Goal: Task Accomplishment & Management: Manage account settings

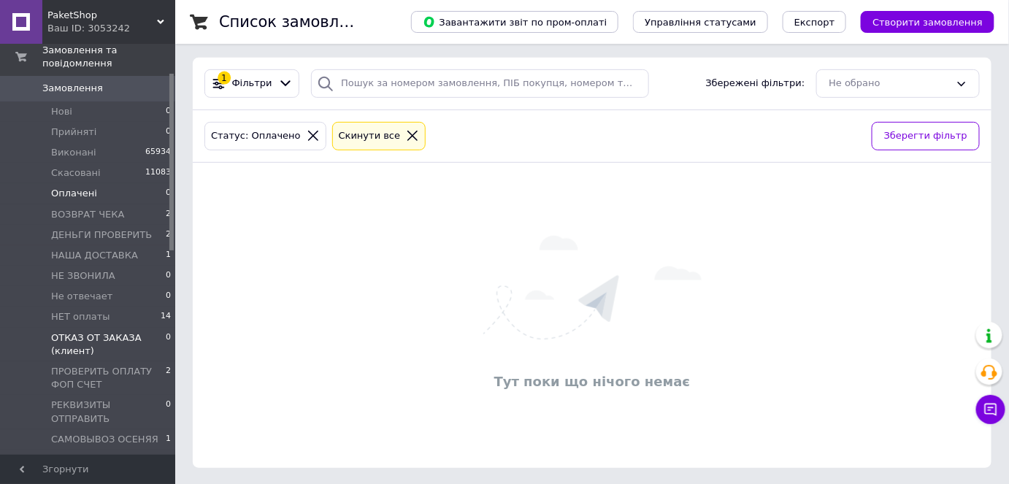
scroll to position [66, 0]
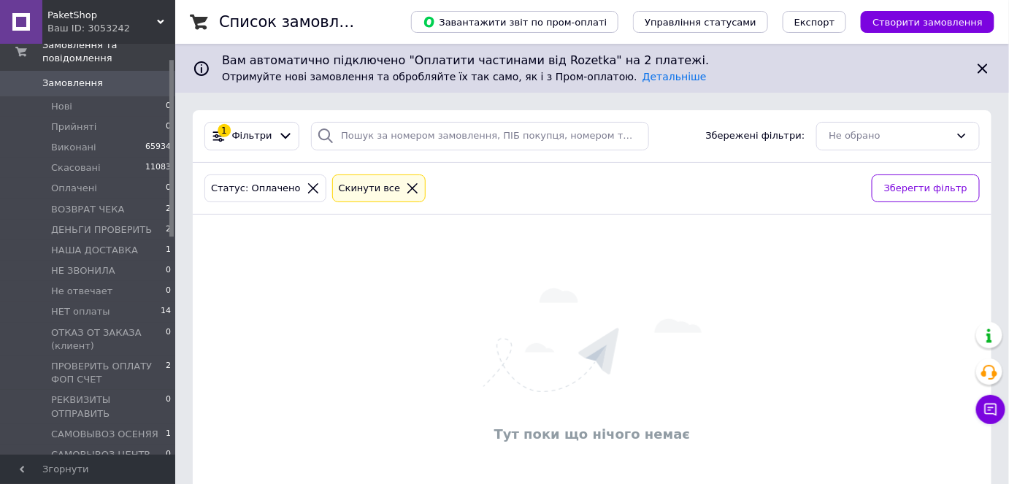
scroll to position [66, 0]
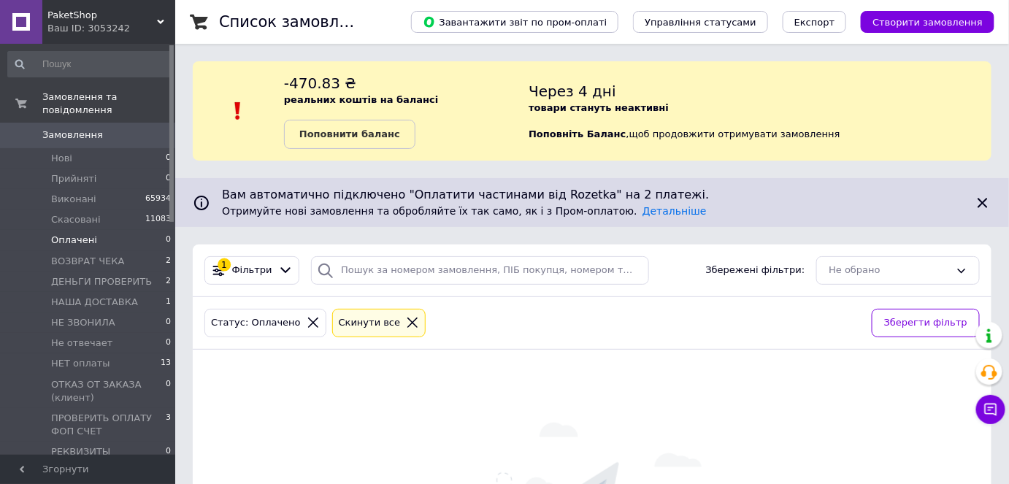
click at [96, 230] on li "Оплачені 0" at bounding box center [90, 240] width 180 height 20
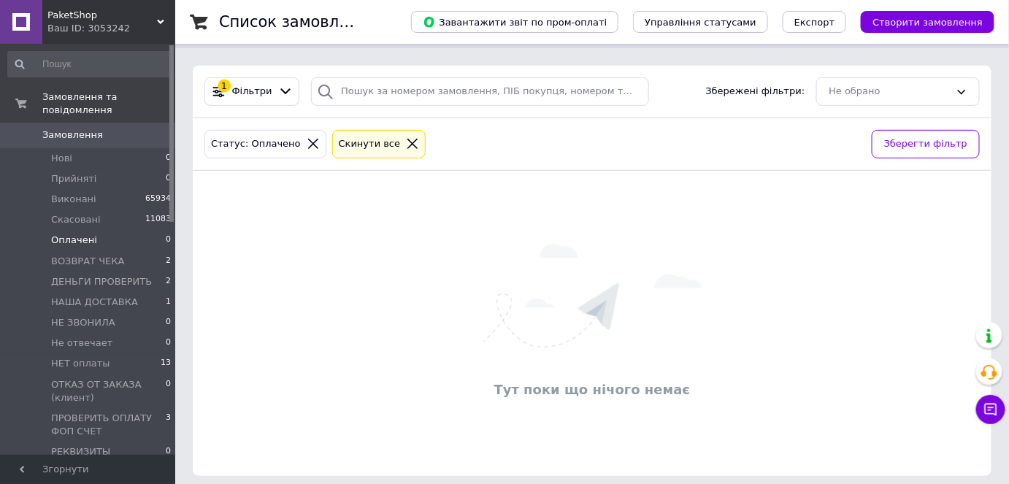
scroll to position [187, 0]
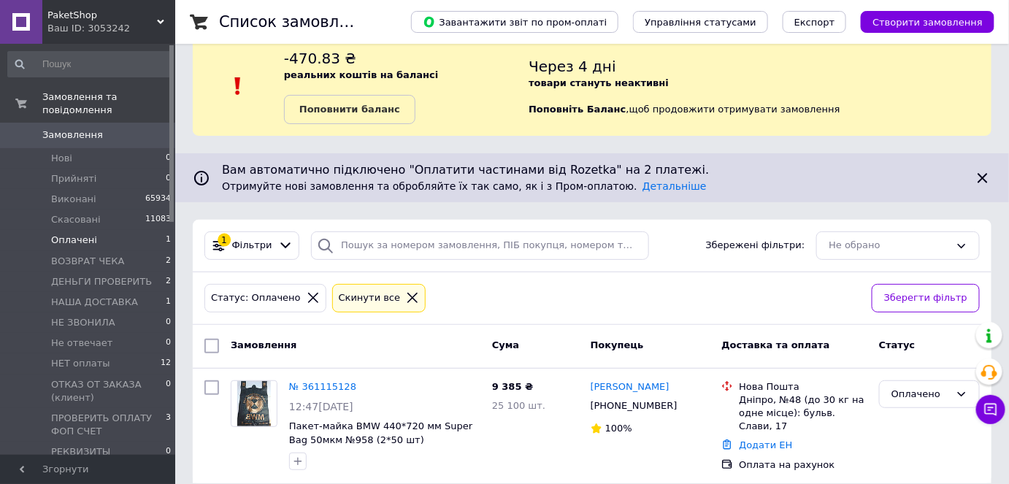
scroll to position [39, 0]
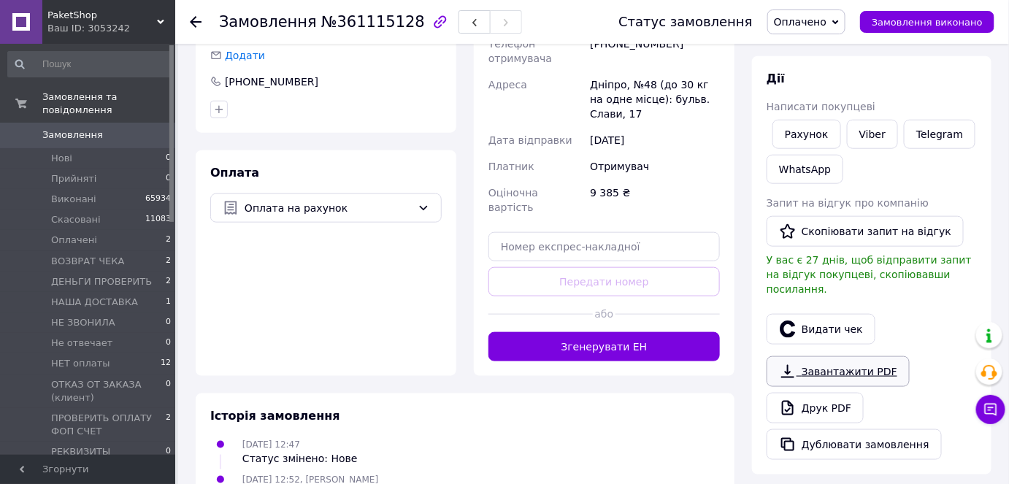
scroll to position [398, 0]
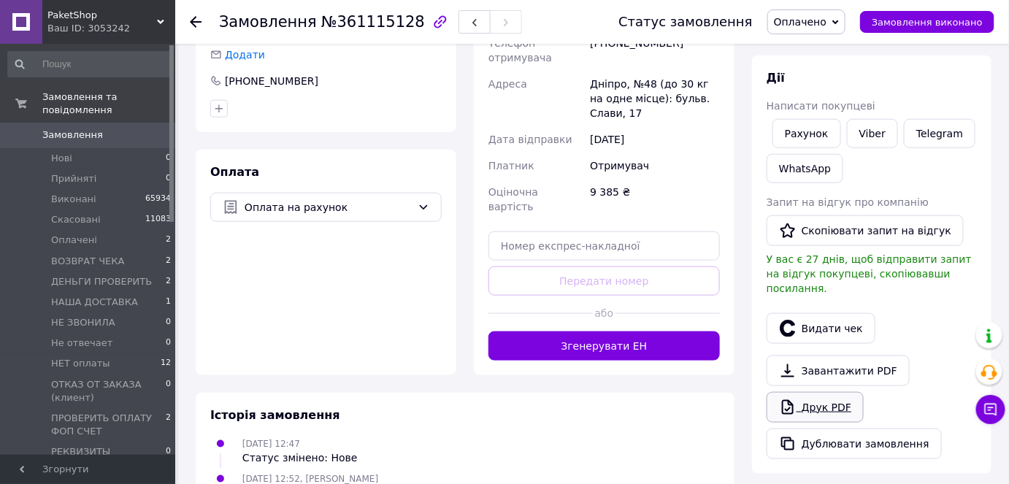
click at [840, 392] on link "Друк PDF" at bounding box center [815, 407] width 97 height 31
click at [807, 21] on span "Оплачено" at bounding box center [800, 22] width 53 height 12
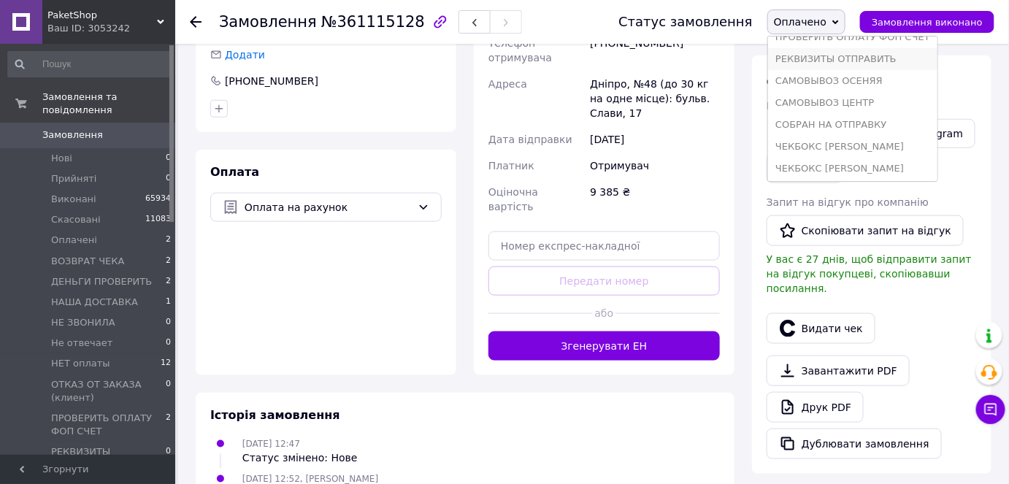
scroll to position [257, 0]
click at [870, 106] on li "СОБРАН НА ОТПРАВКУ" at bounding box center [852, 101] width 169 height 22
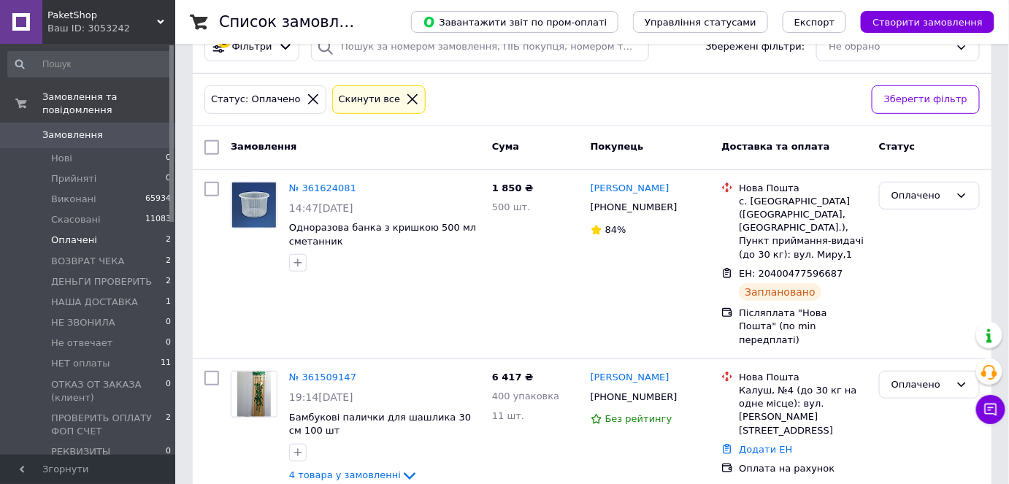
scroll to position [224, 0]
drag, startPoint x: 337, startPoint y: 355, endPoint x: 324, endPoint y: 344, distance: 16.6
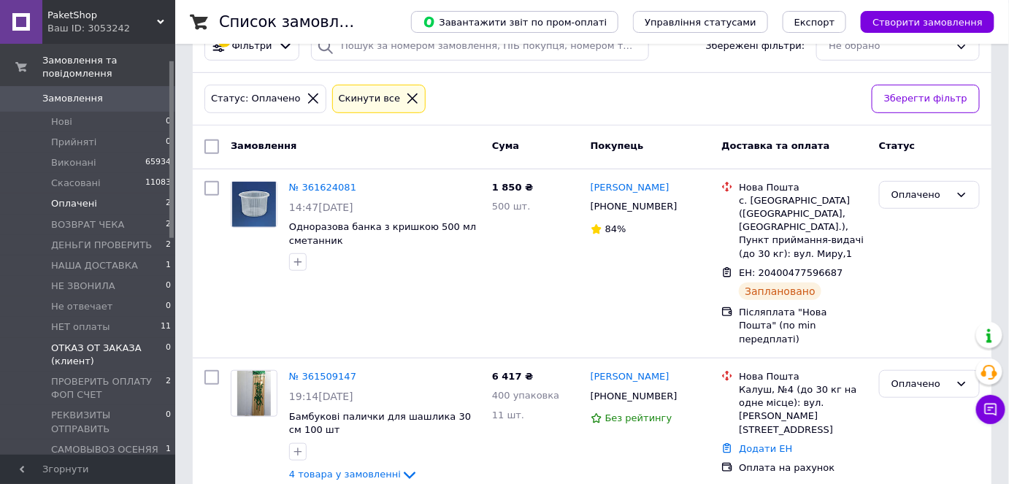
scroll to position [199, 0]
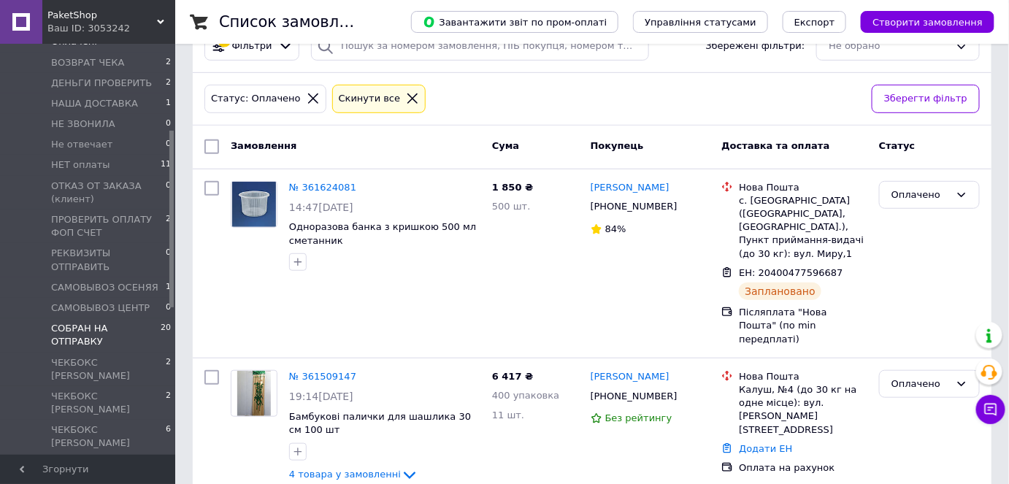
click at [112, 322] on span "СОБРАН НА ОТПРАВКУ" at bounding box center [106, 335] width 110 height 26
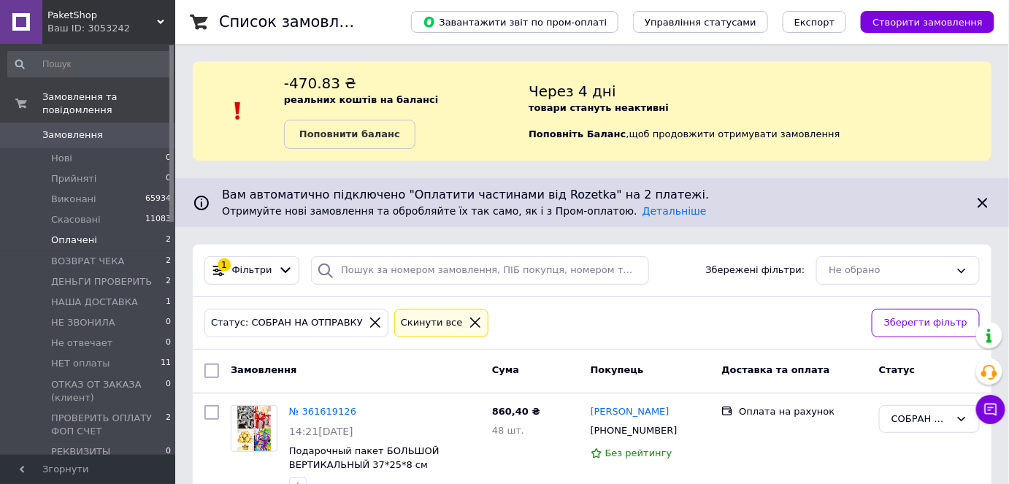
click at [85, 234] on span "Оплачені" at bounding box center [74, 240] width 46 height 13
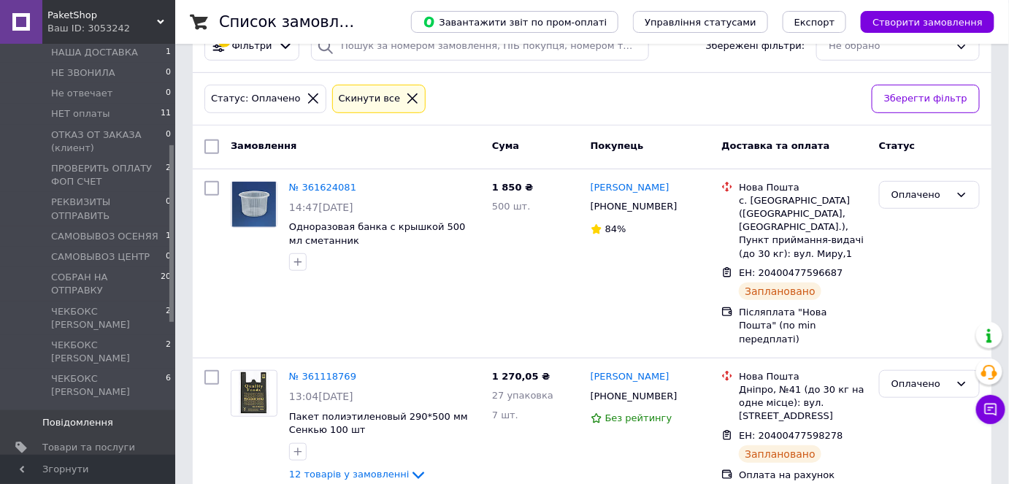
scroll to position [265, 0]
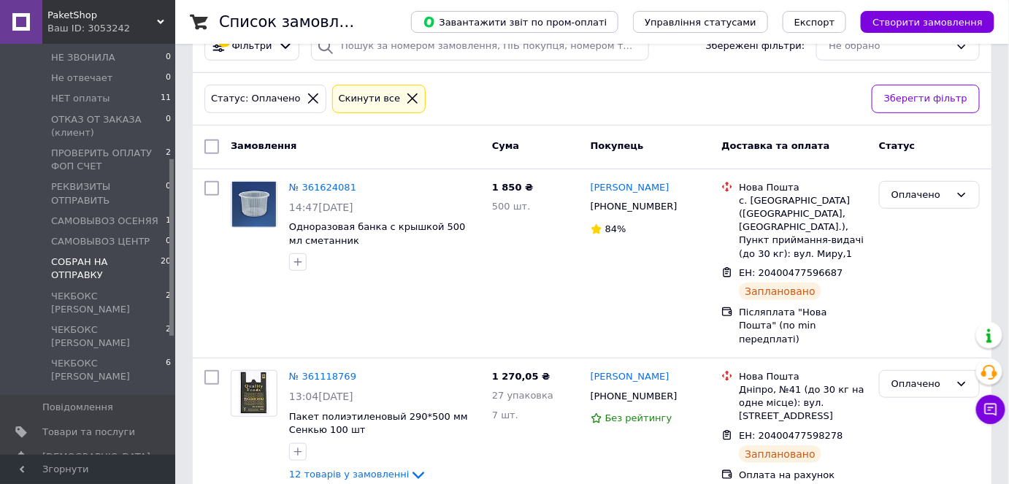
click at [98, 256] on span "СОБРАН НА ОТПРАВКУ" at bounding box center [106, 269] width 110 height 26
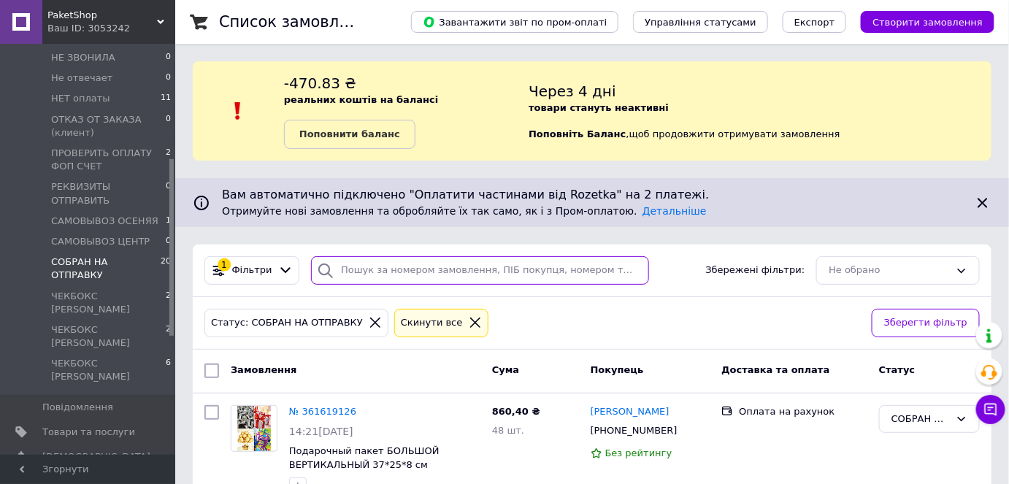
click at [508, 266] on input "search" at bounding box center [480, 270] width 338 height 28
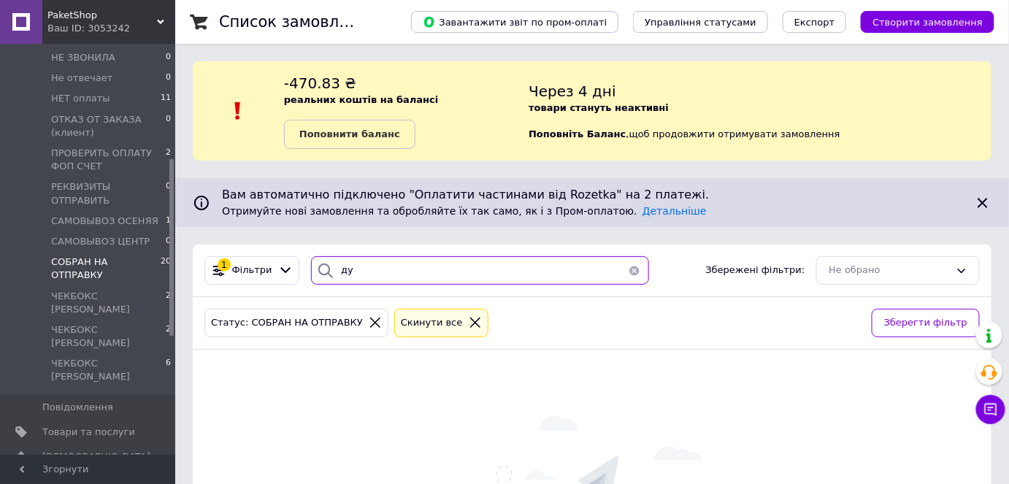
type input "д"
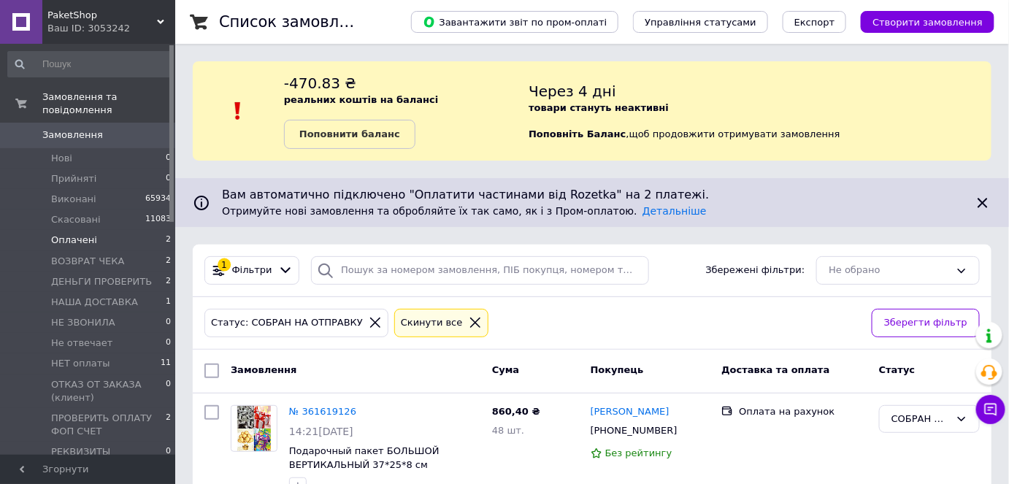
click at [85, 234] on span "Оплачені" at bounding box center [74, 240] width 46 height 13
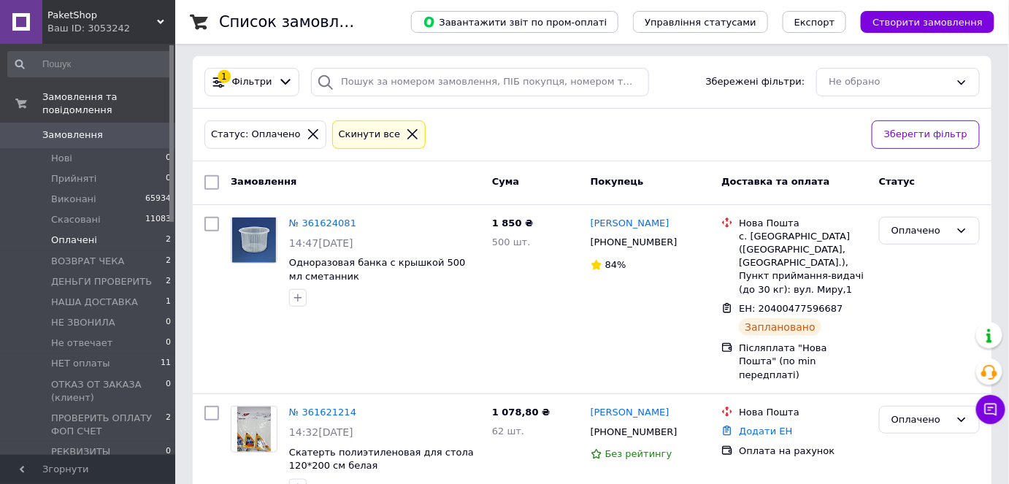
scroll to position [201, 0]
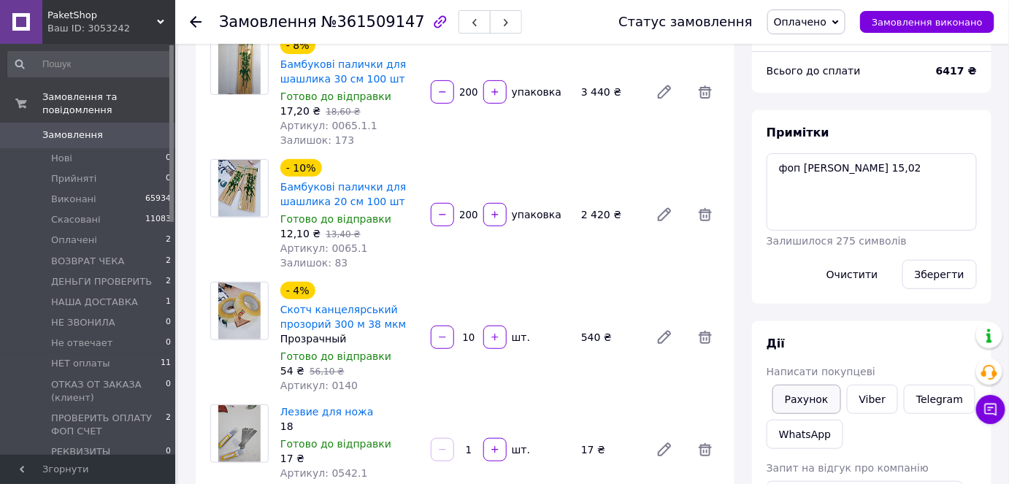
scroll to position [398, 0]
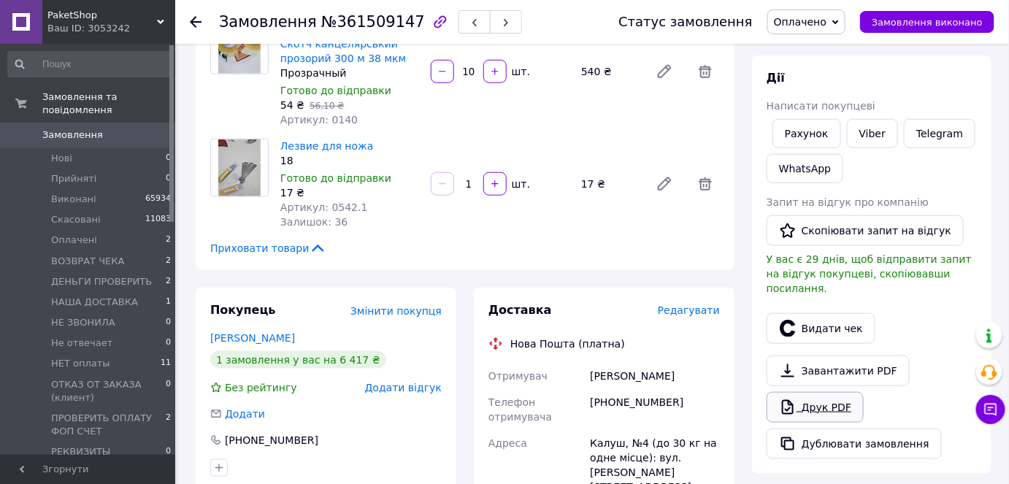
click at [811, 396] on link "Друк PDF" at bounding box center [815, 407] width 97 height 31
click at [818, 24] on span "Оплачено" at bounding box center [800, 22] width 53 height 12
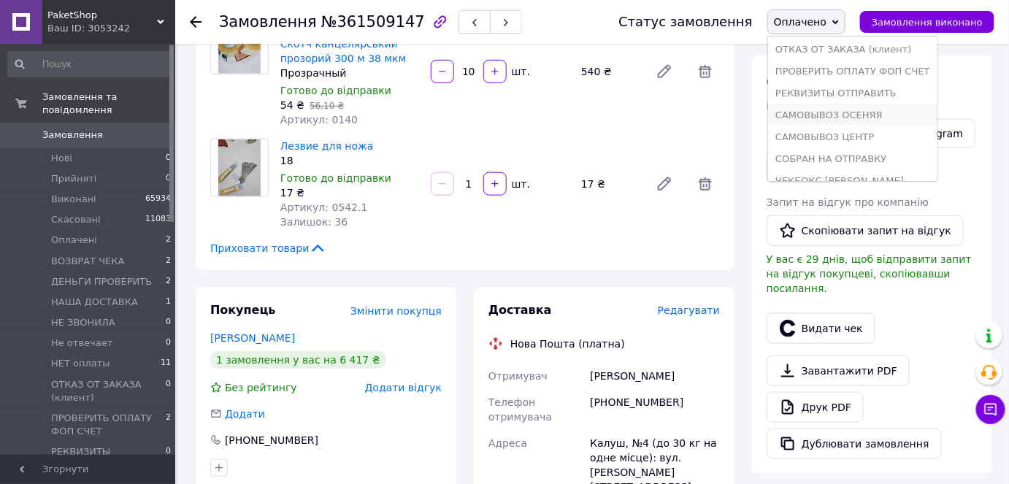
scroll to position [257, 0]
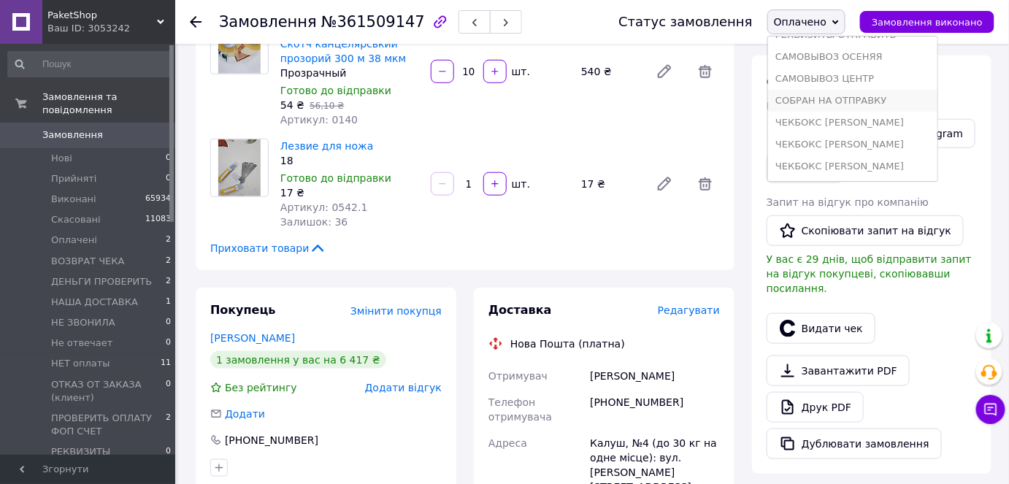
click at [831, 96] on li "СОБРАН НА ОТПРАВКУ" at bounding box center [852, 101] width 169 height 22
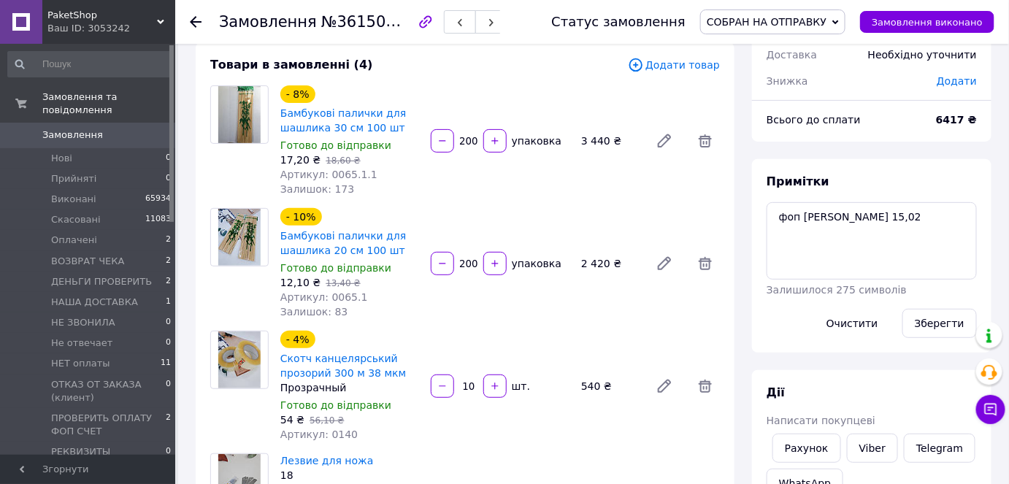
scroll to position [66, 0]
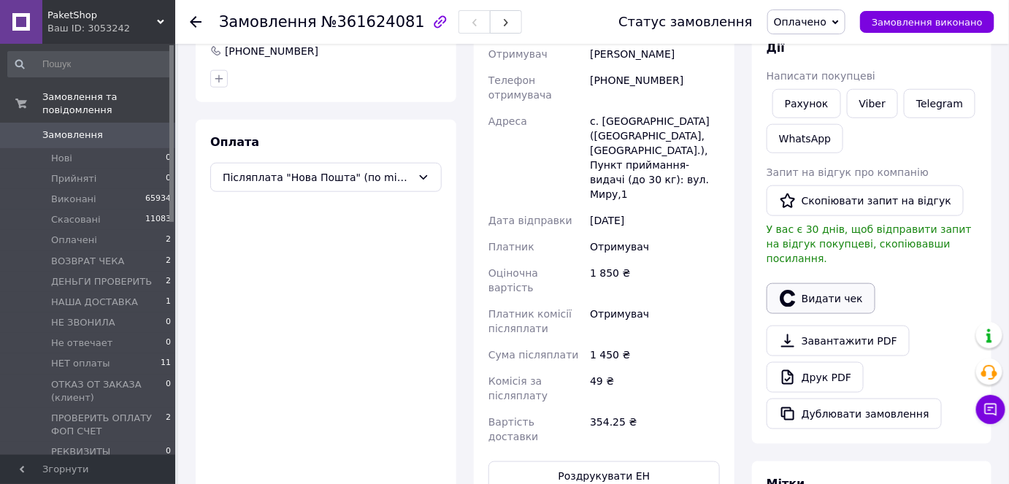
scroll to position [531, 0]
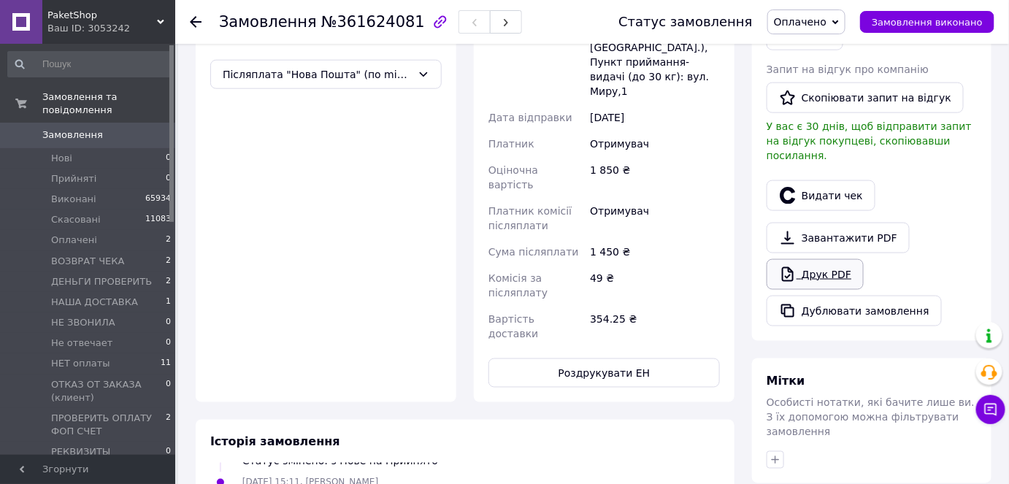
click at [807, 259] on link "Друк PDF" at bounding box center [815, 274] width 97 height 31
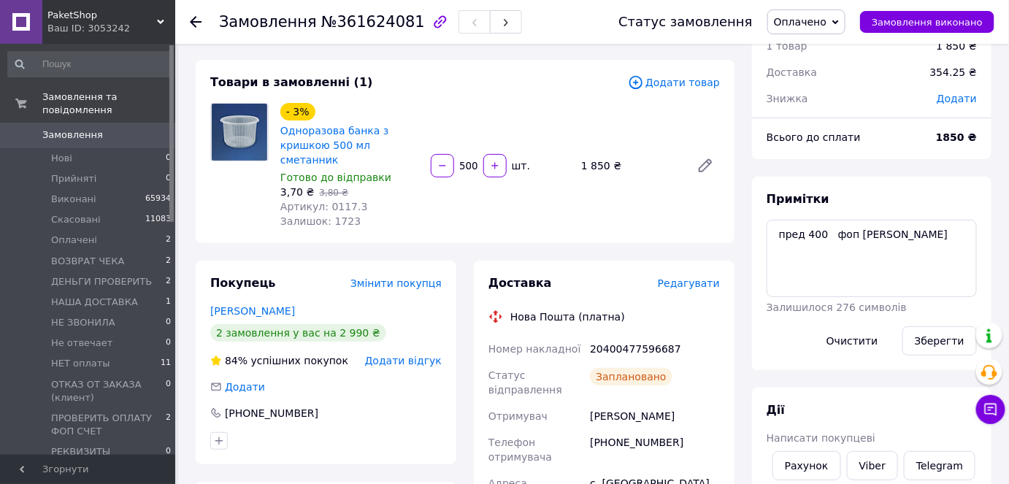
scroll to position [0, 0]
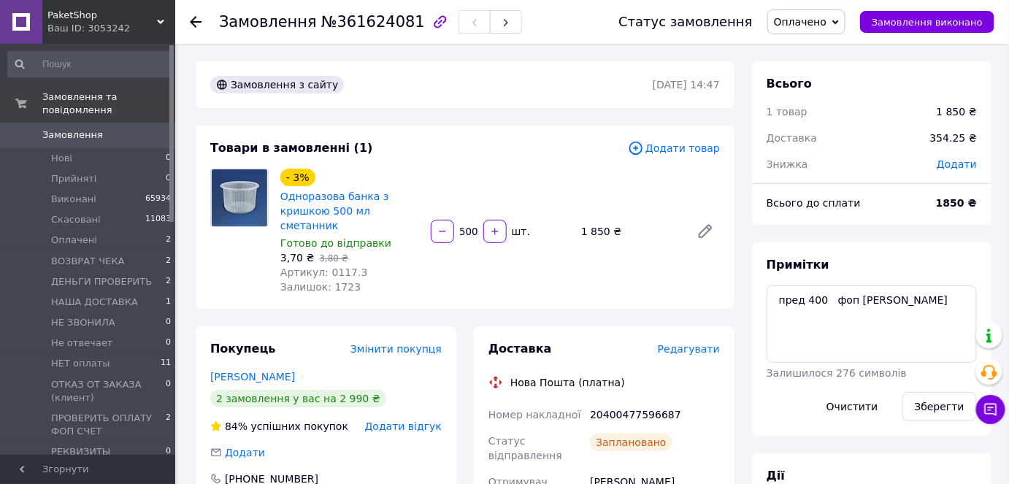
click at [806, 32] on span "Оплачено" at bounding box center [806, 21] width 78 height 25
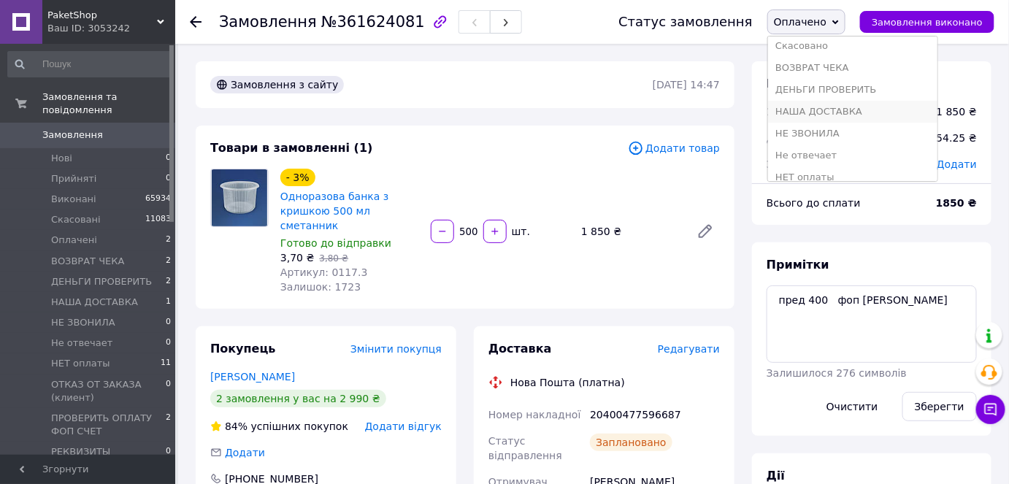
scroll to position [199, 0]
click at [871, 165] on li "СОБРАН НА ОТПРАВКУ" at bounding box center [852, 159] width 169 height 22
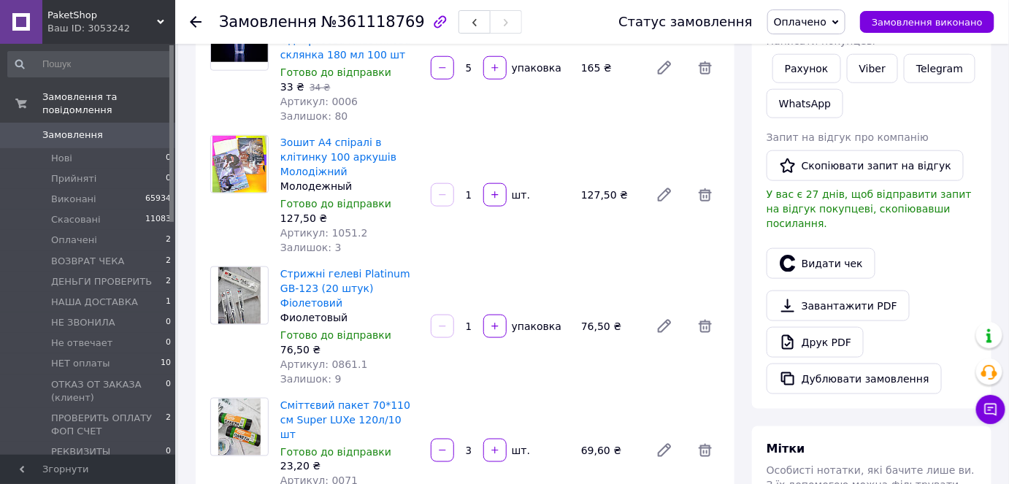
scroll to position [464, 0]
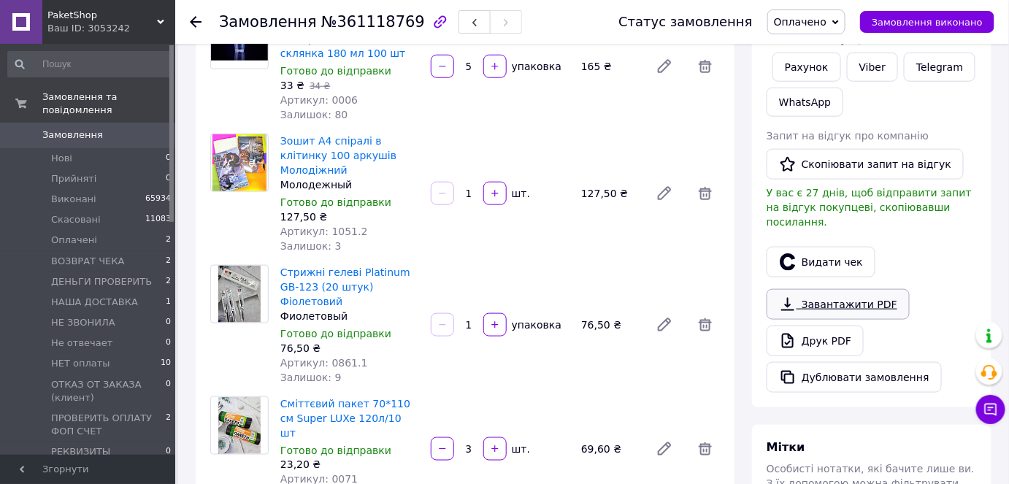
click at [826, 291] on link "Завантажити PDF" at bounding box center [838, 304] width 143 height 31
click at [827, 326] on link "Друк PDF" at bounding box center [815, 341] width 97 height 31
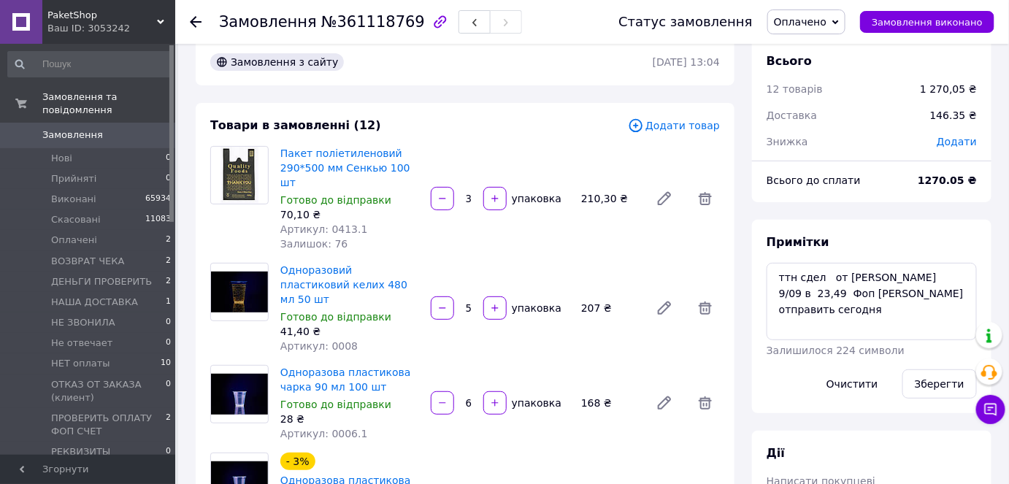
scroll to position [0, 0]
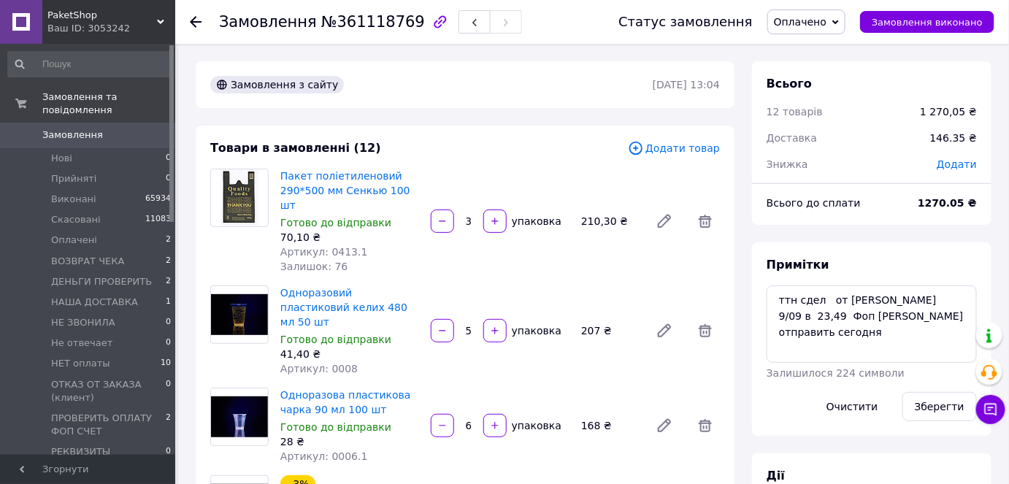
click at [831, 10] on span "Оплачено" at bounding box center [806, 21] width 78 height 25
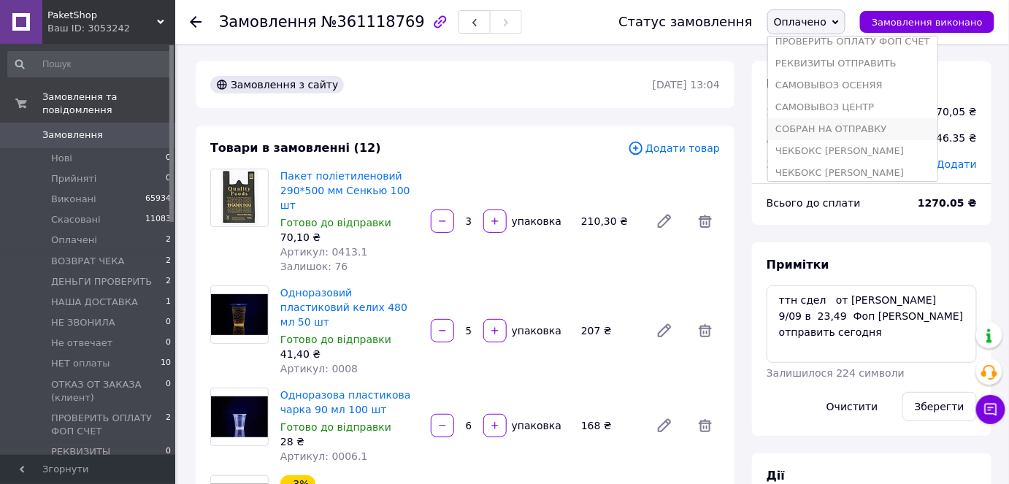
scroll to position [257, 0]
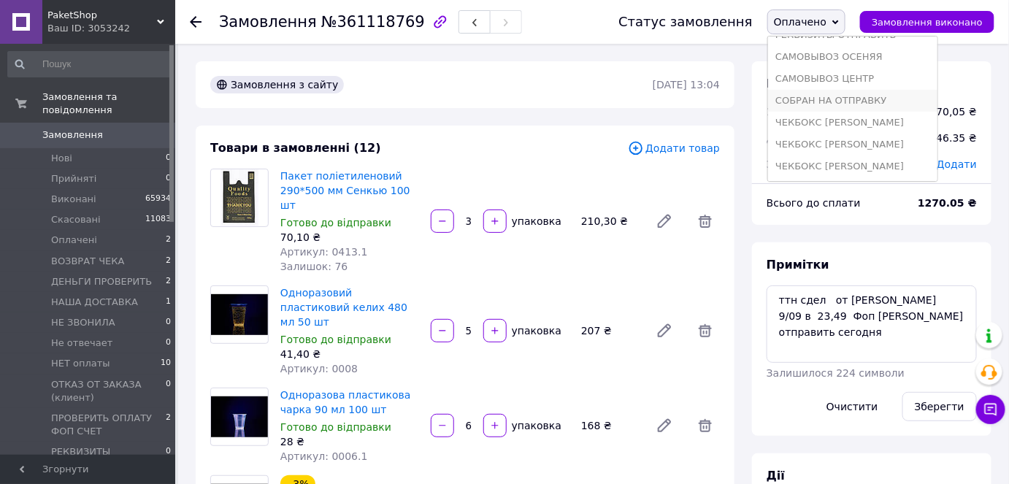
click at [825, 102] on li "СОБРАН НА ОТПРАВКУ" at bounding box center [852, 101] width 169 height 22
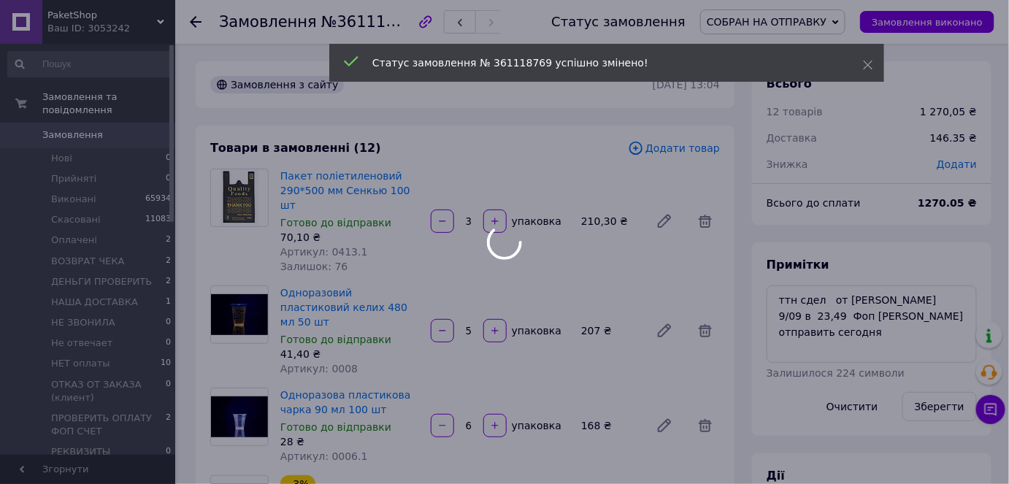
scroll to position [29, 0]
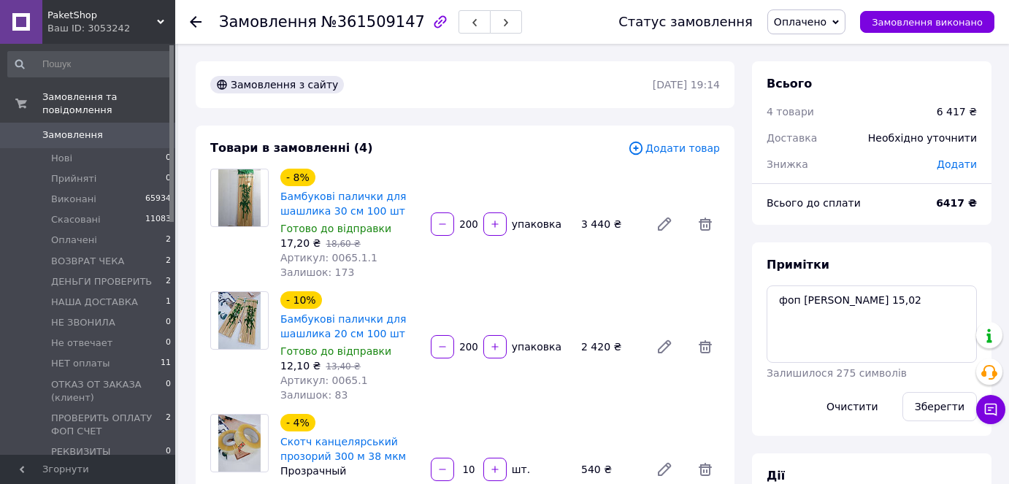
scroll to position [66, 0]
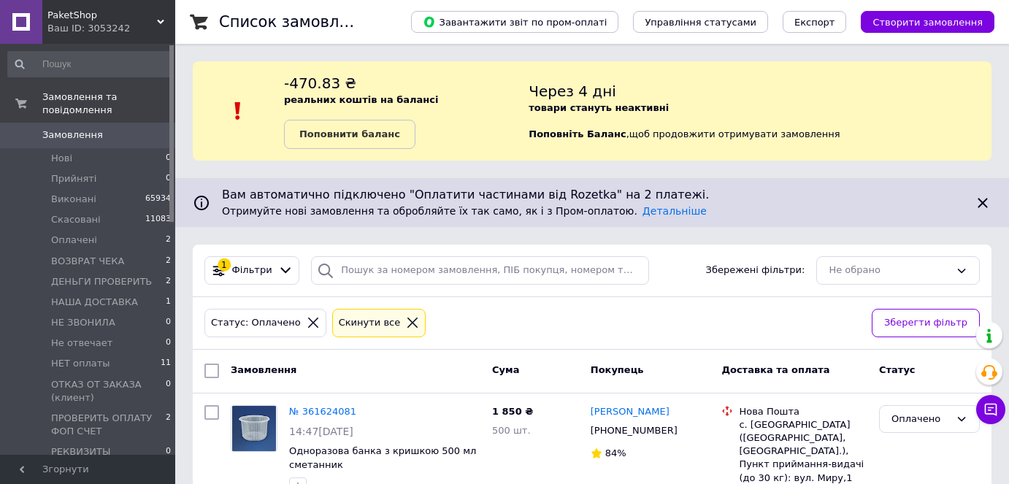
scroll to position [187, 0]
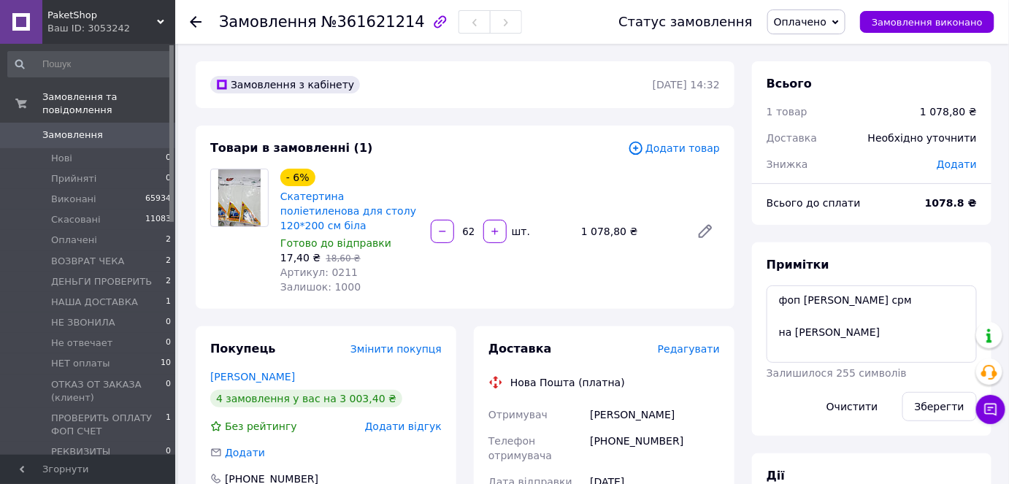
click at [398, 23] on span "№361621214" at bounding box center [373, 22] width 104 height 18
drag, startPoint x: 399, startPoint y: 21, endPoint x: 321, endPoint y: 26, distance: 77.5
click at [321, 26] on span "№361621214" at bounding box center [373, 22] width 104 height 18
copy span "361621214"
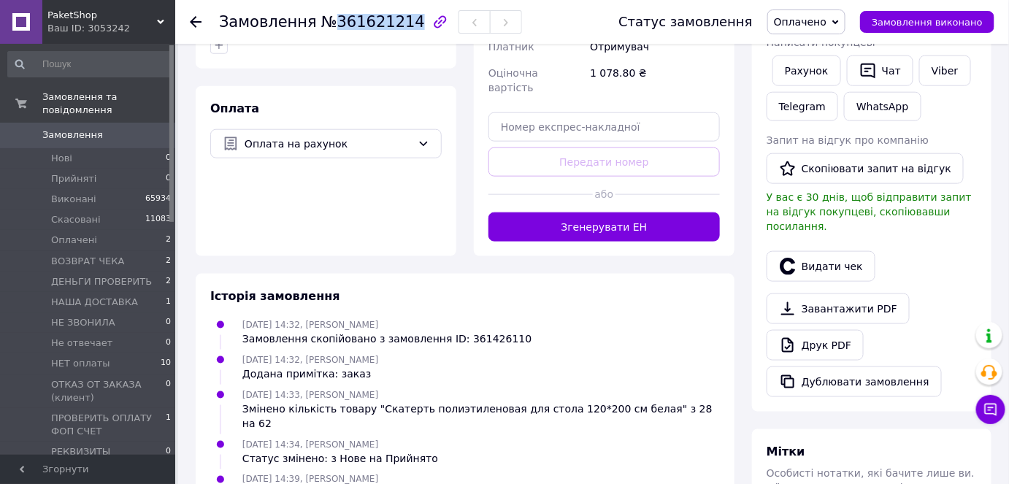
scroll to position [464, 0]
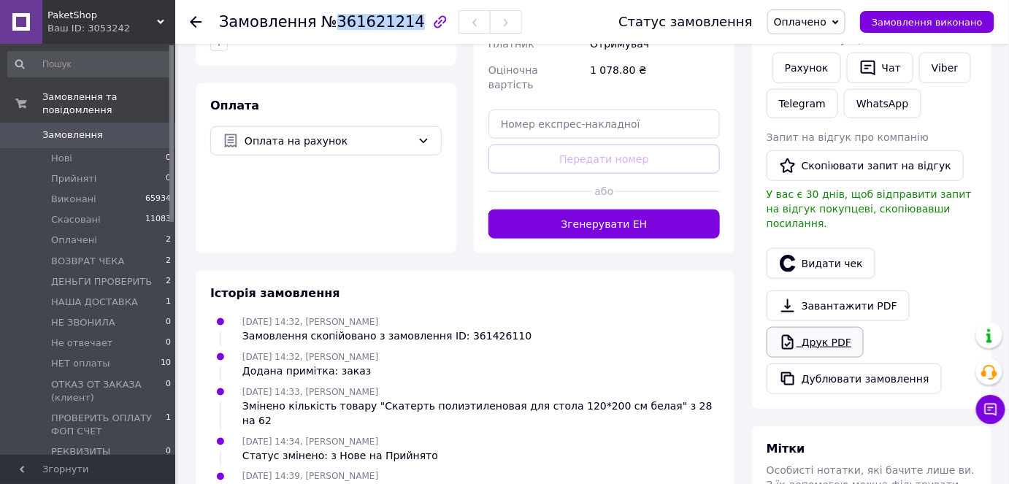
click at [819, 331] on link "Друк PDF" at bounding box center [815, 342] width 97 height 31
click at [821, 20] on span "Оплачено" at bounding box center [800, 22] width 53 height 12
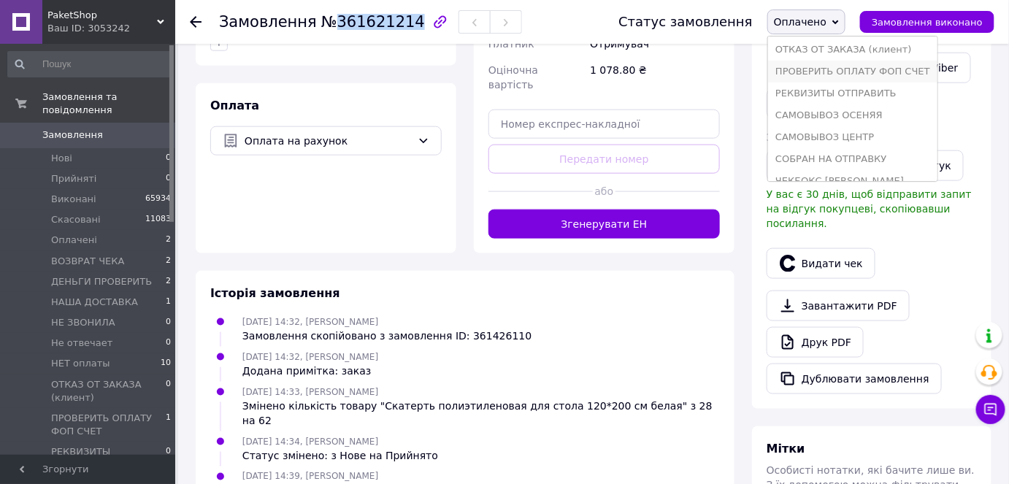
scroll to position [257, 0]
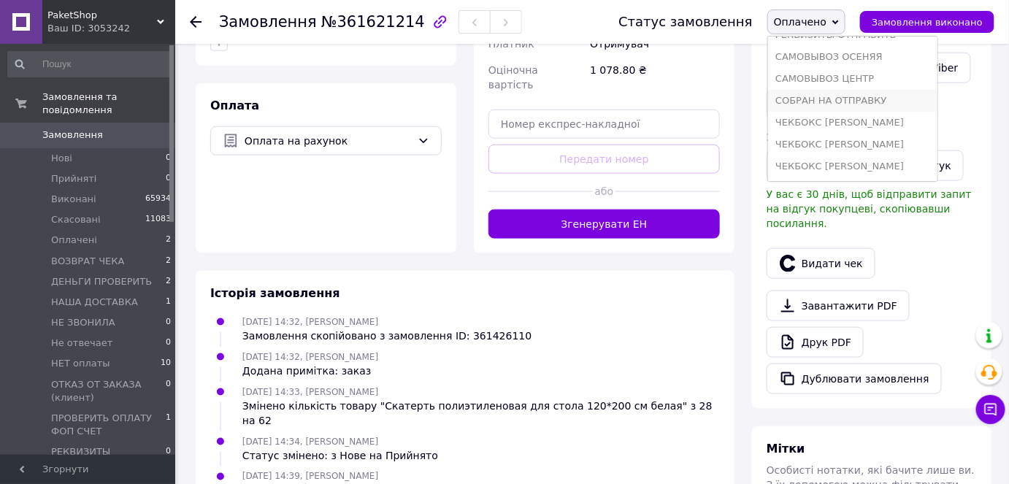
click at [856, 101] on li "СОБРАН НА ОТПРАВКУ" at bounding box center [852, 101] width 169 height 22
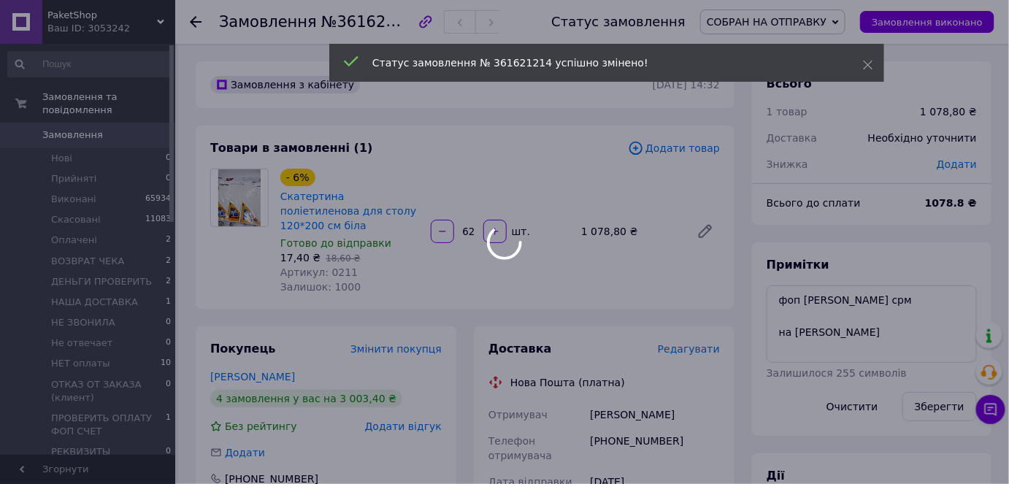
scroll to position [6, 0]
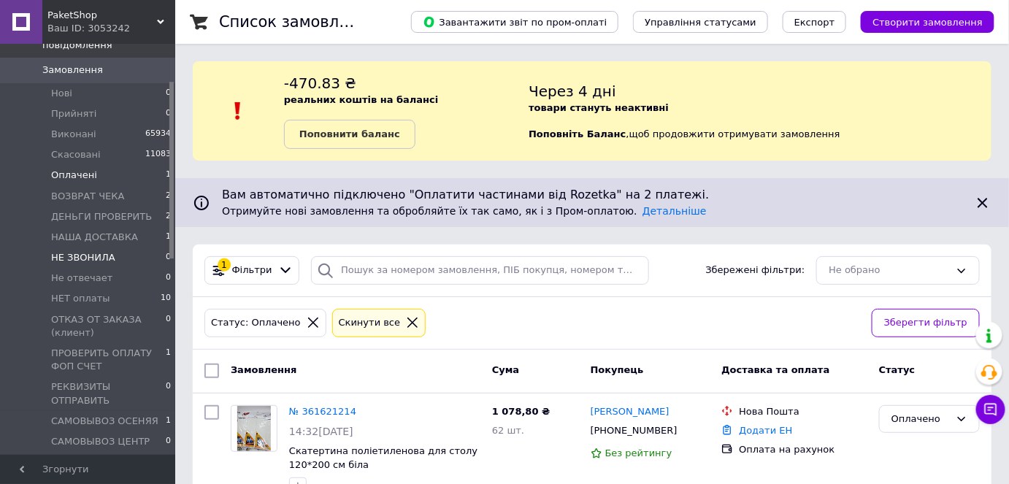
scroll to position [132, 0]
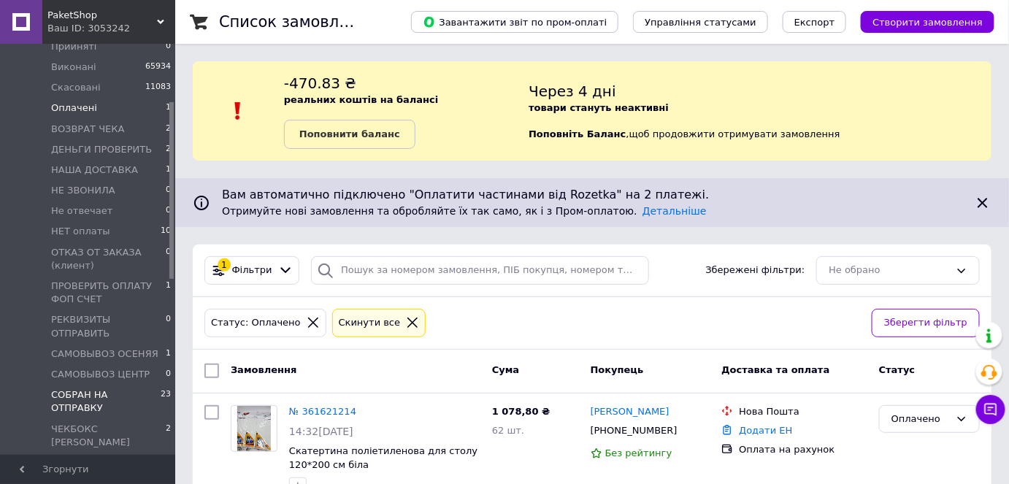
drag, startPoint x: 82, startPoint y: 371, endPoint x: 59, endPoint y: 362, distance: 24.3
click at [59, 388] on span "СОБРАН НА ОТПРАВКУ" at bounding box center [106, 401] width 110 height 26
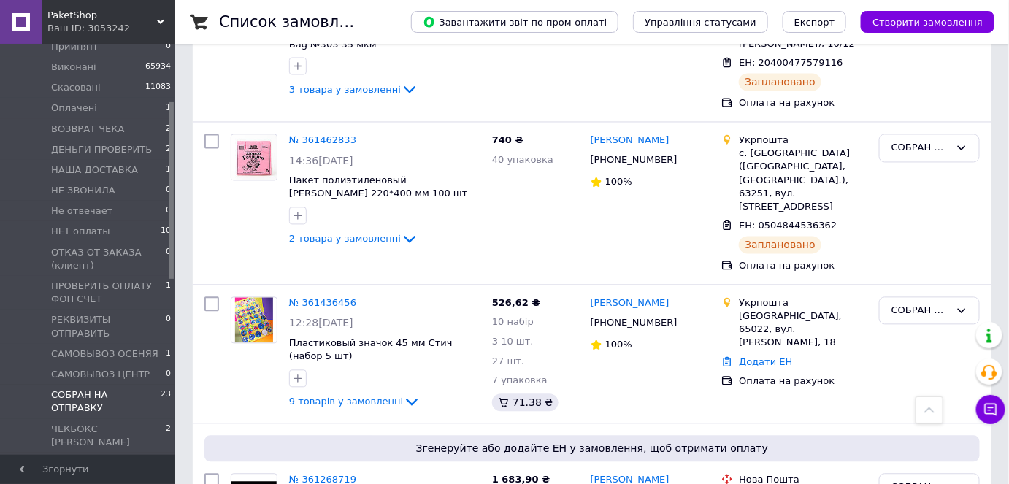
scroll to position [2671, 0]
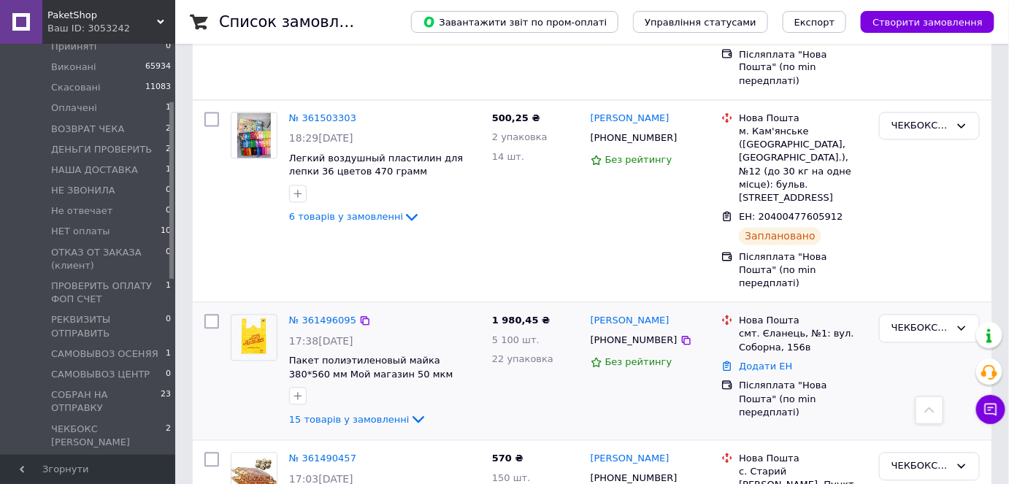
scroll to position [868, 0]
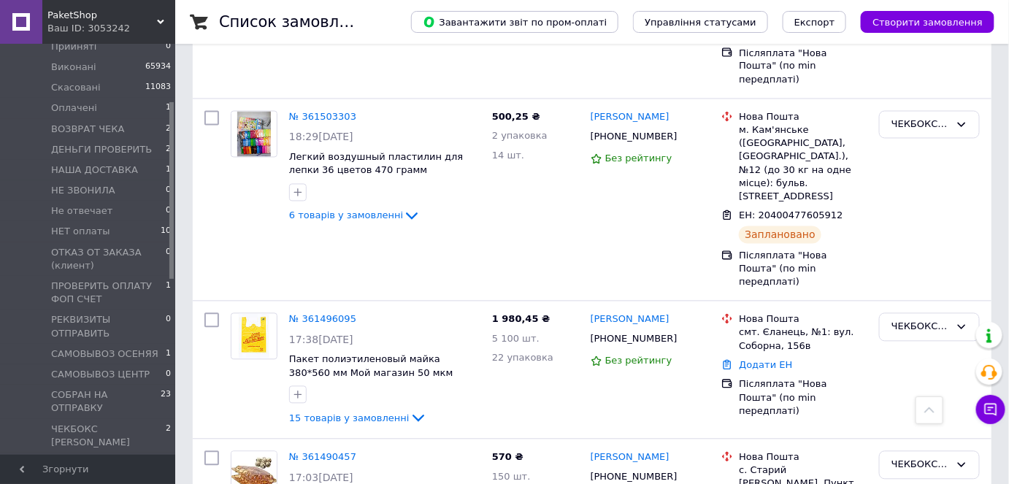
click at [104, 456] on span "ЧЕКБОКС [PERSON_NAME]" at bounding box center [108, 469] width 115 height 26
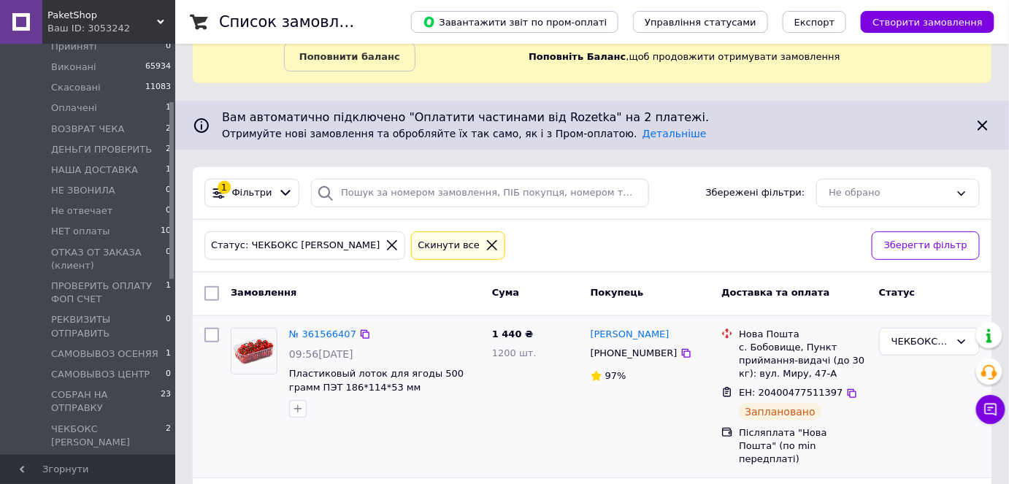
scroll to position [196, 0]
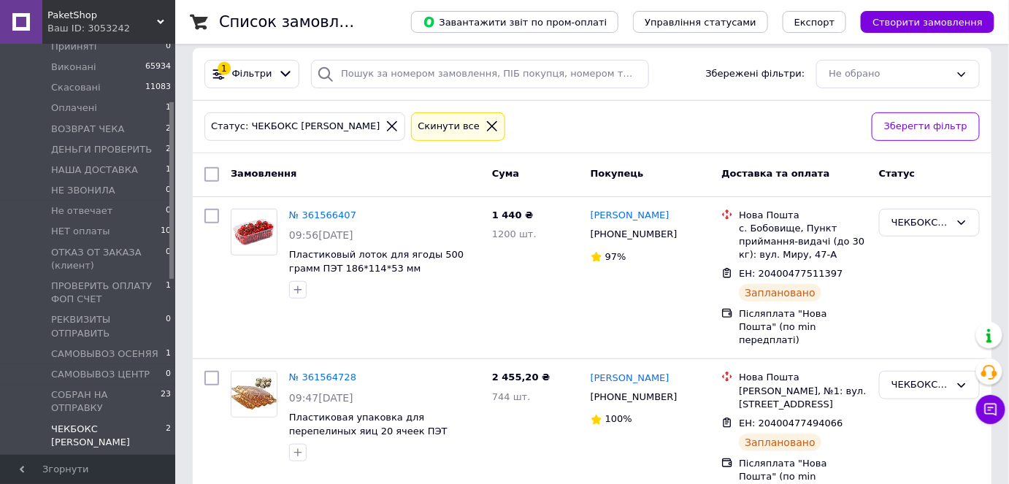
click at [95, 423] on span "ЧЕКБОКС [PERSON_NAME]" at bounding box center [108, 436] width 115 height 26
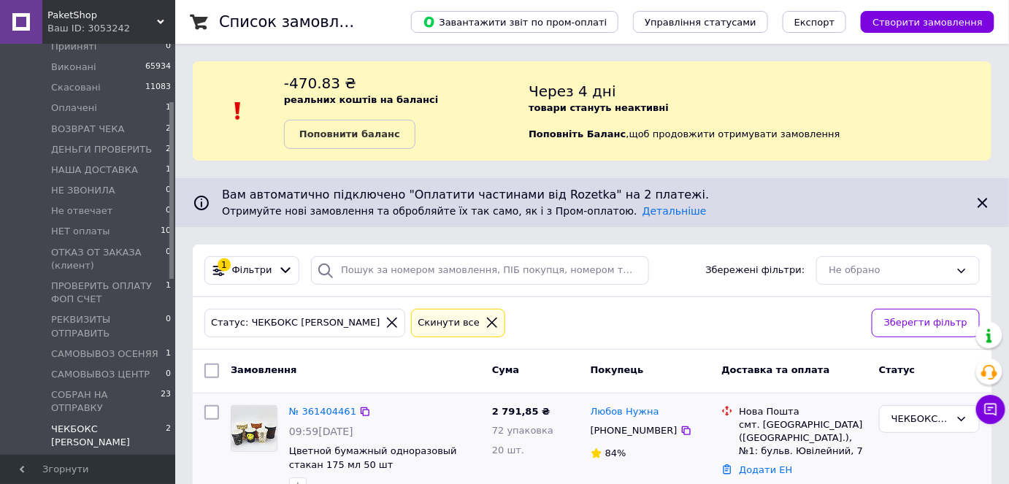
scroll to position [200, 0]
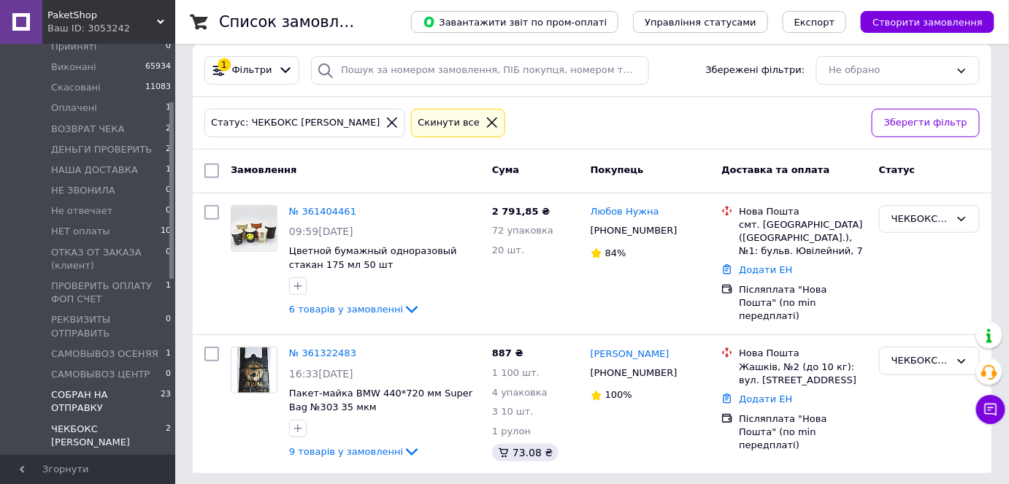
click at [82, 388] on span "СОБРАН НА ОТПРАВКУ" at bounding box center [106, 401] width 110 height 26
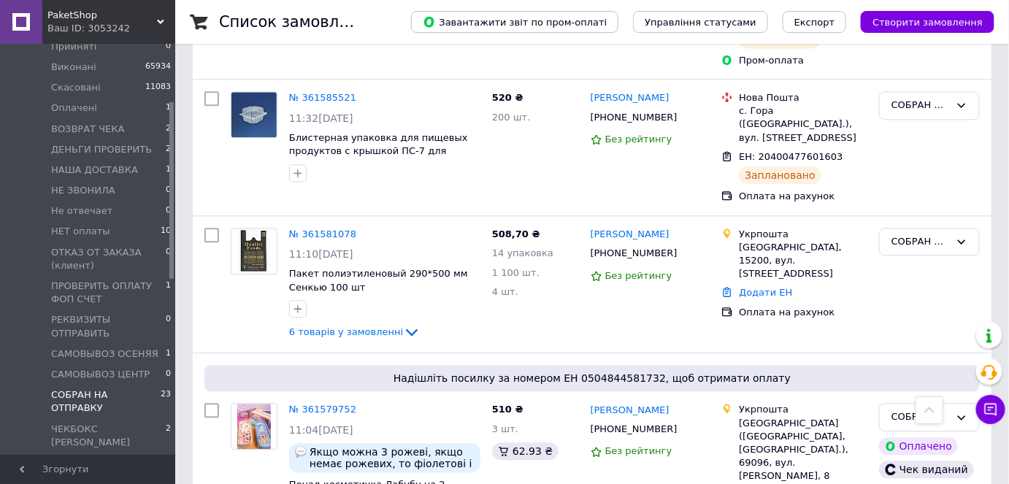
scroll to position [1128, 0]
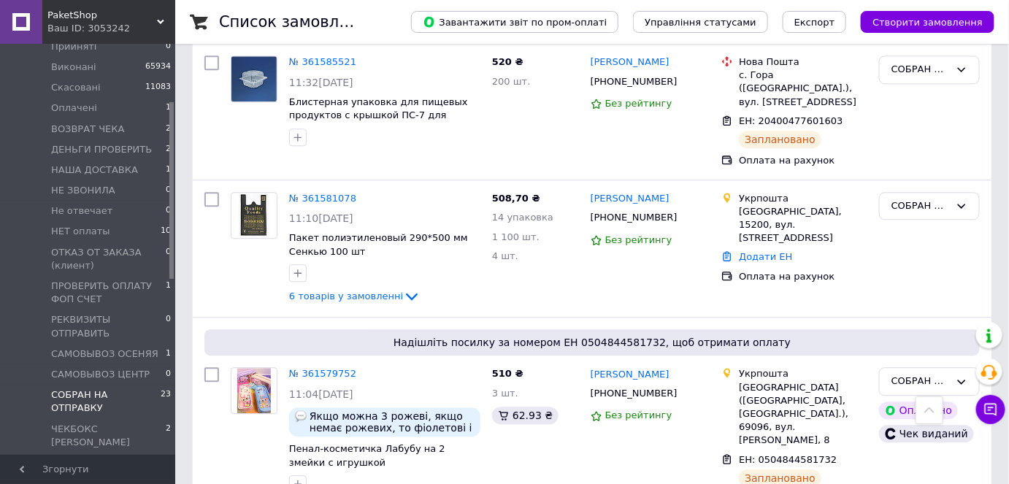
click at [74, 388] on span "СОБРАН НА ОТПРАВКУ" at bounding box center [106, 401] width 110 height 26
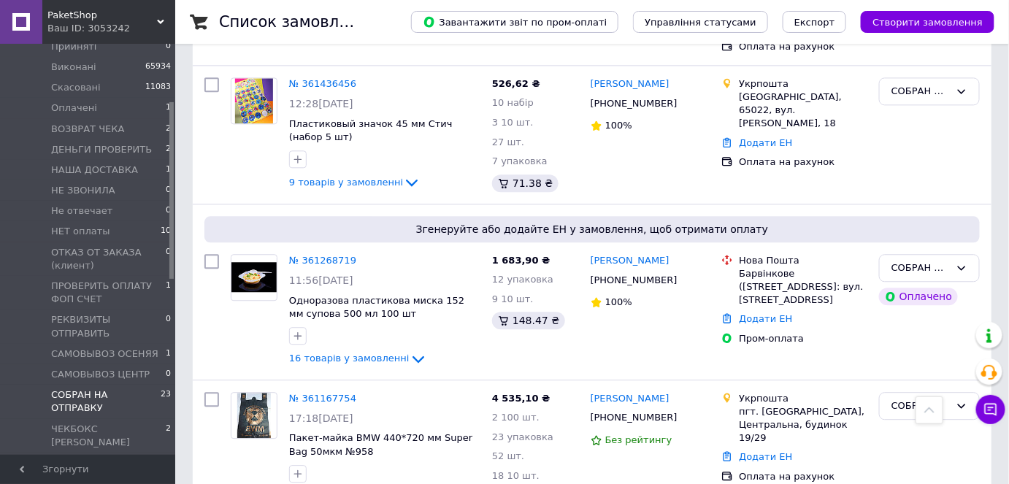
scroll to position [2937, 0]
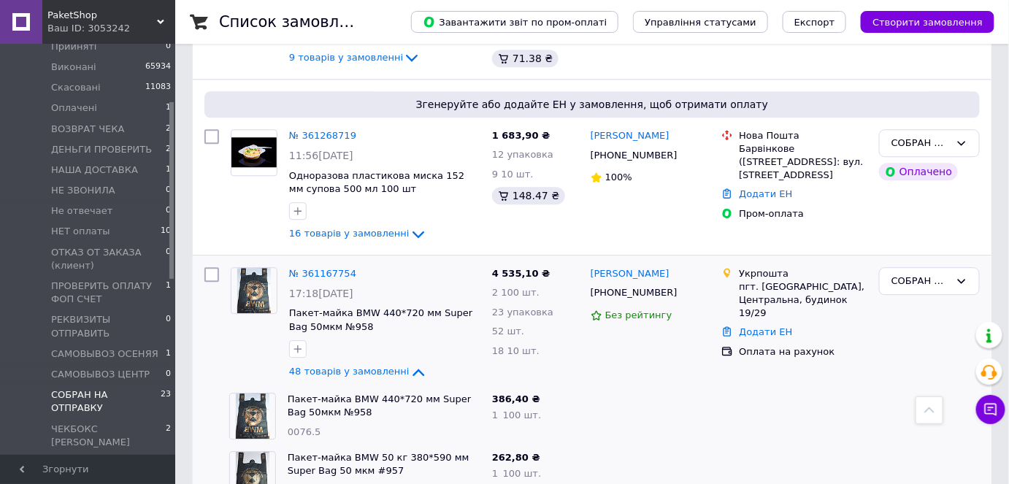
scroll to position [2871, 0]
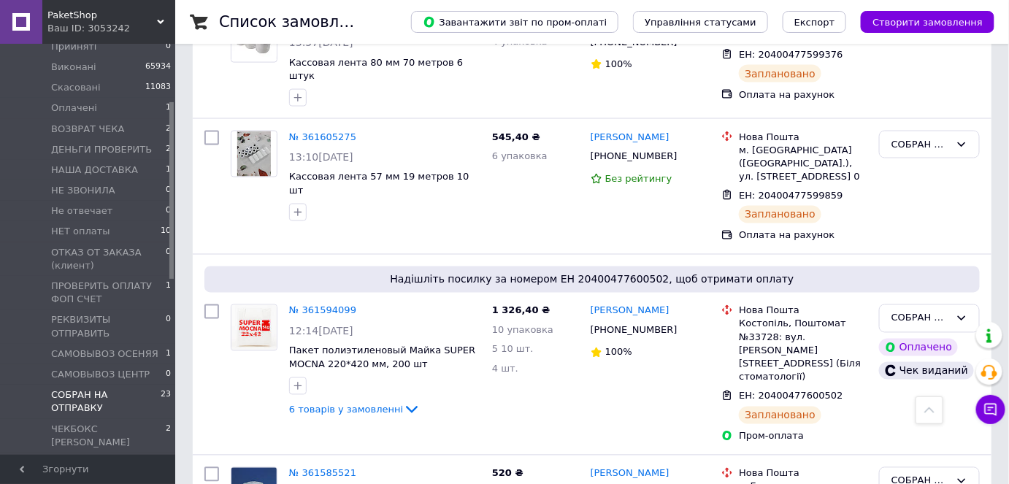
scroll to position [730, 0]
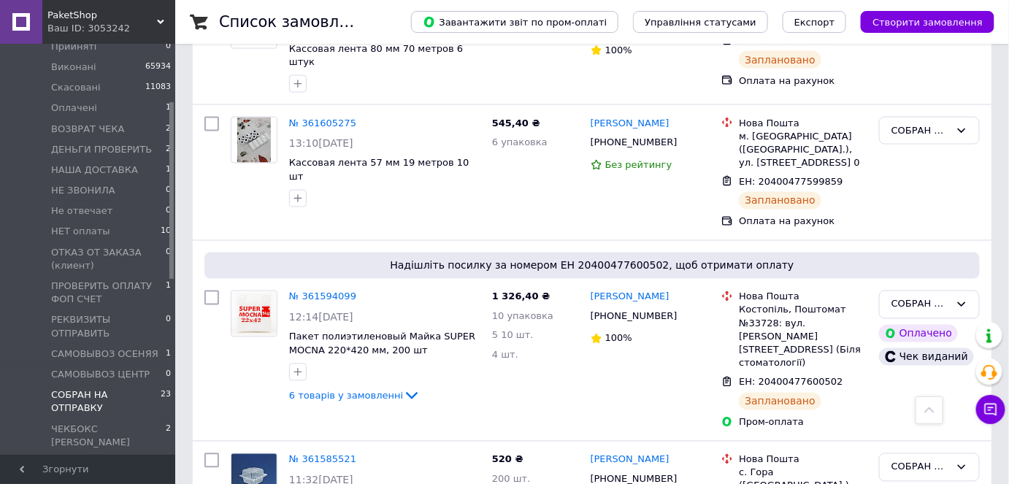
click at [82, 388] on span "СОБРАН НА ОТПРАВКУ" at bounding box center [106, 401] width 110 height 26
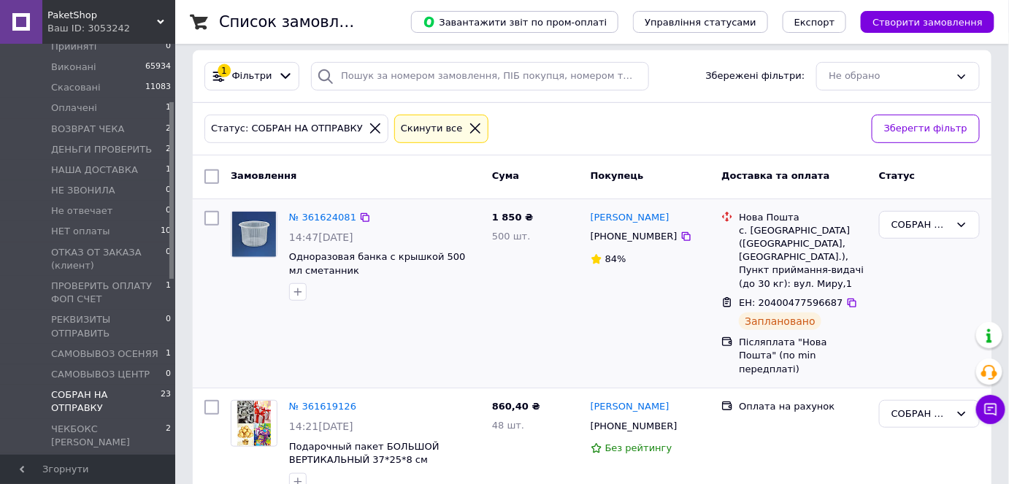
scroll to position [265, 0]
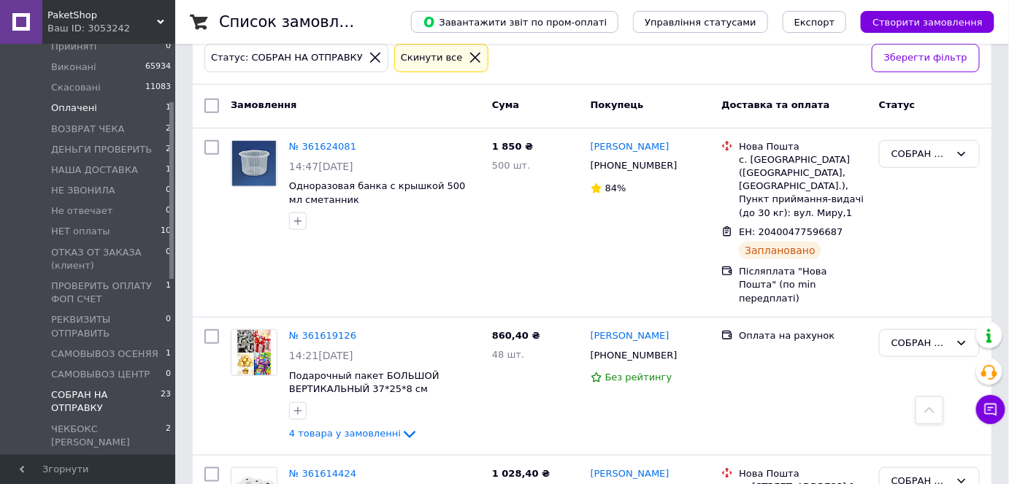
click at [77, 101] on span "Оплачені" at bounding box center [74, 107] width 46 height 13
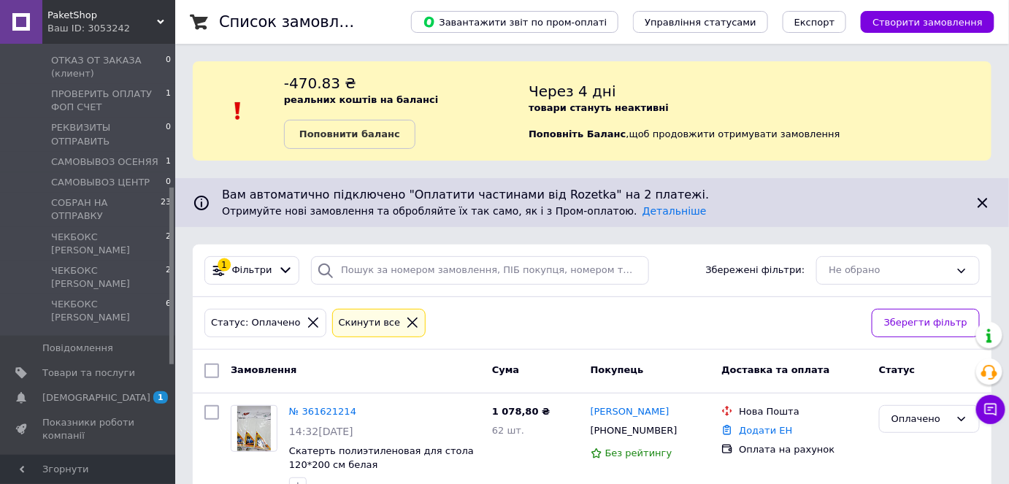
scroll to position [331, 0]
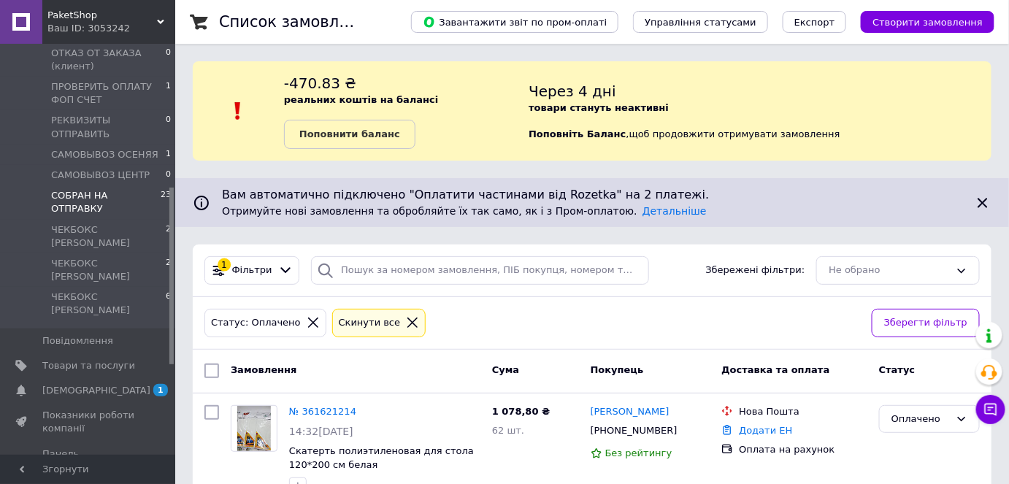
click at [97, 189] on span "СОБРАН НА ОТПРАВКУ" at bounding box center [106, 202] width 110 height 26
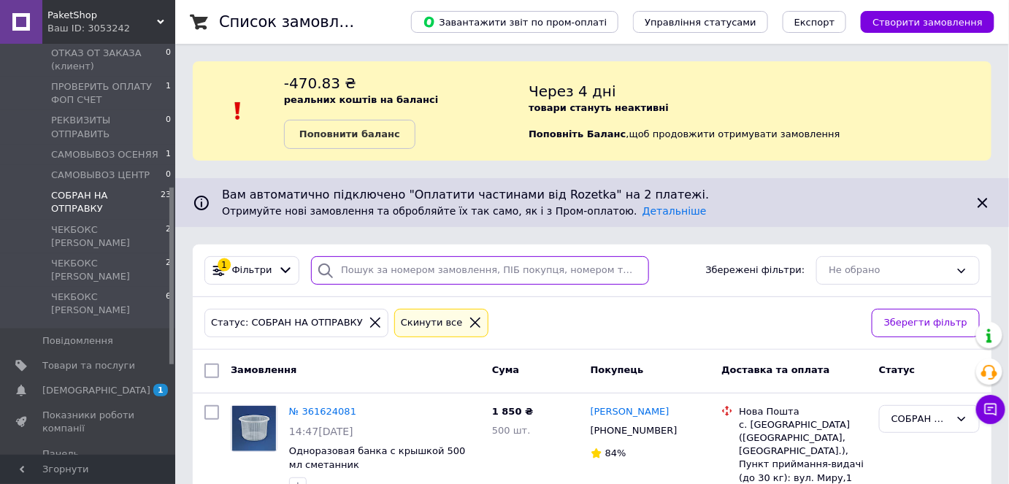
click at [464, 269] on input "search" at bounding box center [480, 270] width 338 height 28
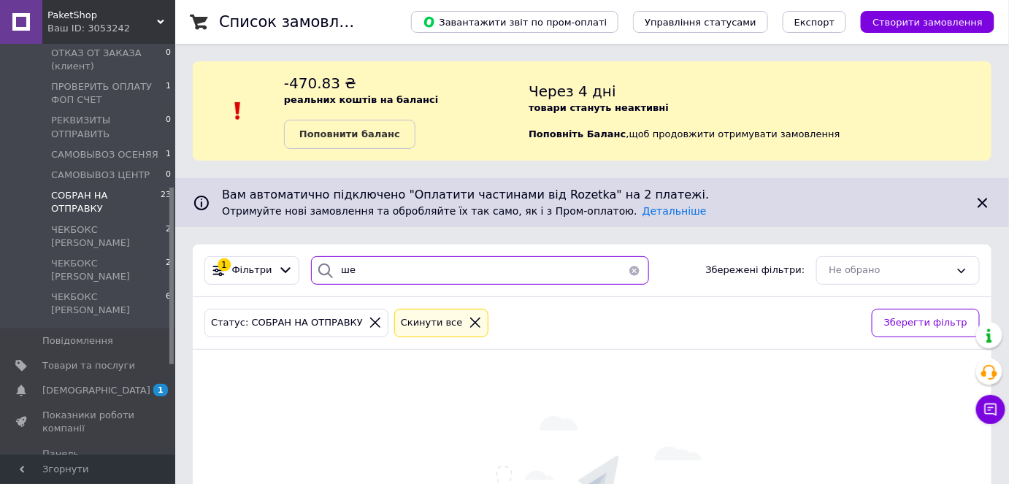
type input "ш"
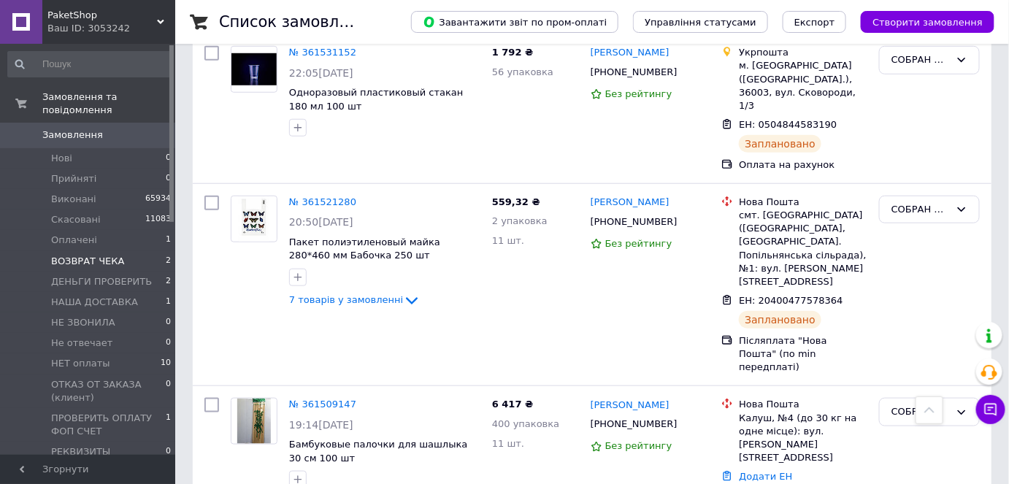
scroll to position [2057, 0]
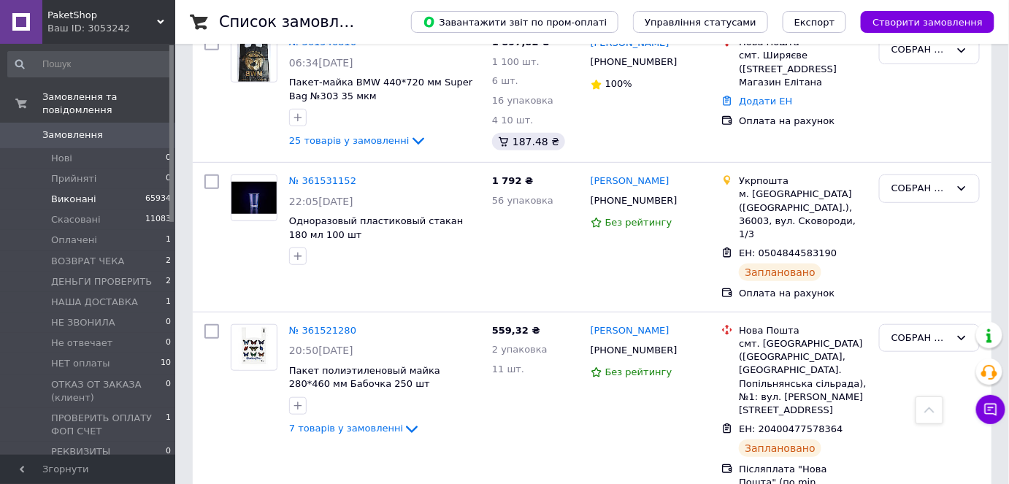
click at [75, 193] on span "Виконані" at bounding box center [73, 199] width 45 height 13
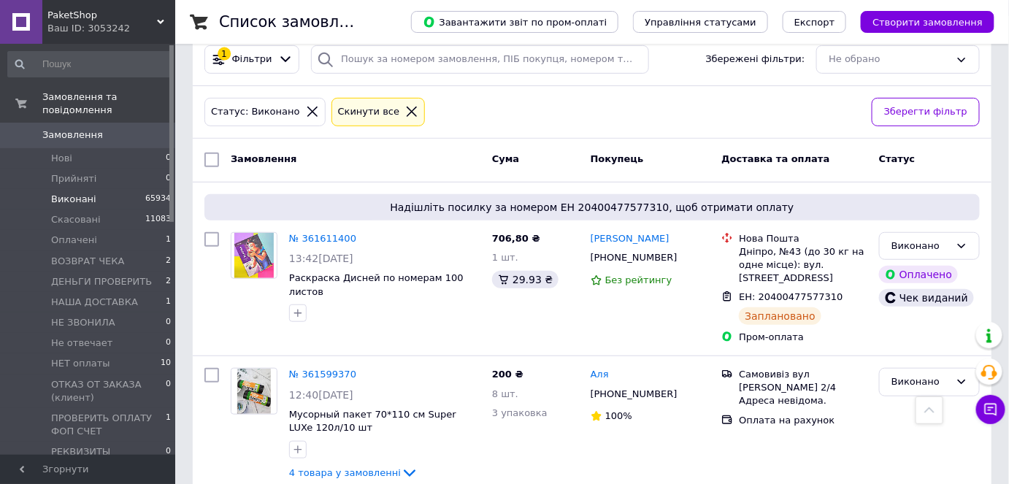
scroll to position [66, 0]
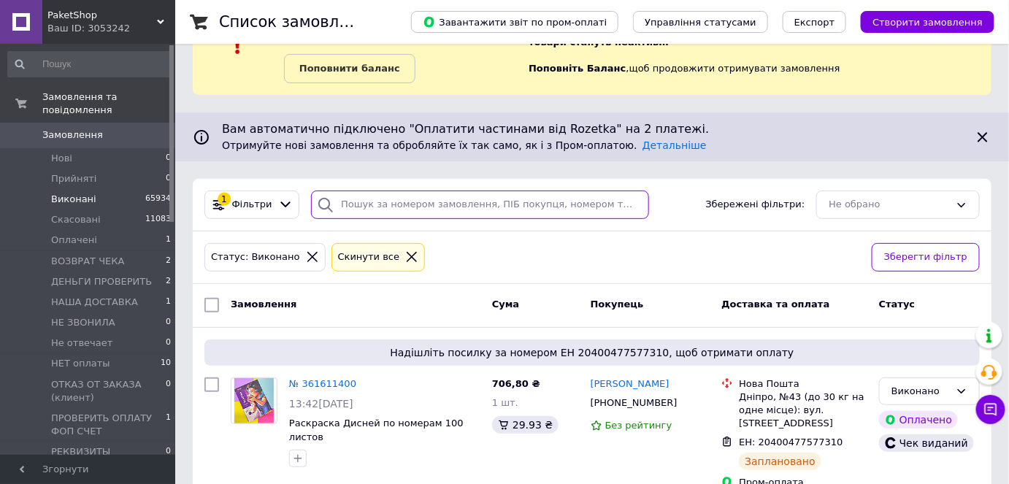
click at [428, 207] on input "search" at bounding box center [480, 205] width 338 height 28
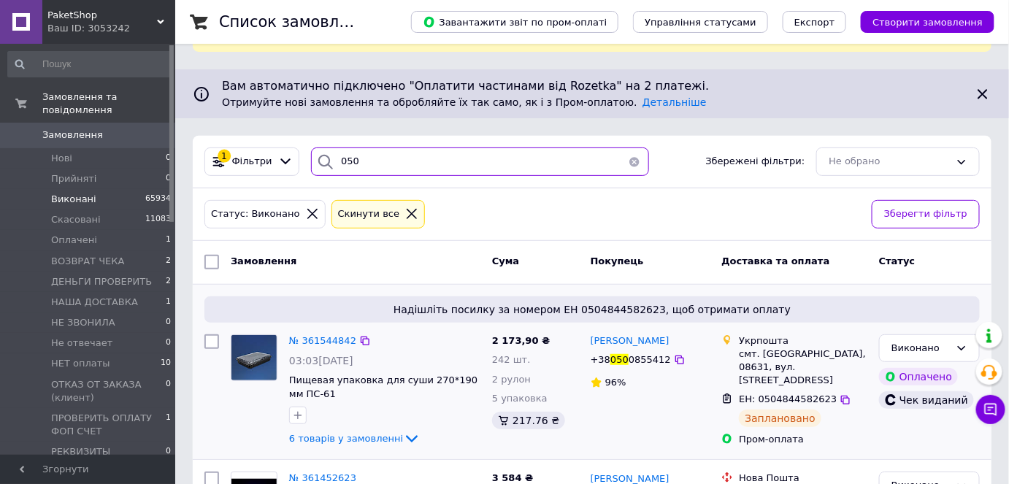
scroll to position [132, 0]
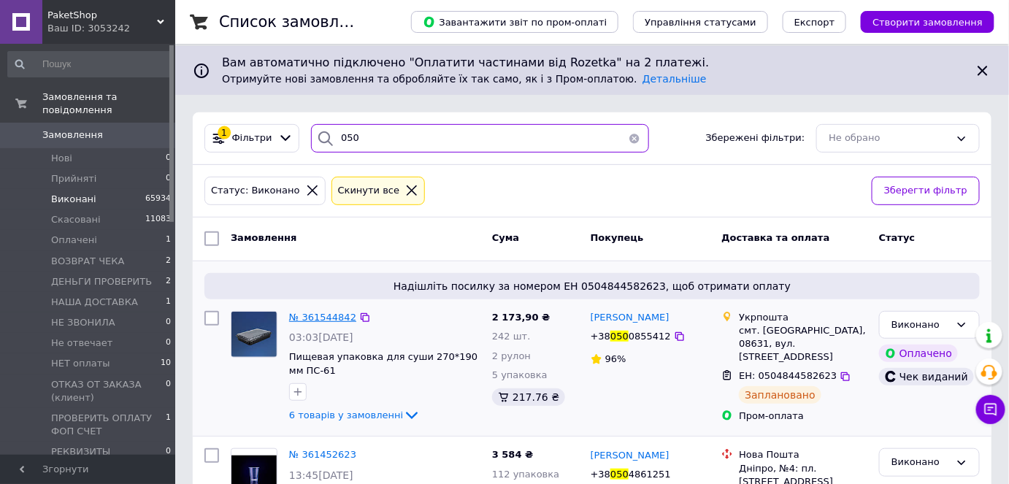
type input "050"
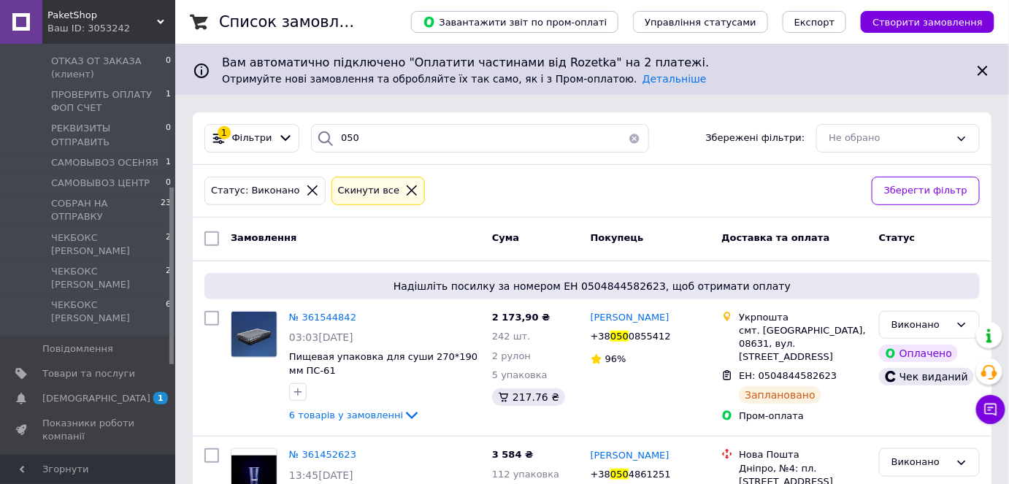
scroll to position [331, 0]
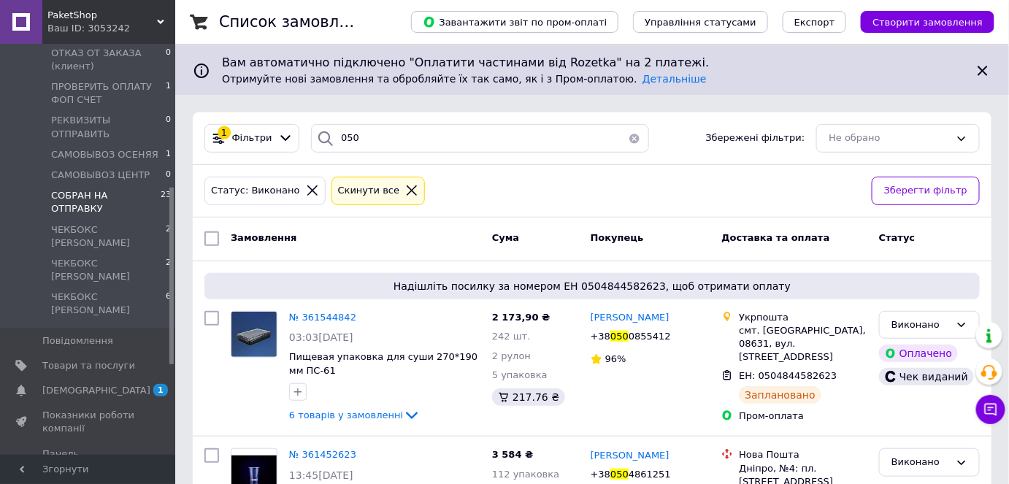
click at [96, 189] on span "СОБРАН НА ОТПРАВКУ" at bounding box center [106, 202] width 110 height 26
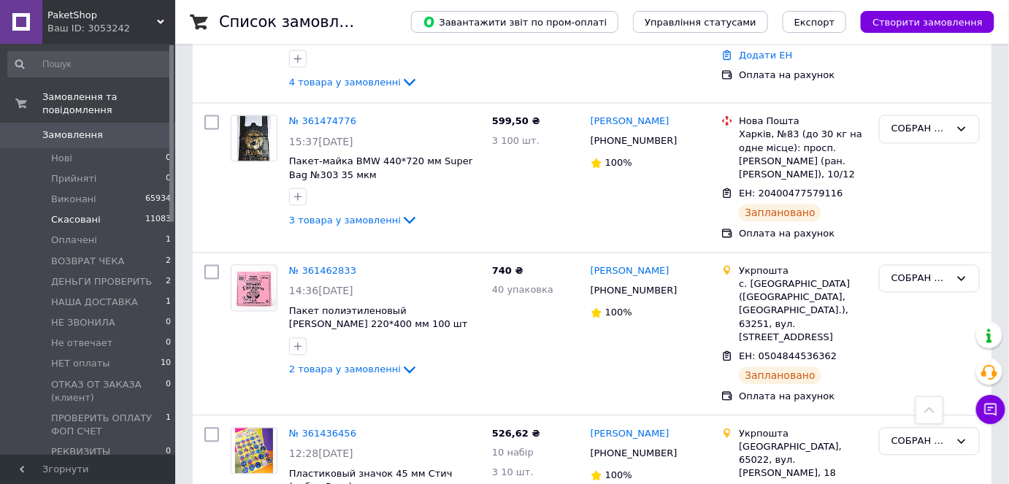
scroll to position [2322, 0]
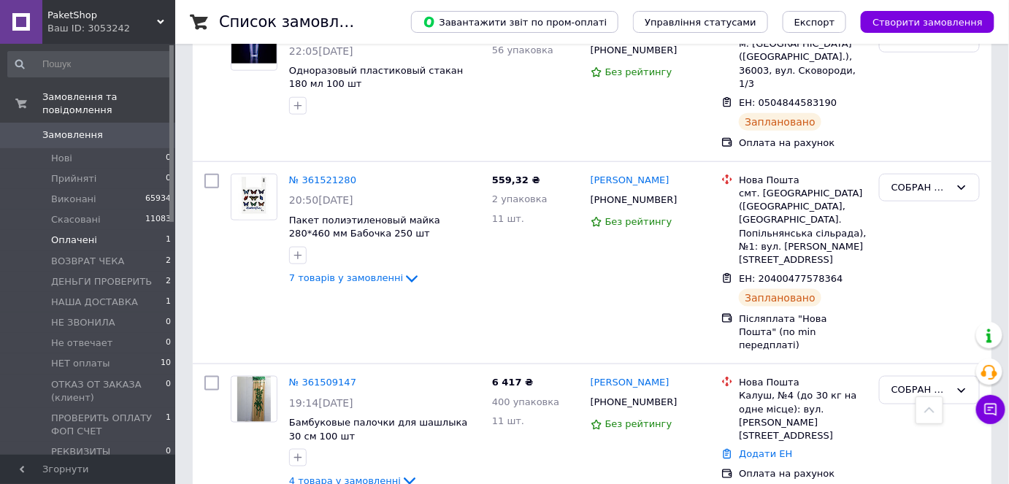
click at [93, 230] on li "Оплачені 1" at bounding box center [90, 240] width 180 height 20
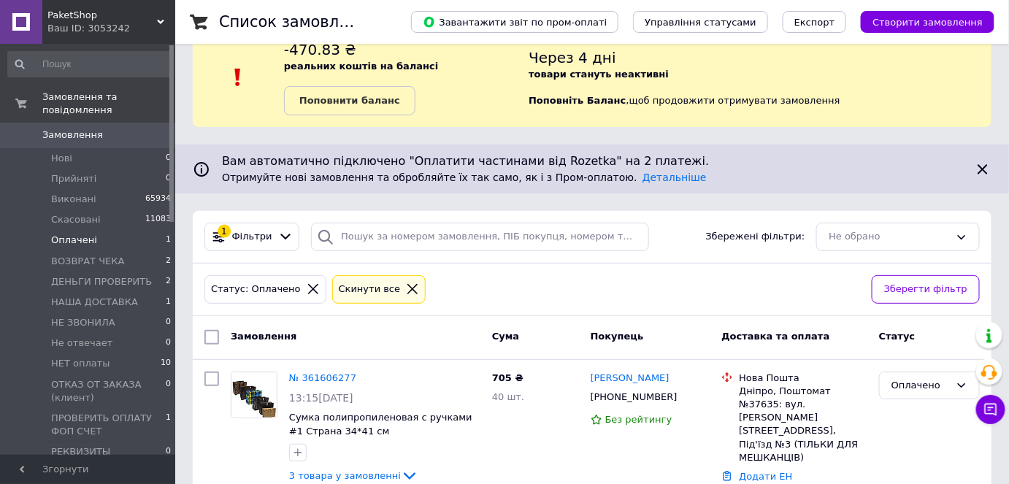
scroll to position [62, 0]
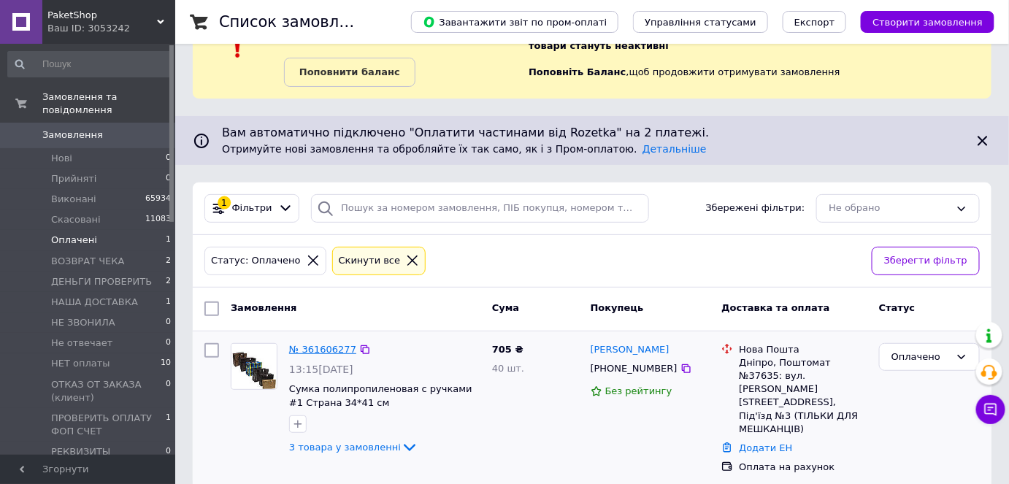
drag, startPoint x: 310, startPoint y: 354, endPoint x: 299, endPoint y: 346, distance: 13.0
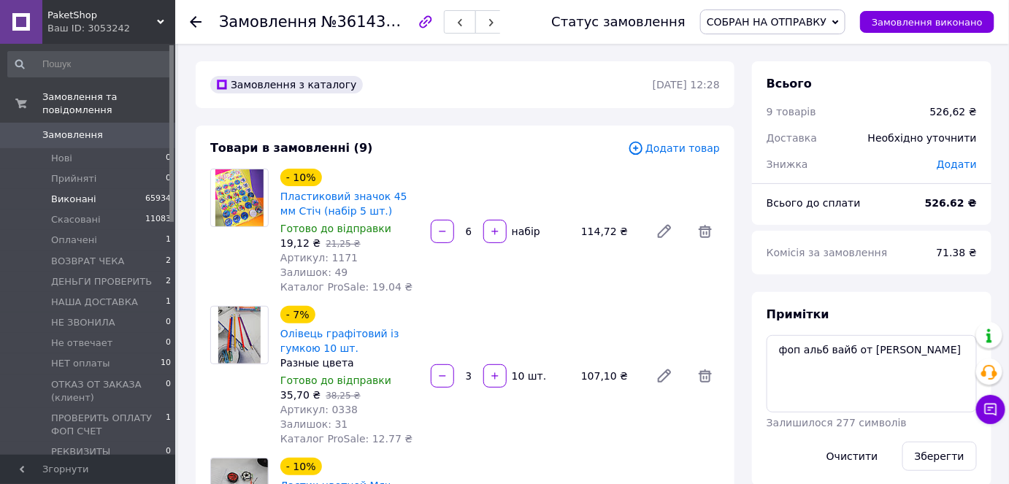
click at [78, 193] on span "Виконані" at bounding box center [73, 199] width 45 height 13
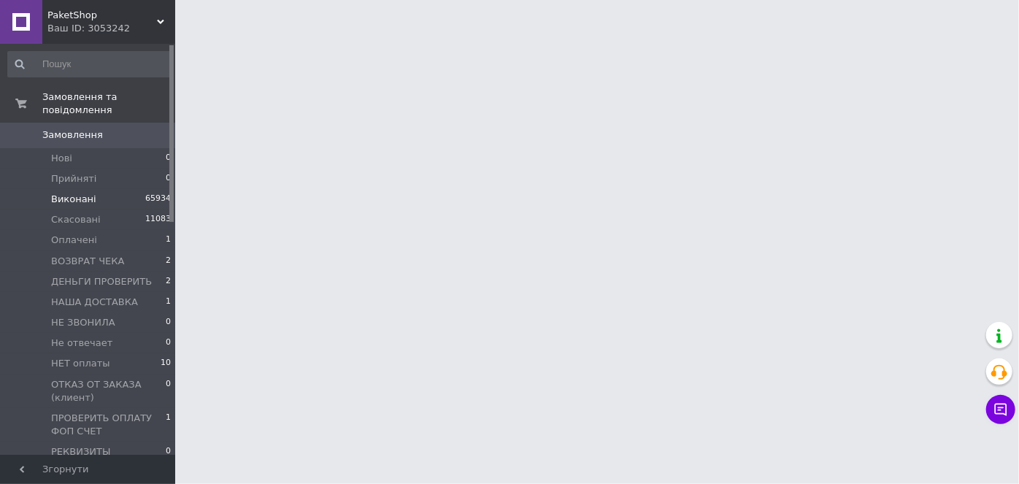
click at [77, 193] on span "Виконані" at bounding box center [73, 199] width 45 height 13
click at [67, 193] on li "Виконані 65934" at bounding box center [90, 199] width 180 height 20
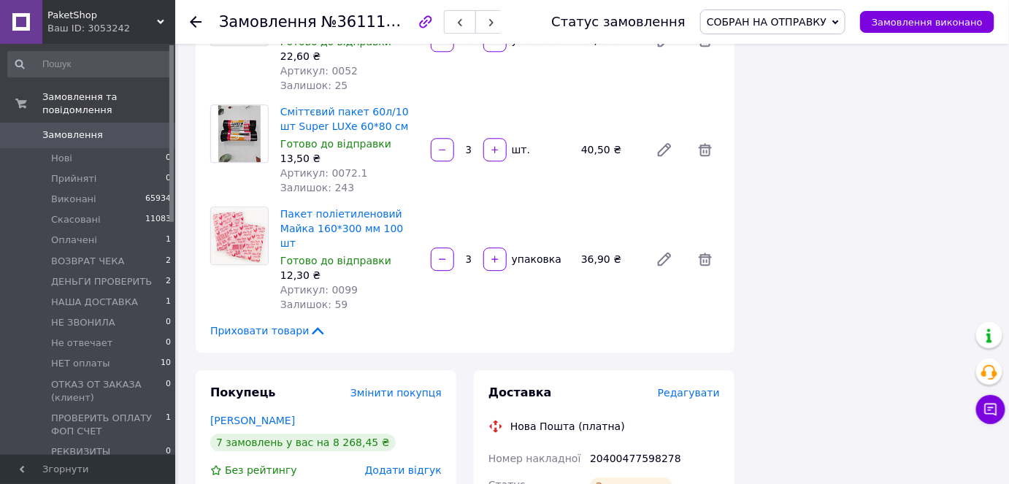
scroll to position [1261, 0]
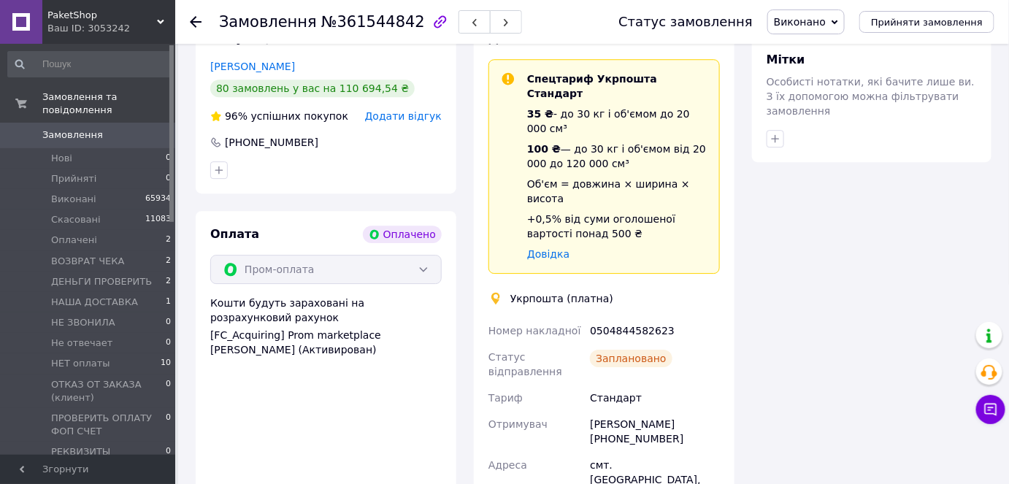
scroll to position [1610, 0]
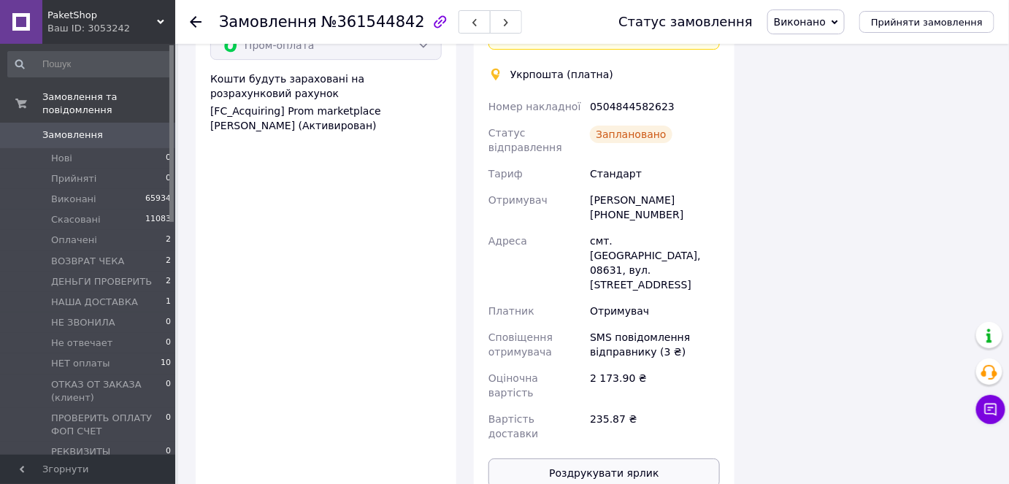
click at [584, 458] on button "Роздрукувати ярлик" at bounding box center [603, 472] width 231 height 29
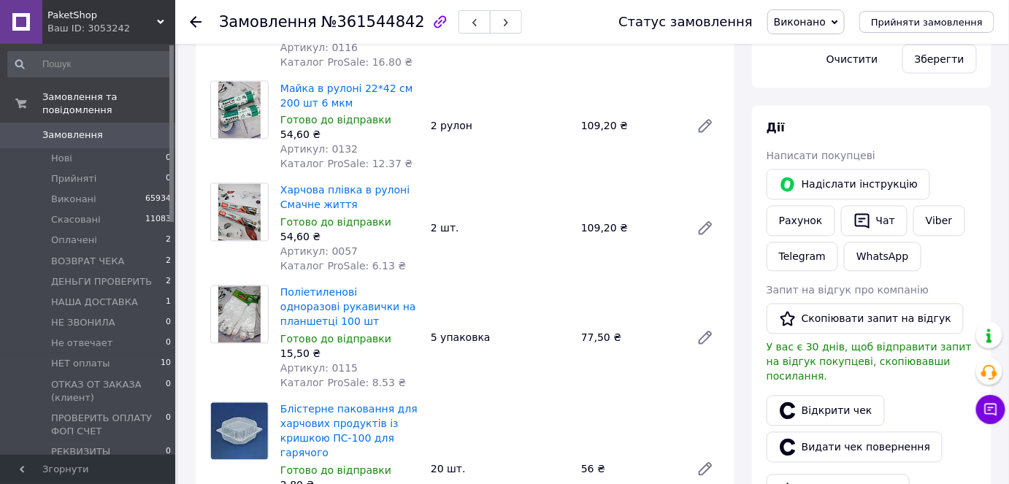
scroll to position [615, 0]
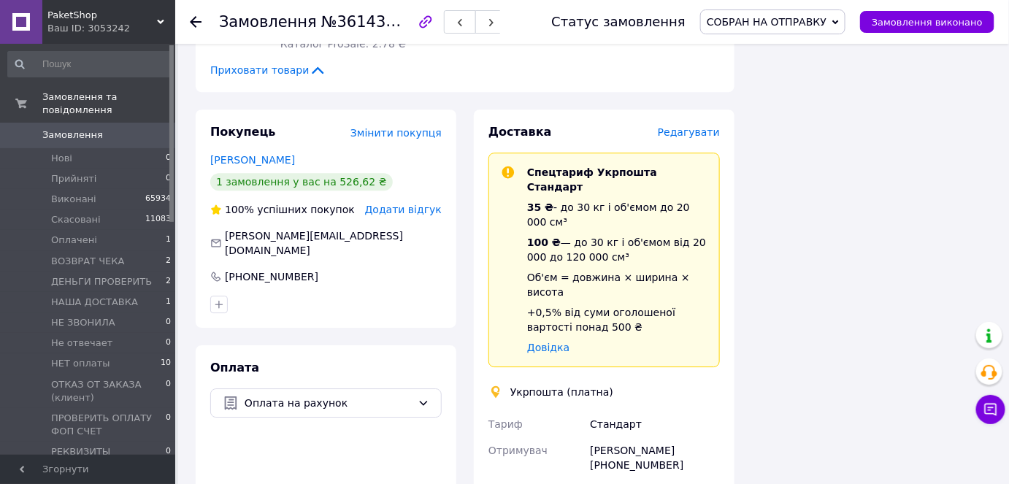
scroll to position [1327, 0]
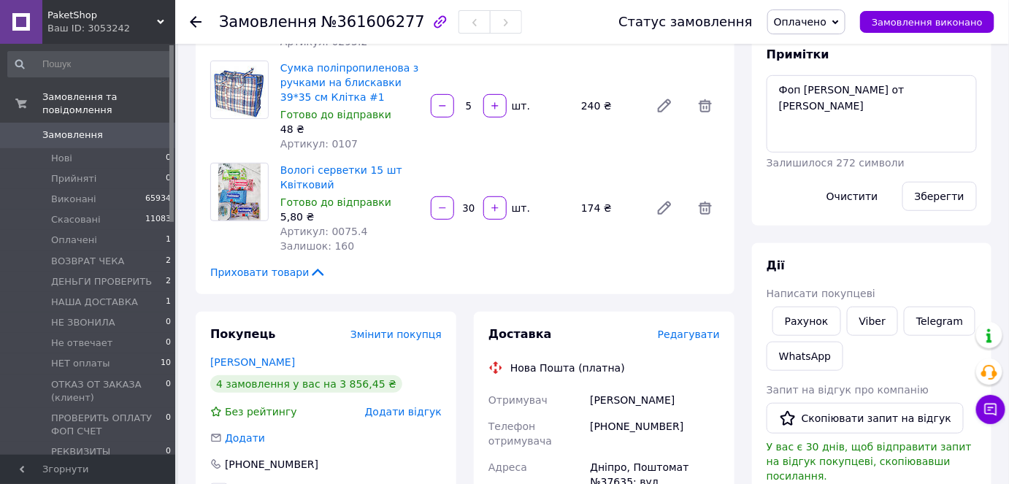
scroll to position [531, 0]
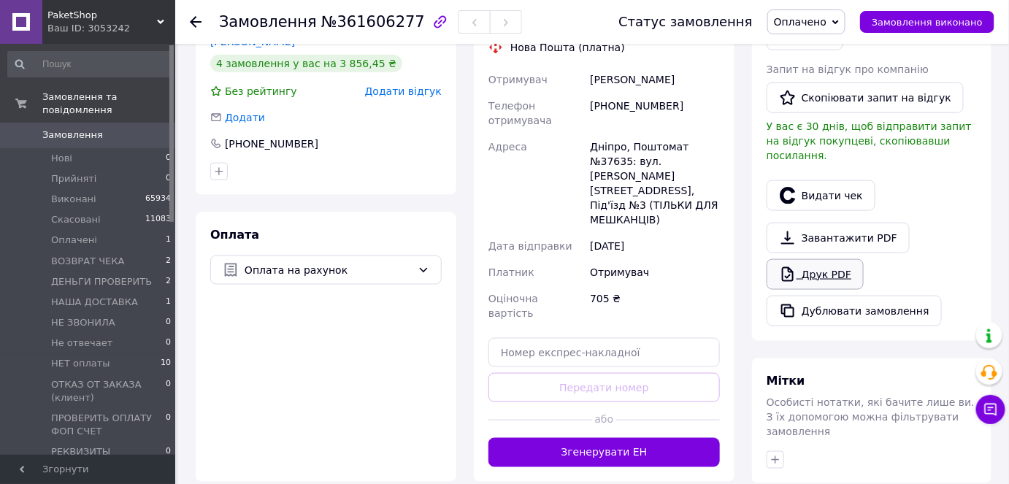
click at [792, 266] on icon at bounding box center [788, 275] width 18 height 18
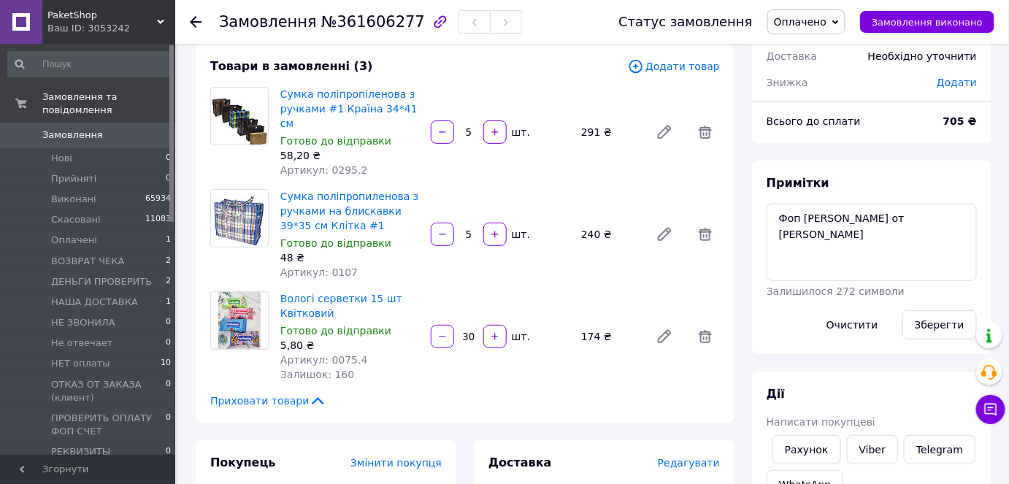
scroll to position [0, 0]
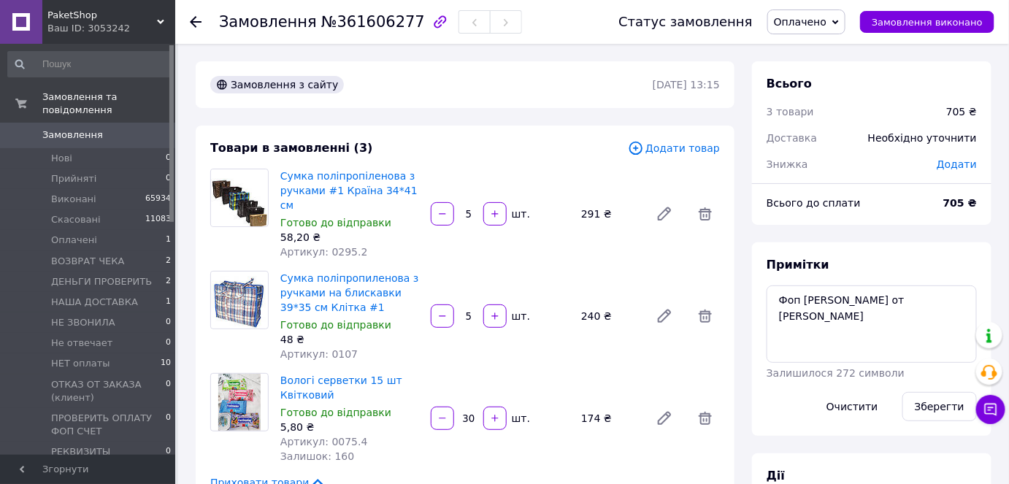
click at [810, 23] on span "Оплачено" at bounding box center [800, 22] width 53 height 12
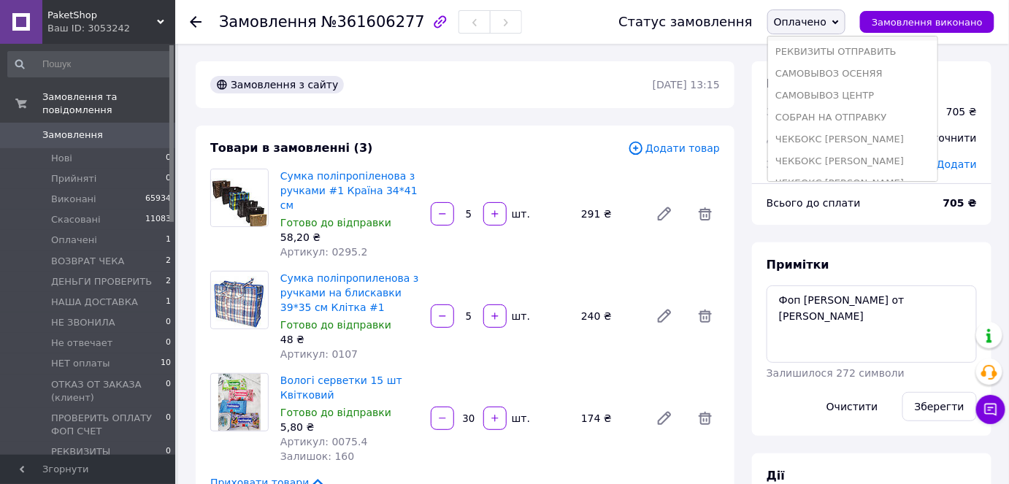
scroll to position [257, 0]
click at [818, 104] on li "СОБРАН НА ОТПРАВКУ" at bounding box center [852, 101] width 169 height 22
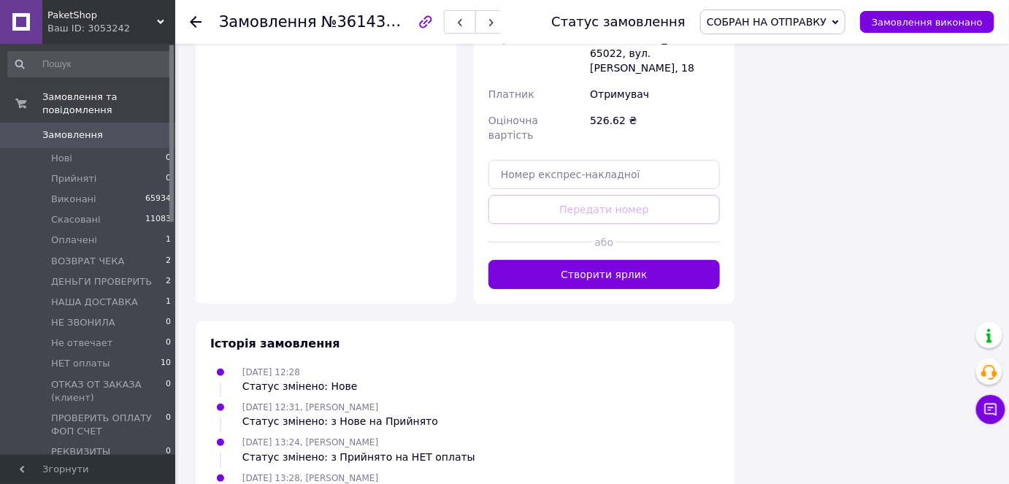
scroll to position [1792, 0]
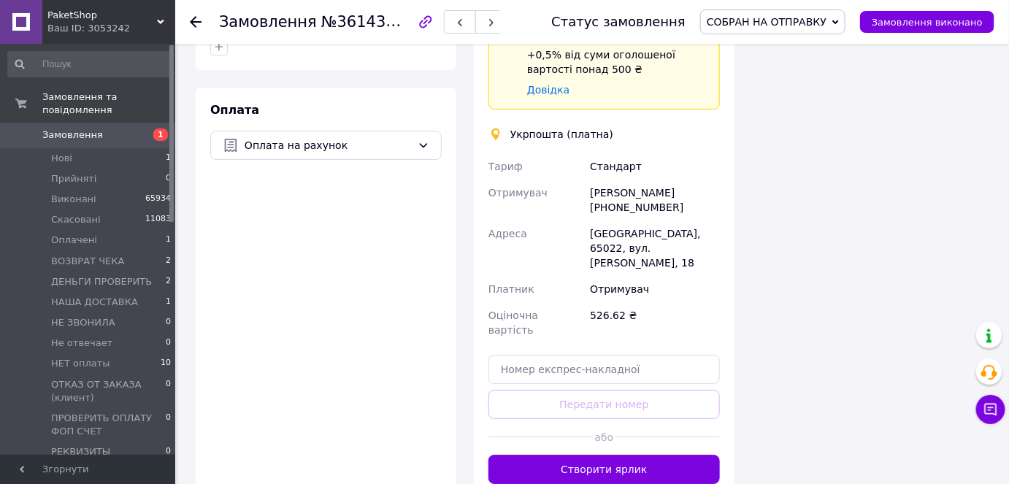
scroll to position [1592, 0]
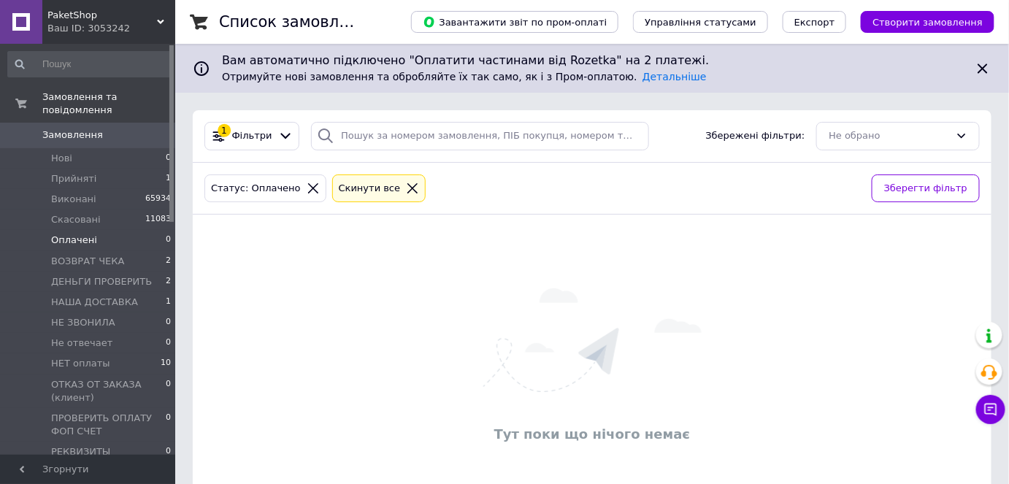
click at [109, 230] on li "Оплачені 0" at bounding box center [90, 240] width 180 height 20
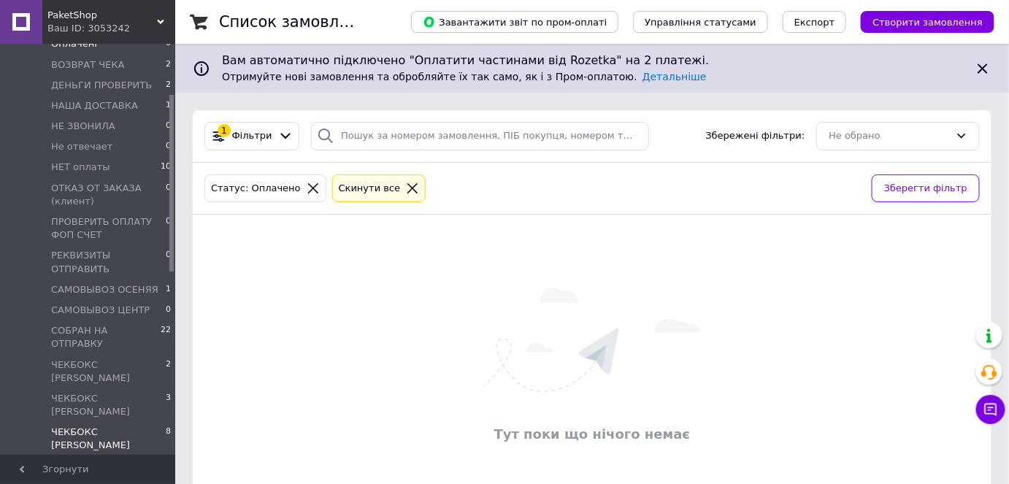
scroll to position [199, 0]
click at [84, 322] on span "СОБРАН НА ОТПРАВКУ" at bounding box center [106, 335] width 110 height 26
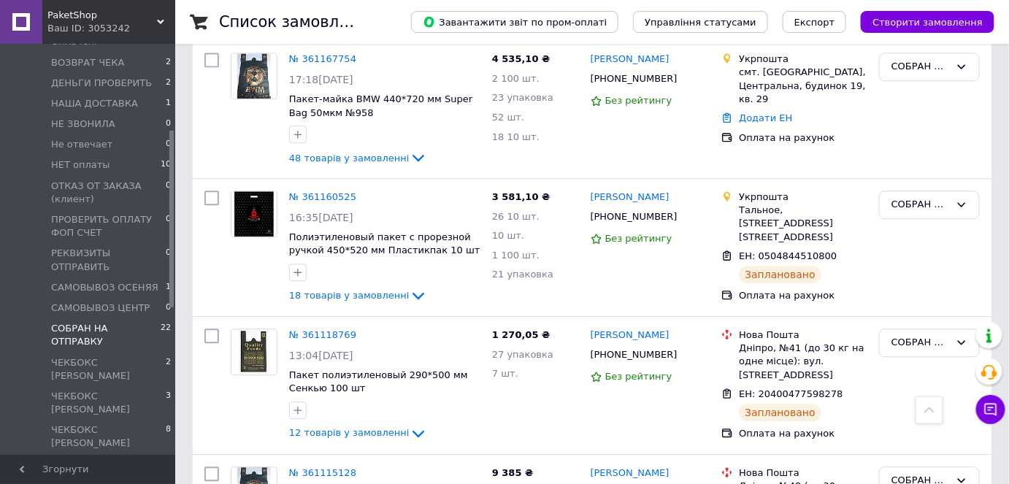
scroll to position [2951, 0]
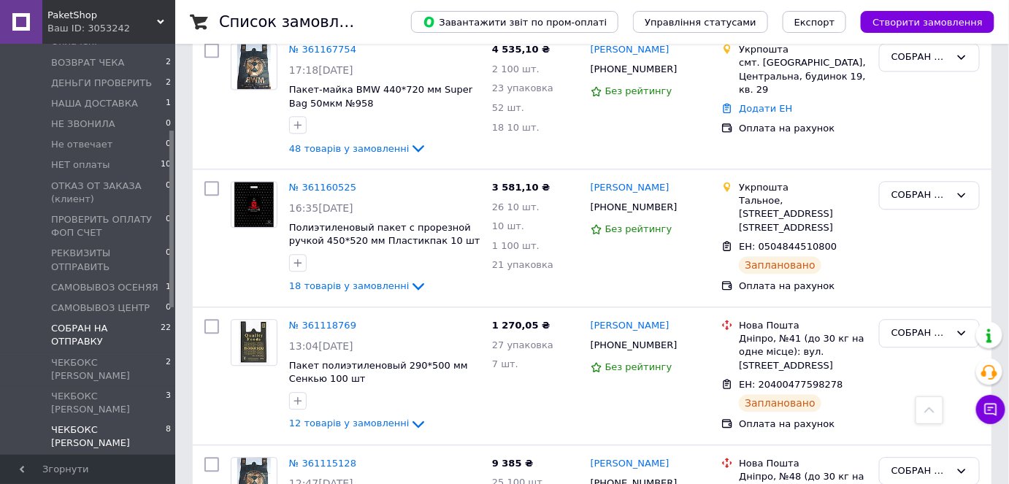
click at [116, 420] on li "ЧЕКБОКС ЯНА 8" at bounding box center [90, 440] width 180 height 41
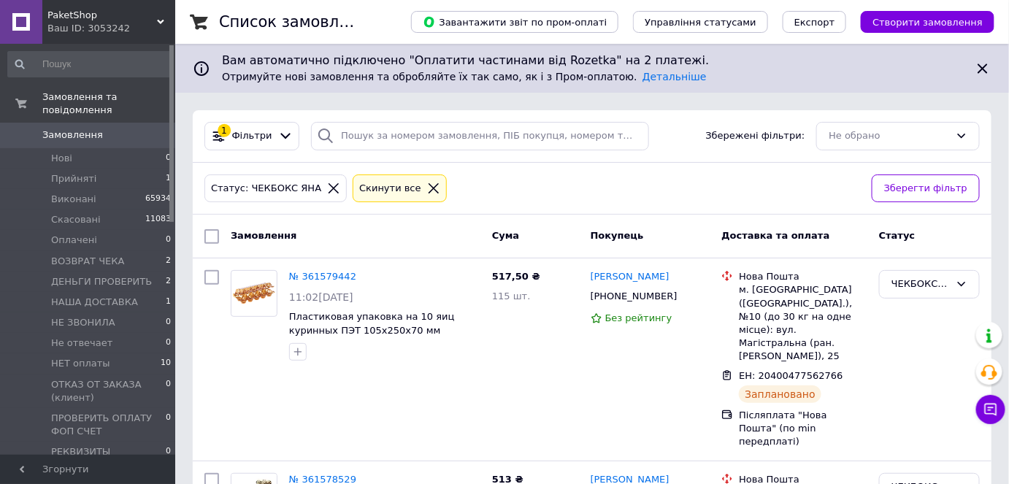
click at [66, 128] on span "Замовлення" at bounding box center [72, 134] width 61 height 13
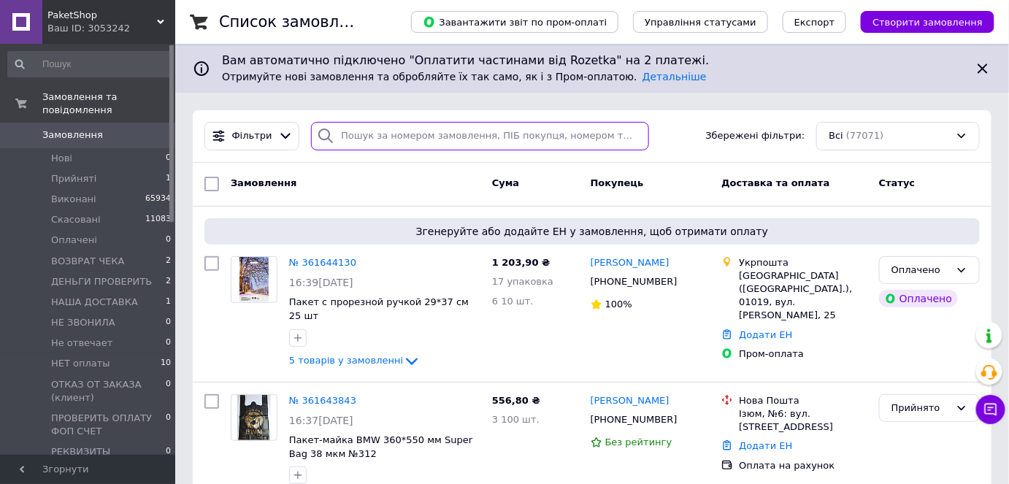
click at [418, 135] on input "search" at bounding box center [480, 136] width 338 height 28
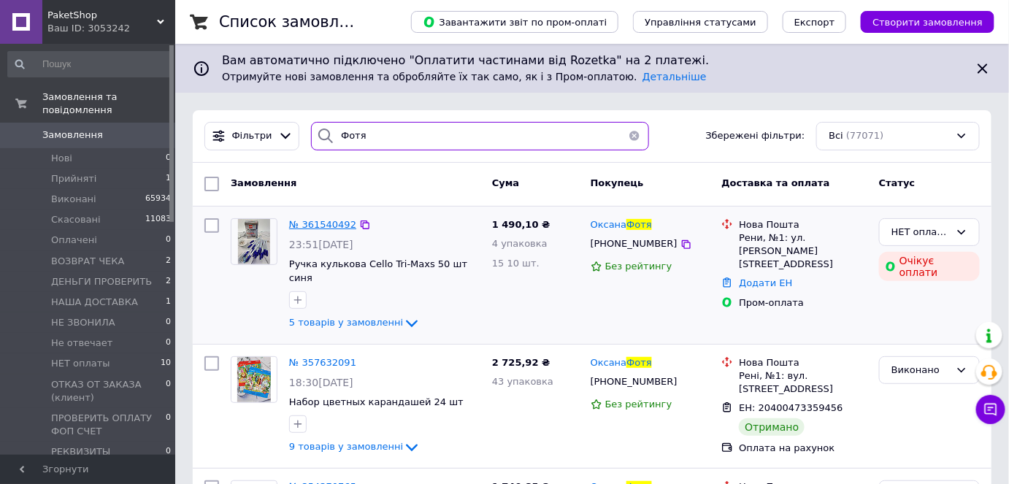
type input "Фотя"
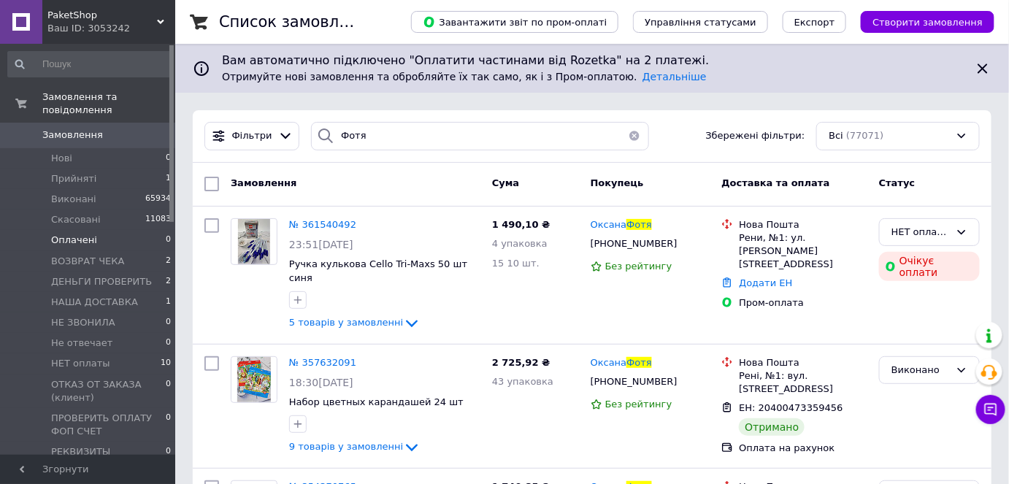
click at [95, 230] on li "Оплачені 0" at bounding box center [90, 240] width 180 height 20
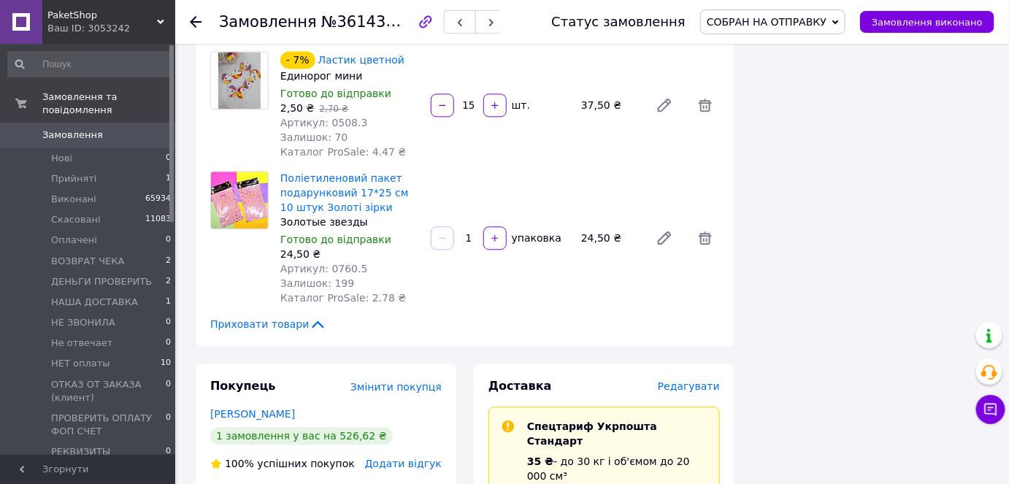
scroll to position [1062, 0]
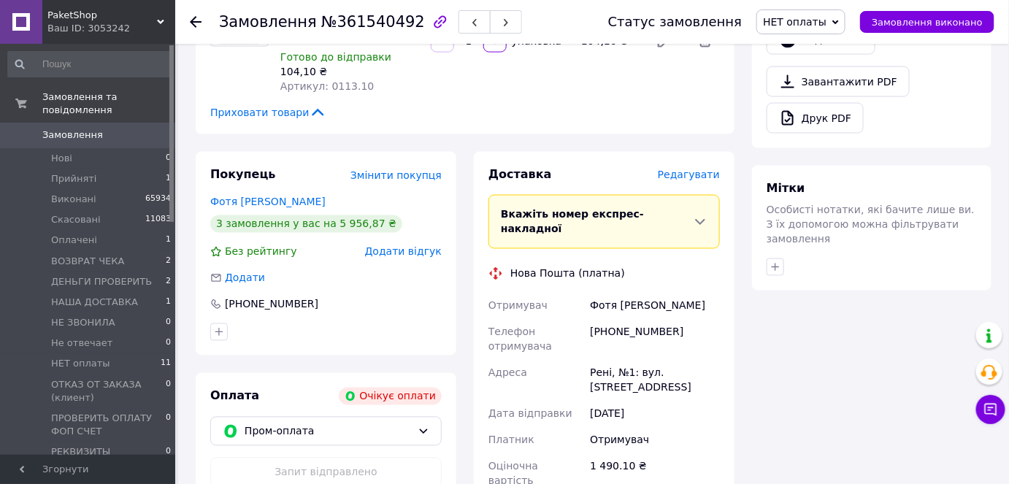
scroll to position [730, 0]
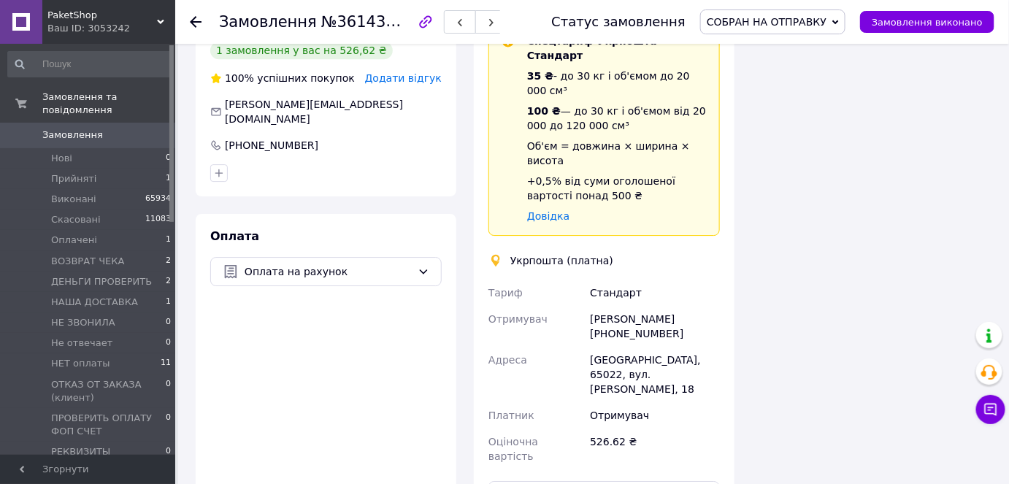
scroll to position [1643, 0]
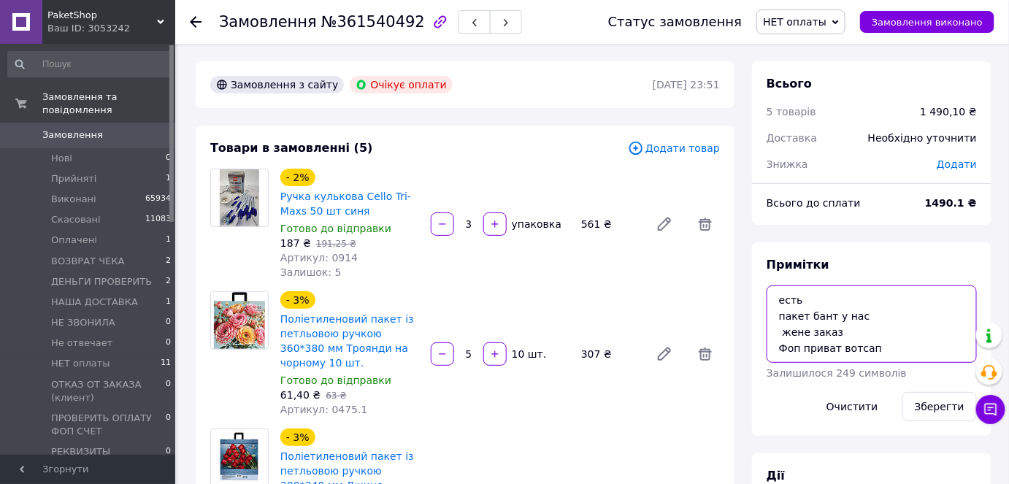
drag, startPoint x: 835, startPoint y: 329, endPoint x: 775, endPoint y: 331, distance: 60.6
click at [775, 331] on textarea "есть пакет бант у нас жене заказ Фоп приват вотсап" at bounding box center [872, 323] width 210 height 77
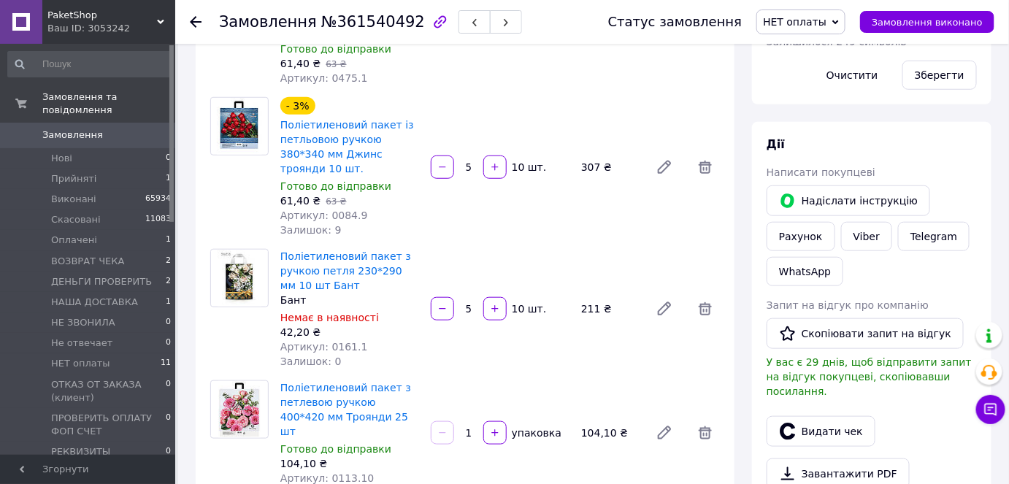
scroll to position [531, 0]
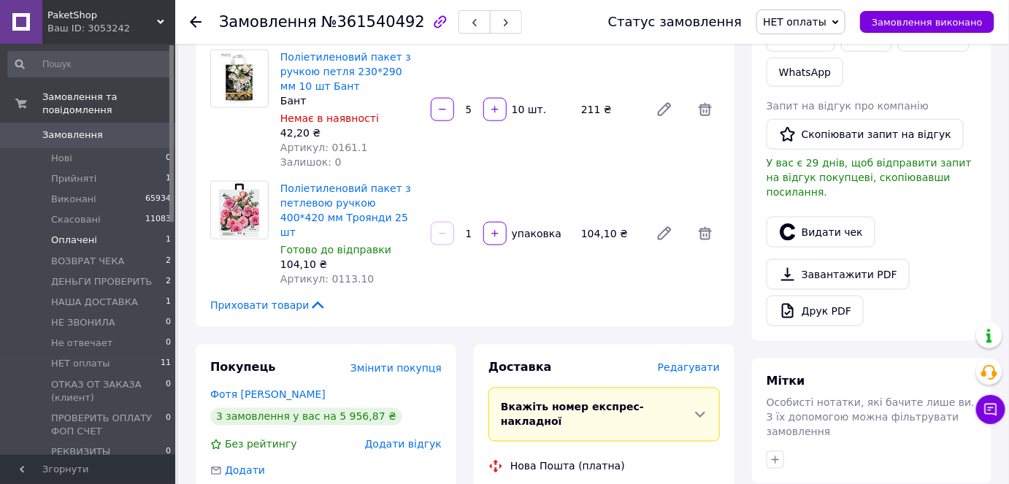
click at [73, 234] on span "Оплачені" at bounding box center [74, 240] width 46 height 13
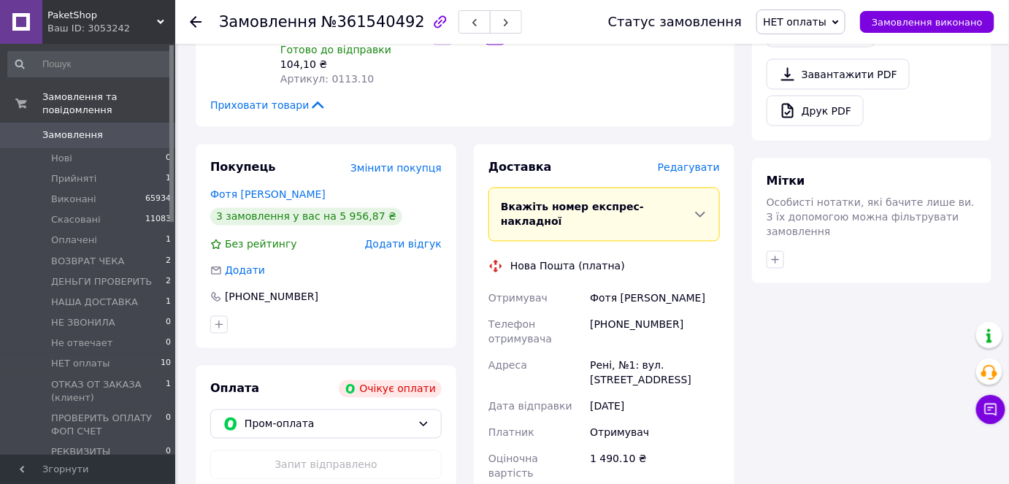
scroll to position [913, 0]
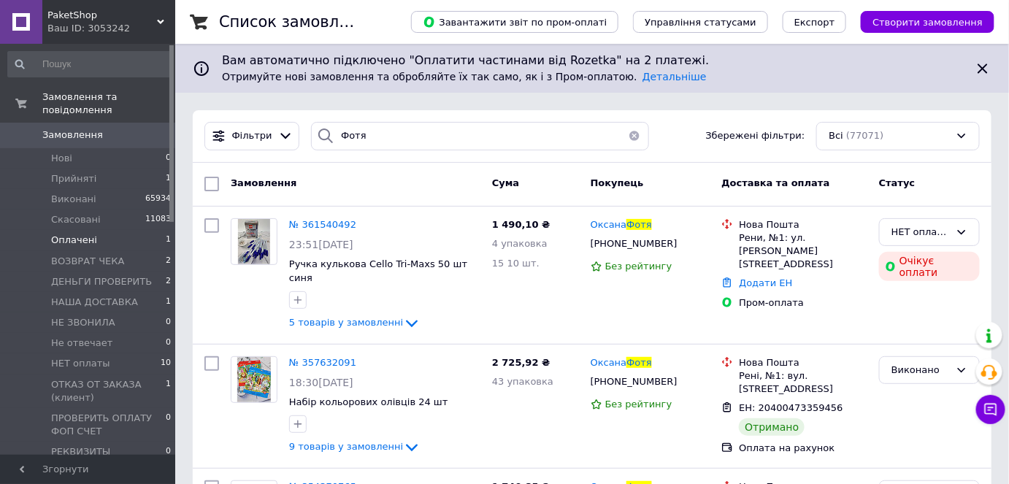
click at [81, 234] on span "Оплачені" at bounding box center [74, 240] width 46 height 13
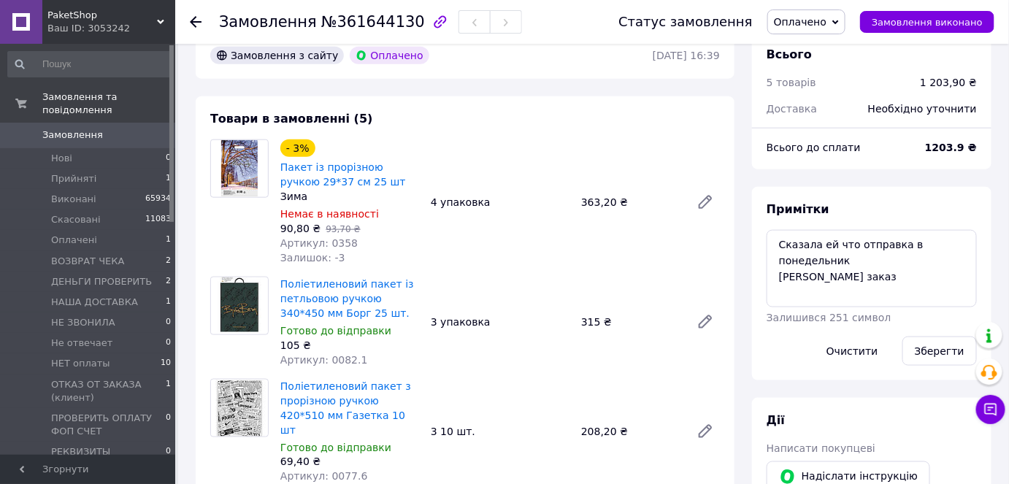
scroll to position [464, 0]
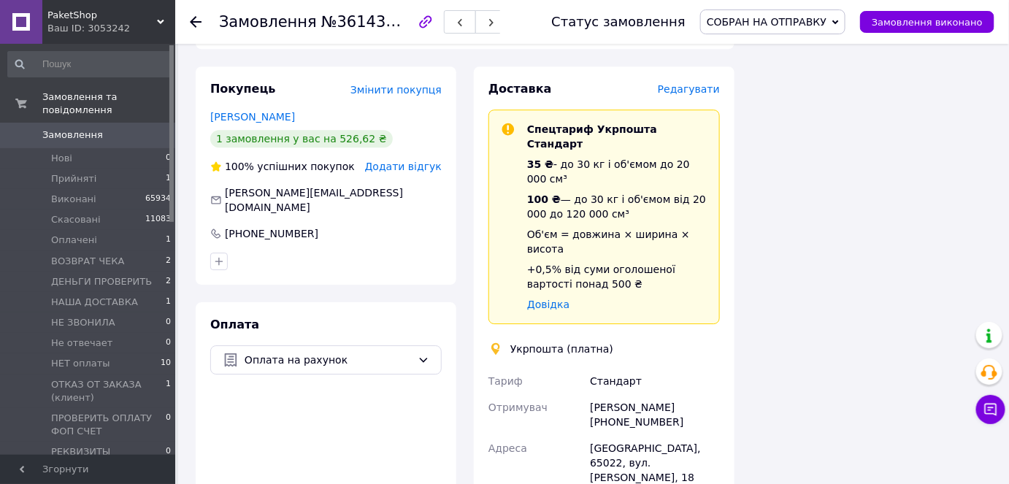
scroll to position [1311, 0]
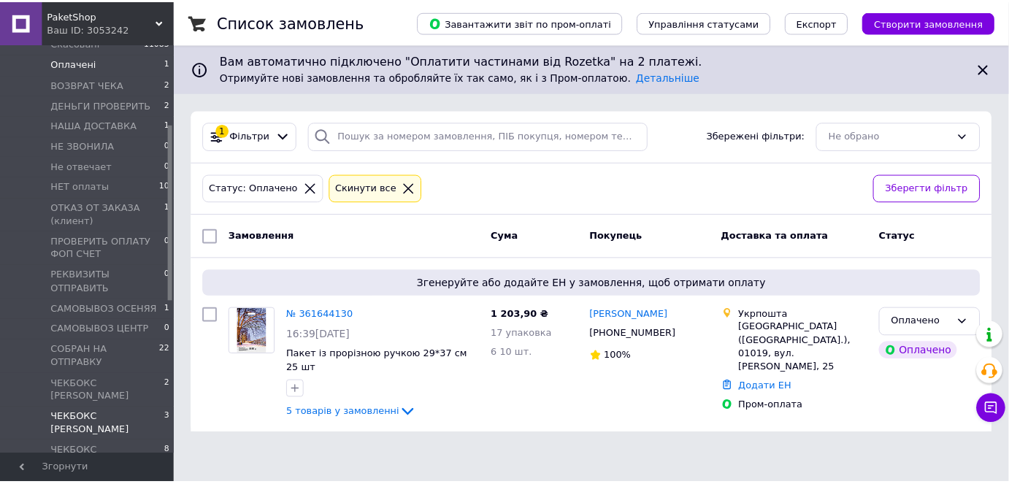
scroll to position [199, 0]
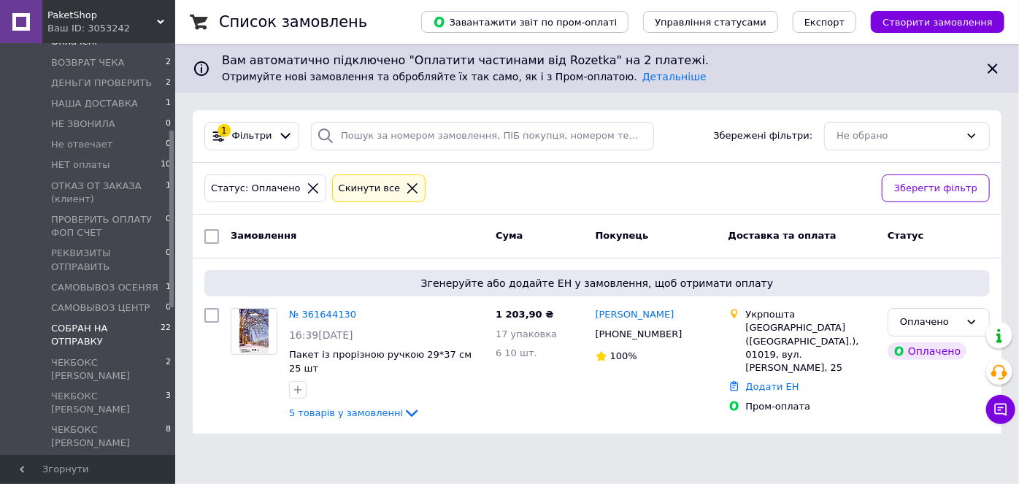
click at [106, 318] on li "СОБРАН НА ОТПРАВКУ 22" at bounding box center [90, 335] width 180 height 34
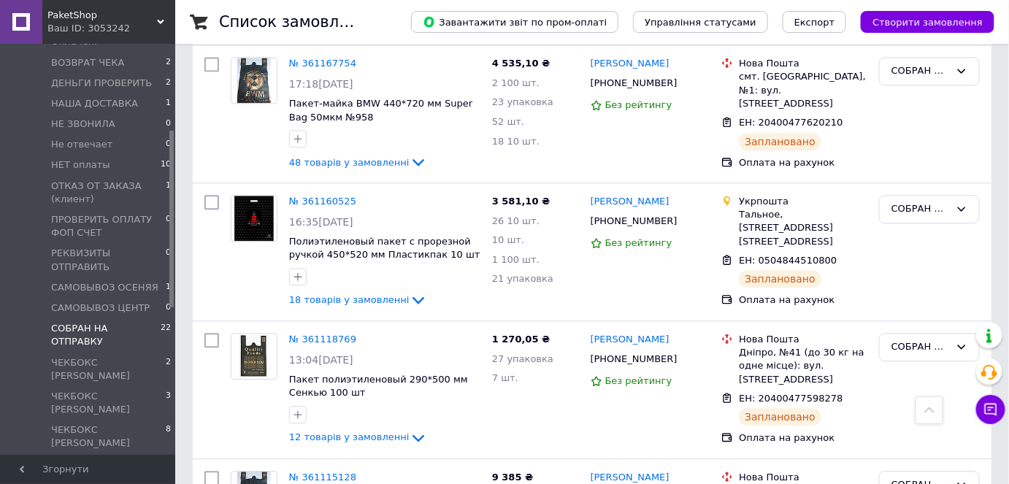
scroll to position [2951, 0]
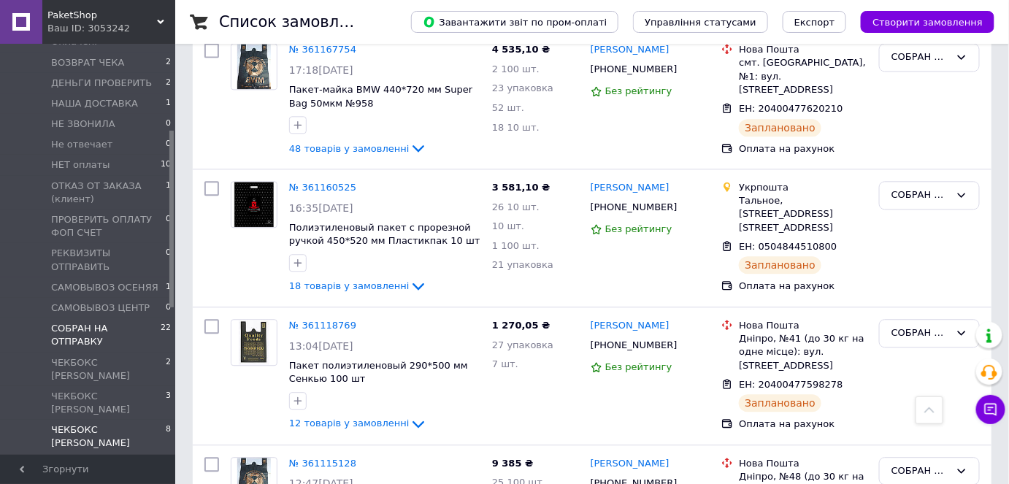
click at [105, 423] on span "ЧЕКБОКС [PERSON_NAME]" at bounding box center [108, 436] width 115 height 26
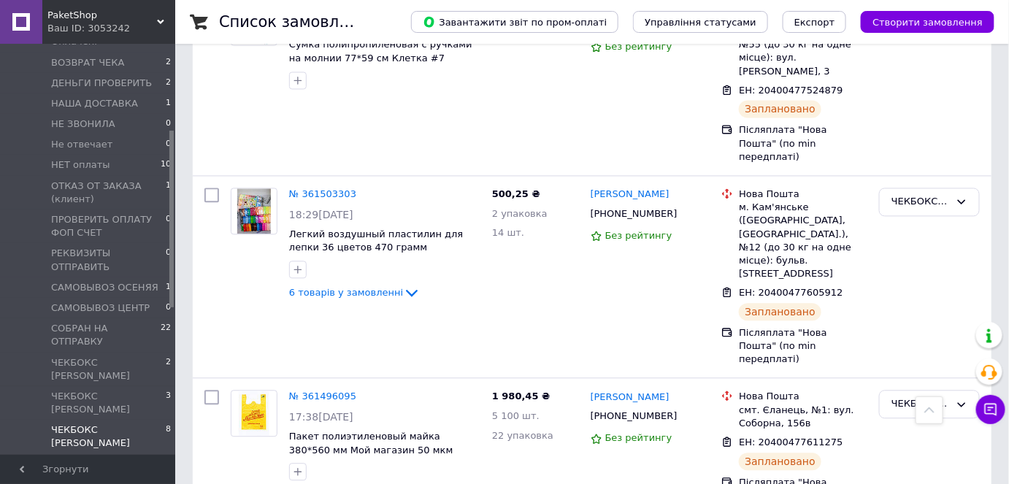
scroll to position [1005, 0]
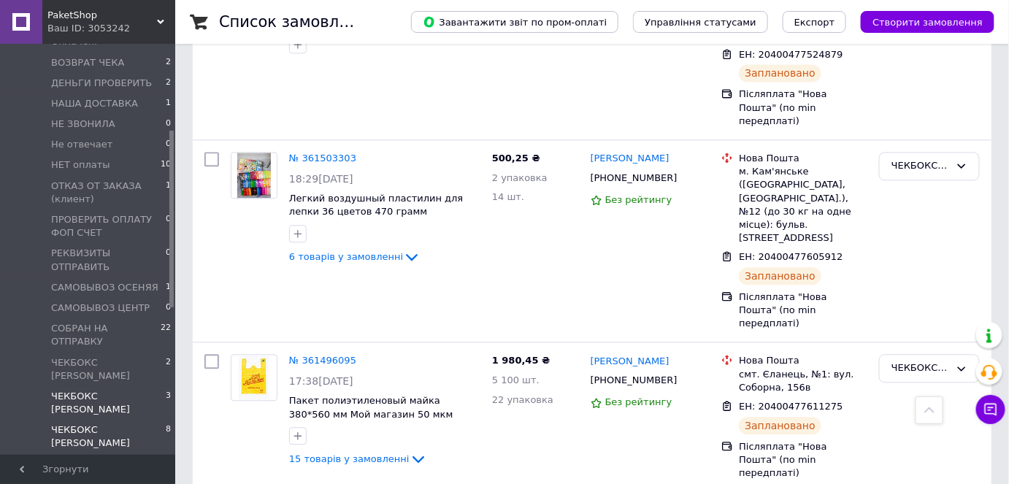
click at [77, 390] on span "ЧЕКБОКС [PERSON_NAME]" at bounding box center [108, 403] width 115 height 26
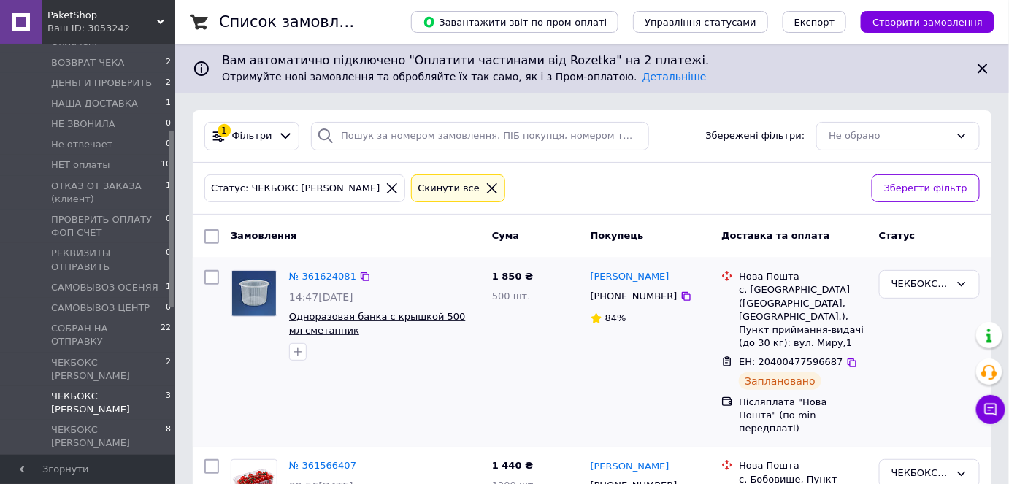
scroll to position [224, 0]
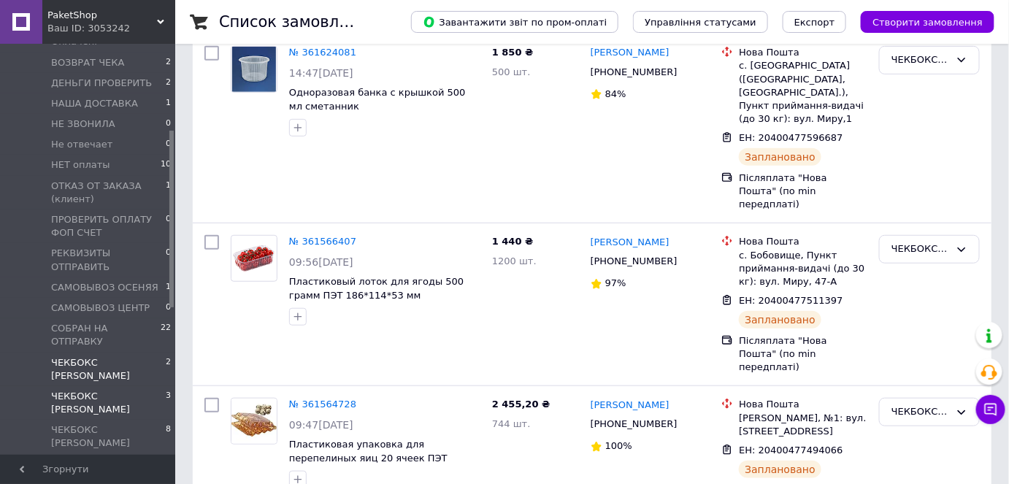
click at [101, 356] on span "ЧЕКБОКС [PERSON_NAME]" at bounding box center [108, 369] width 115 height 26
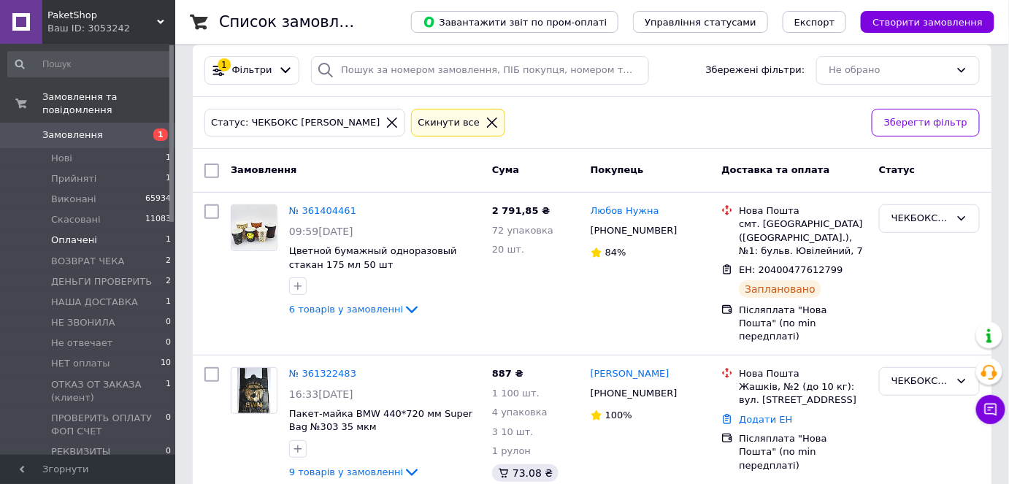
click at [86, 234] on span "Оплачені" at bounding box center [74, 240] width 46 height 13
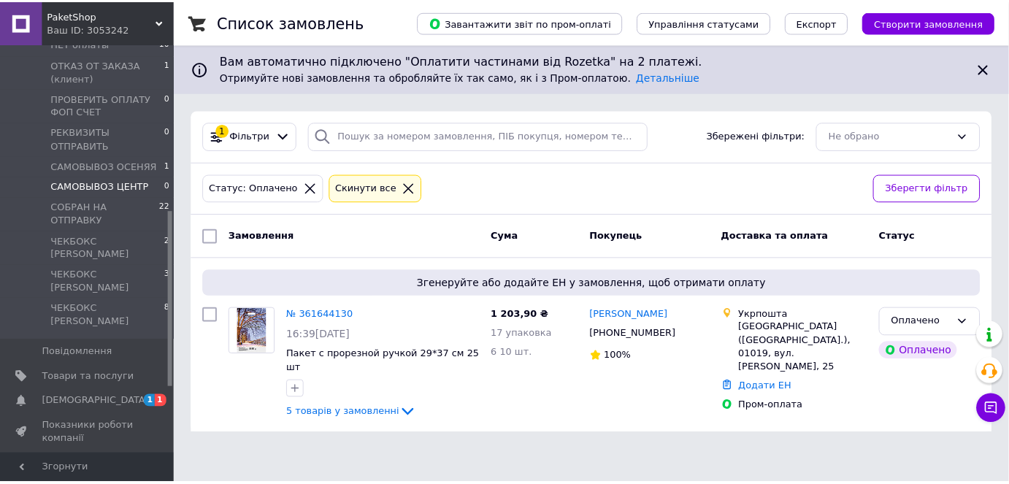
scroll to position [207, 0]
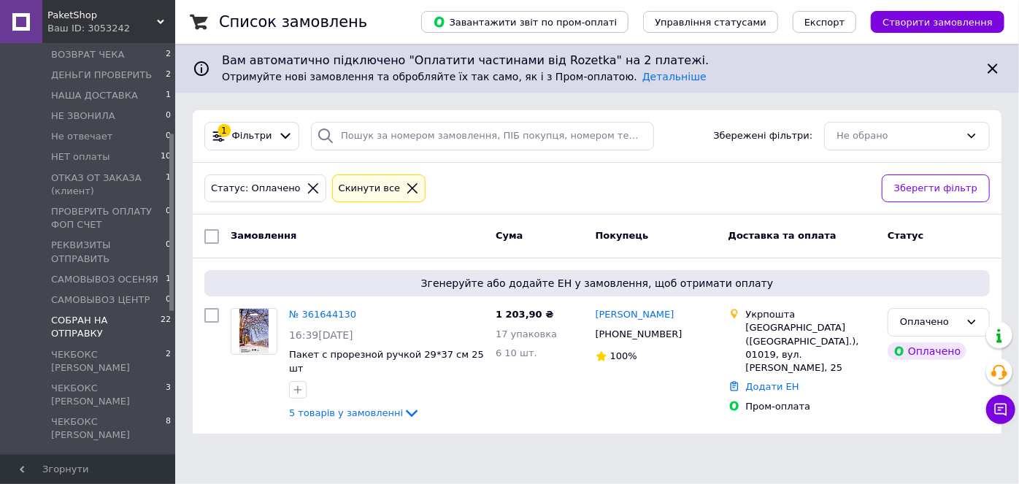
click at [77, 314] on span "СОБРАН НА ОТПРАВКУ" at bounding box center [106, 327] width 110 height 26
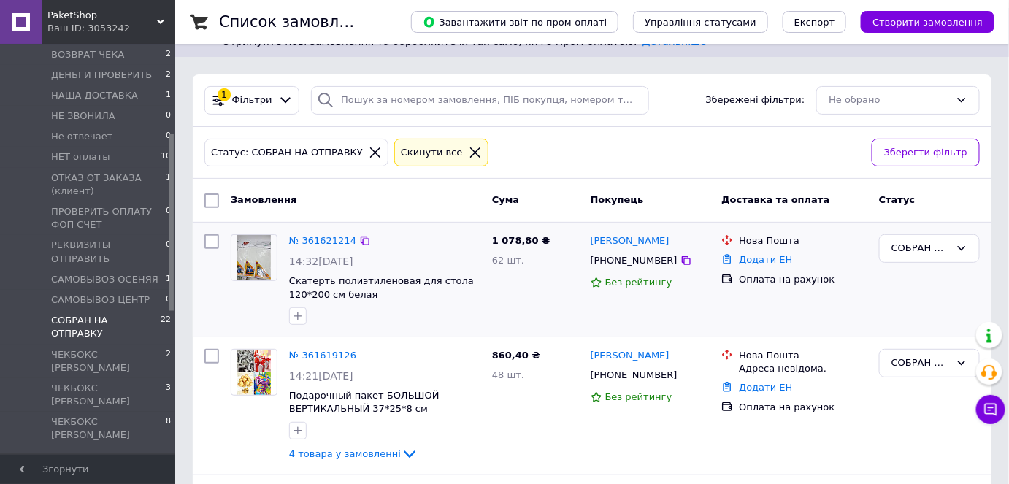
scroll to position [66, 0]
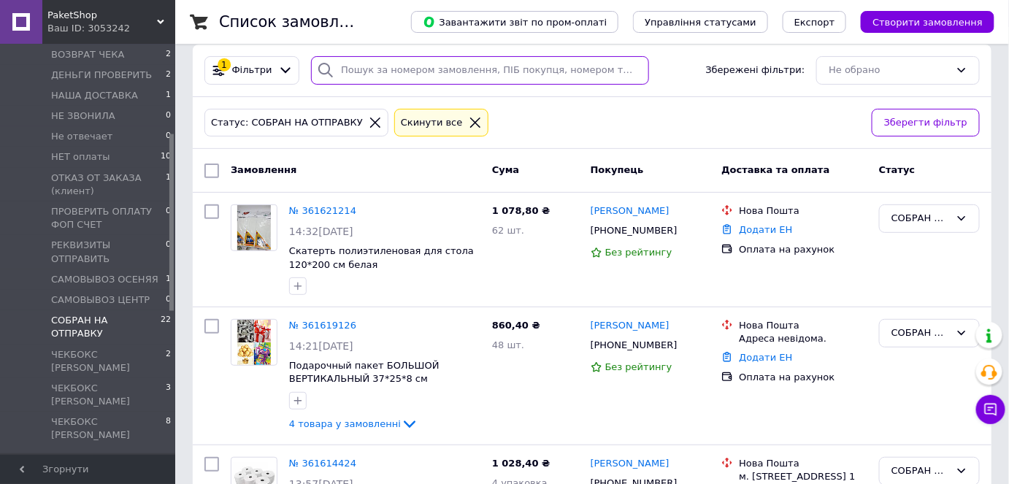
click at [451, 77] on input "search" at bounding box center [480, 70] width 338 height 28
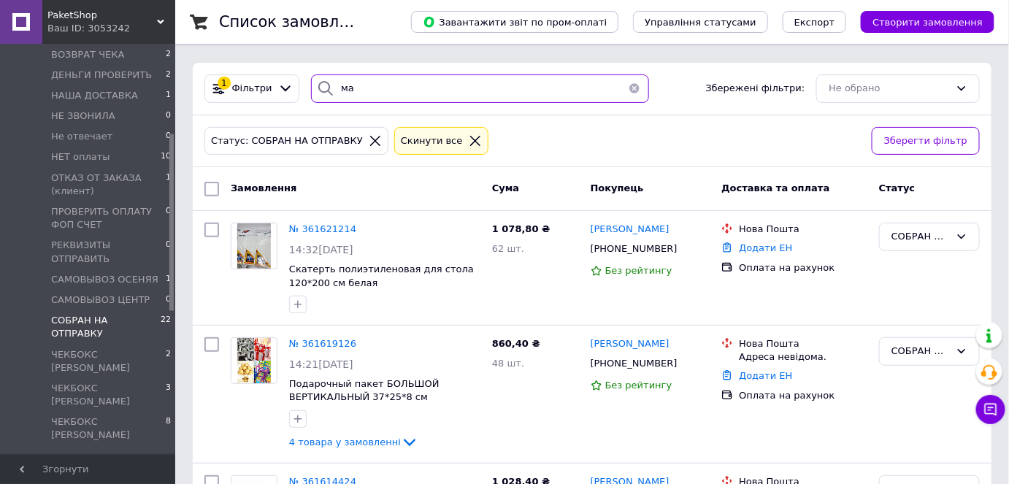
scroll to position [0, 0]
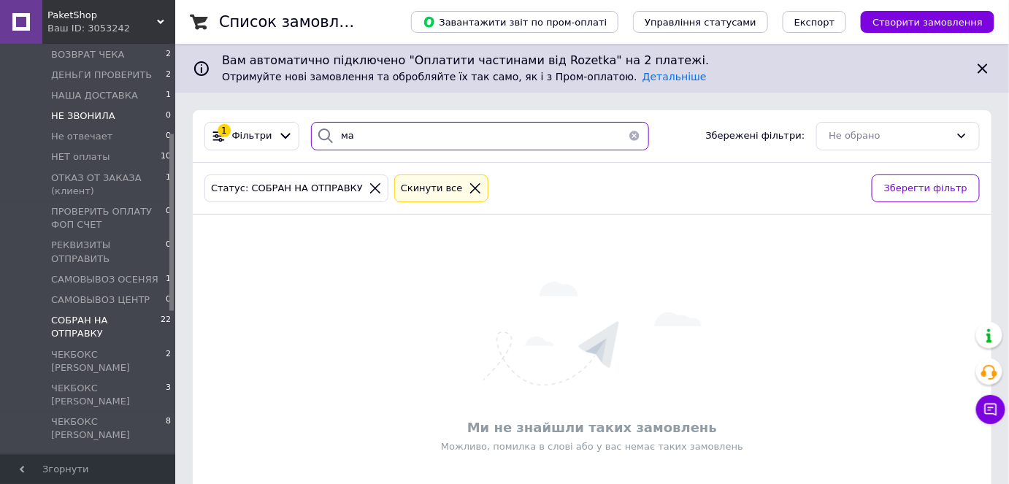
type input "м"
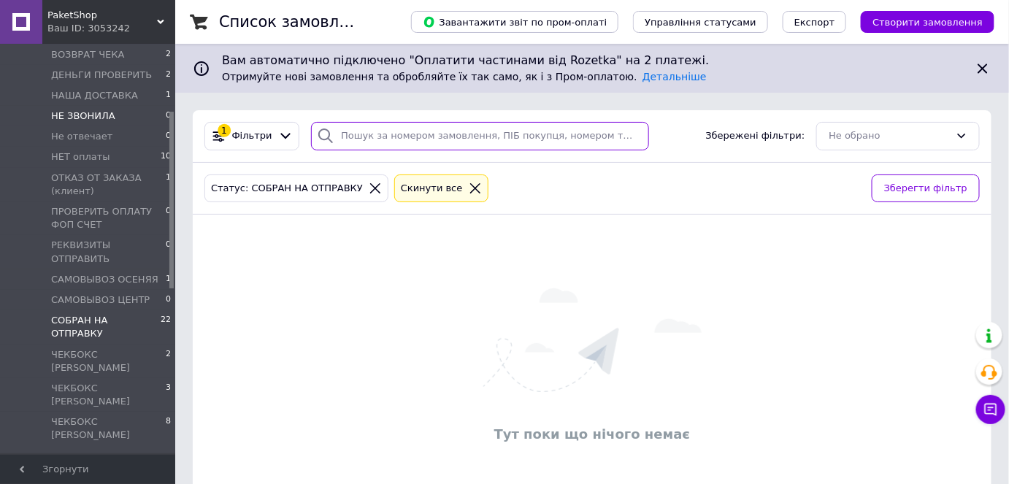
scroll to position [70, 0]
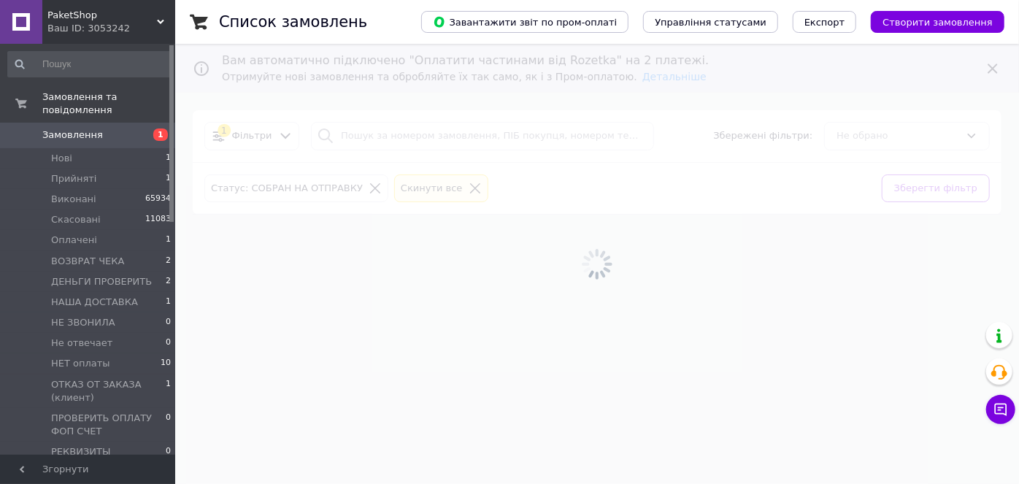
click at [66, 128] on span "Замовлення" at bounding box center [72, 134] width 61 height 13
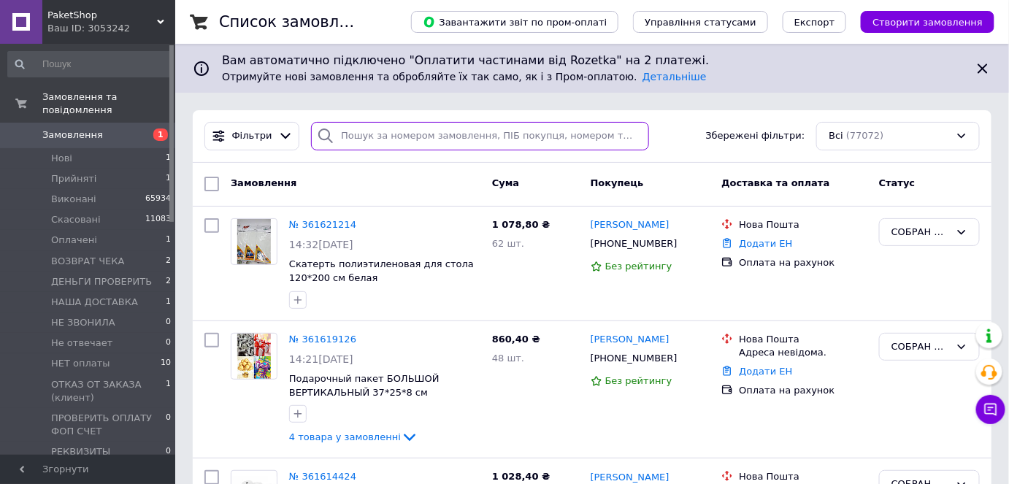
click at [364, 141] on input "search" at bounding box center [480, 136] width 338 height 28
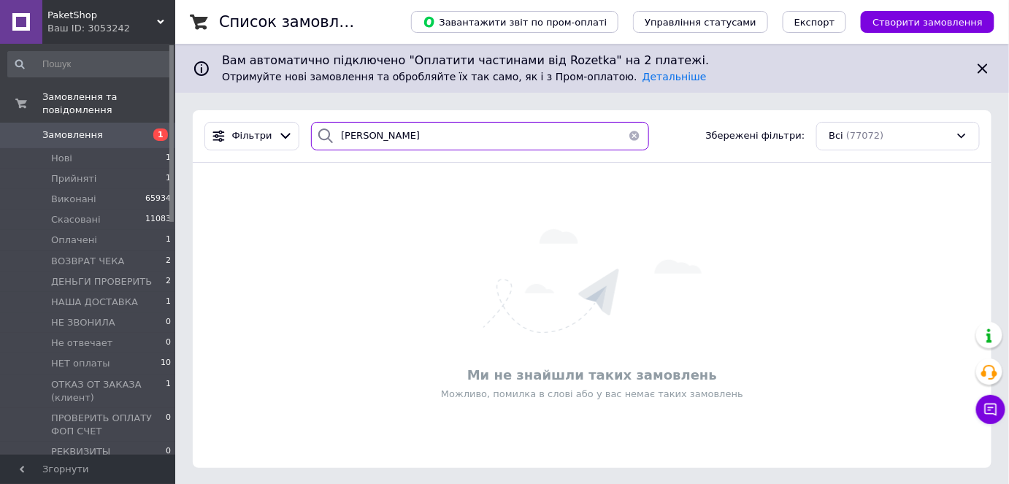
click at [379, 147] on input "мася" at bounding box center [480, 136] width 338 height 28
type input "м"
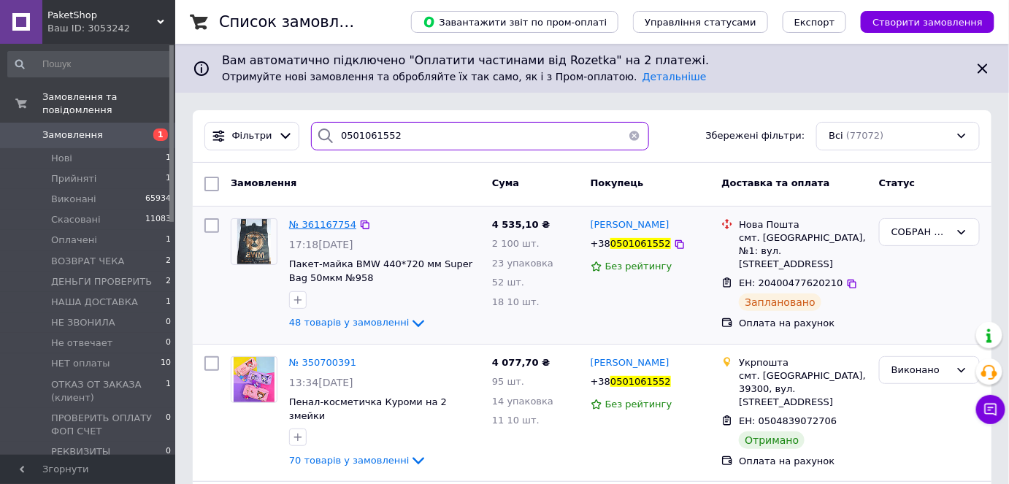
type input "0501061552"
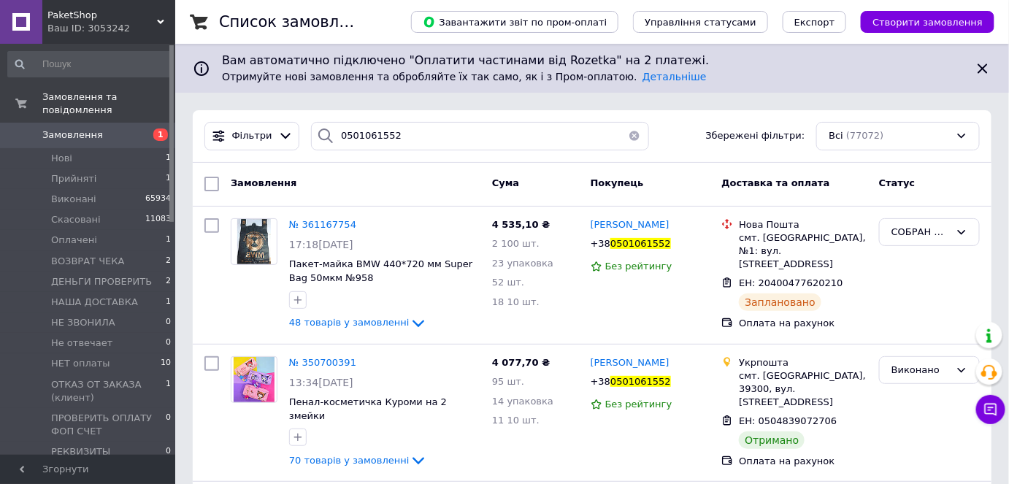
click at [70, 128] on span "Замовлення" at bounding box center [72, 134] width 61 height 13
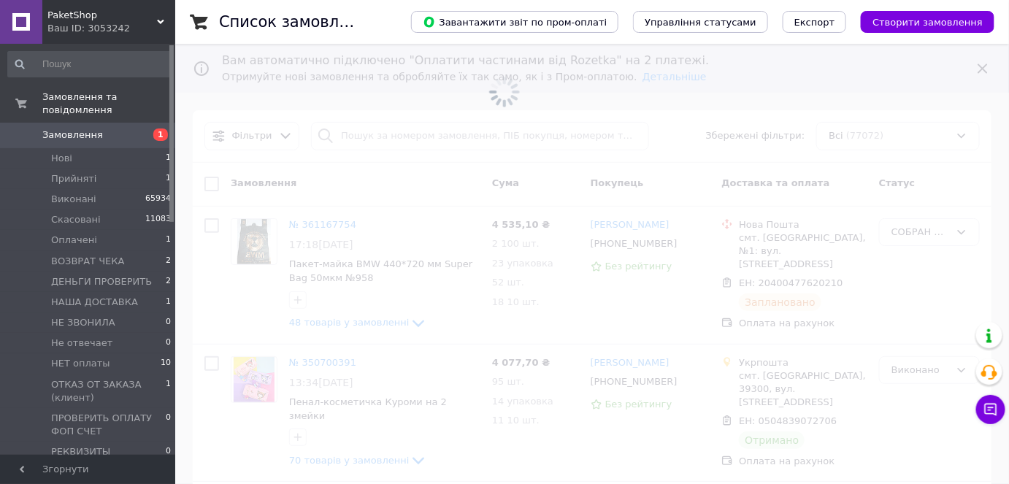
click at [362, 135] on span at bounding box center [504, 92] width 1009 height 184
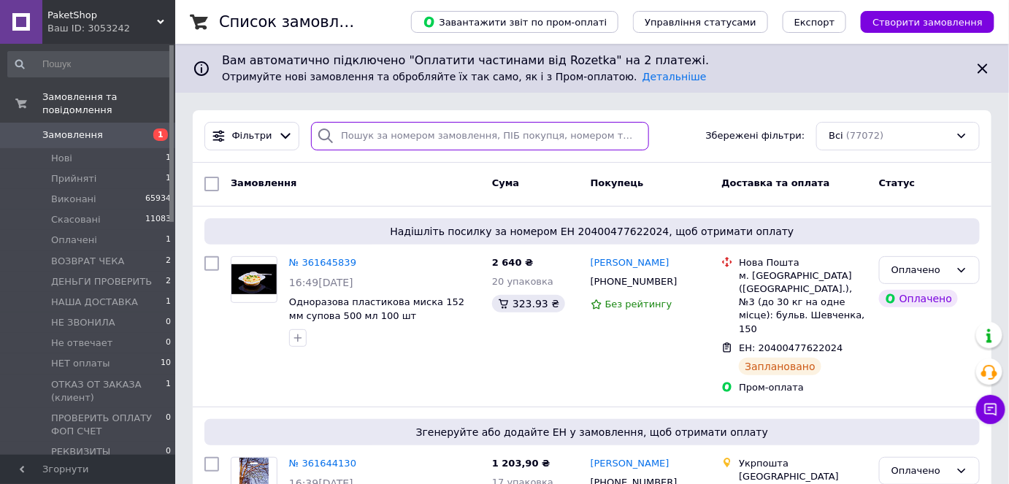
click at [363, 137] on input "search" at bounding box center [480, 136] width 338 height 28
paste input "Підчіс Ірина"
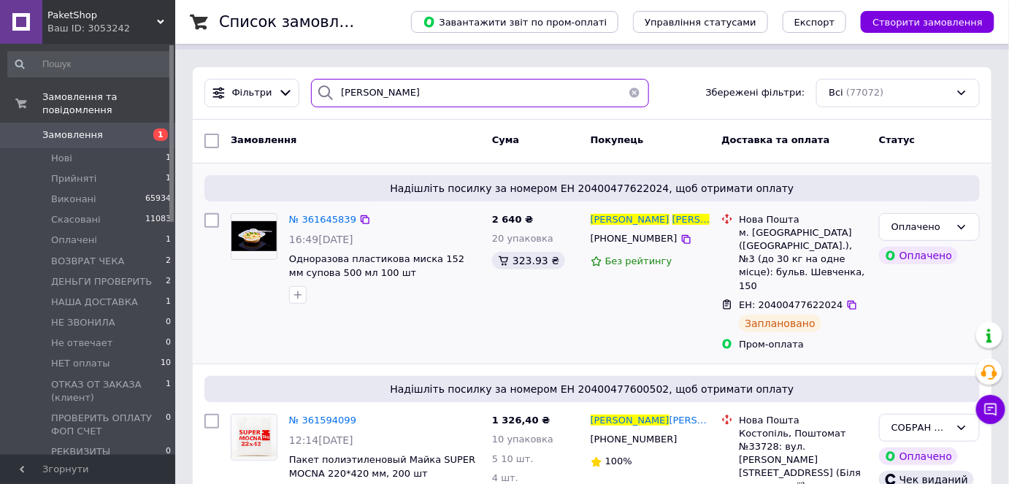
scroll to position [66, 0]
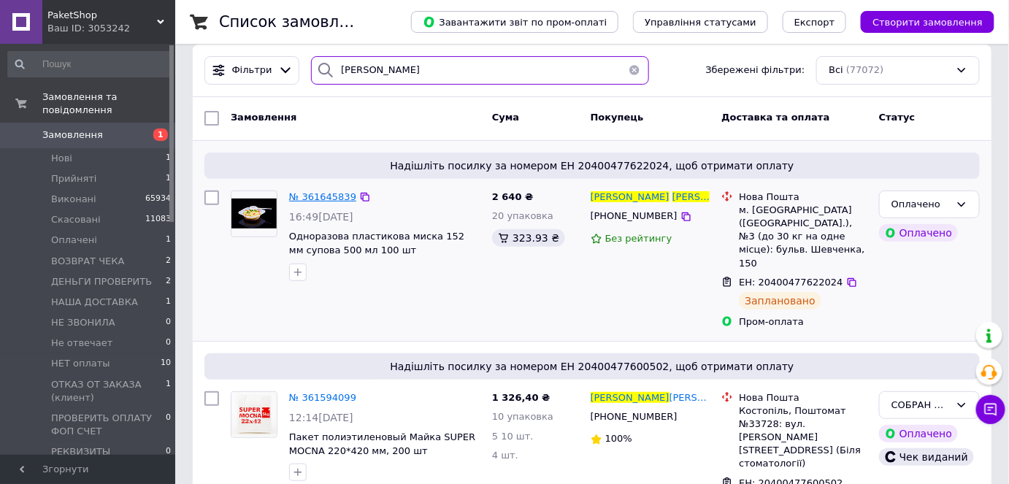
type input "Підчіс Ірина"
click at [331, 195] on span "№ 361645839" at bounding box center [322, 196] width 67 height 11
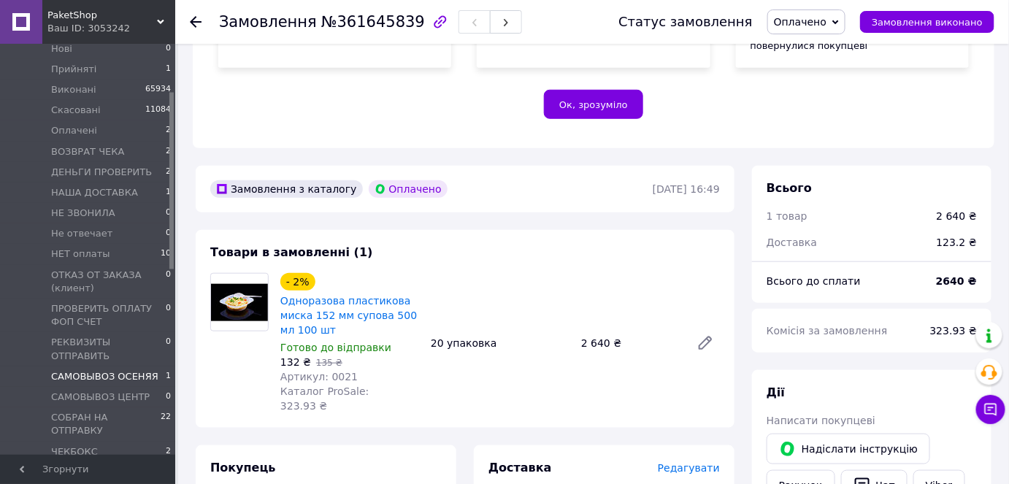
scroll to position [132, 0]
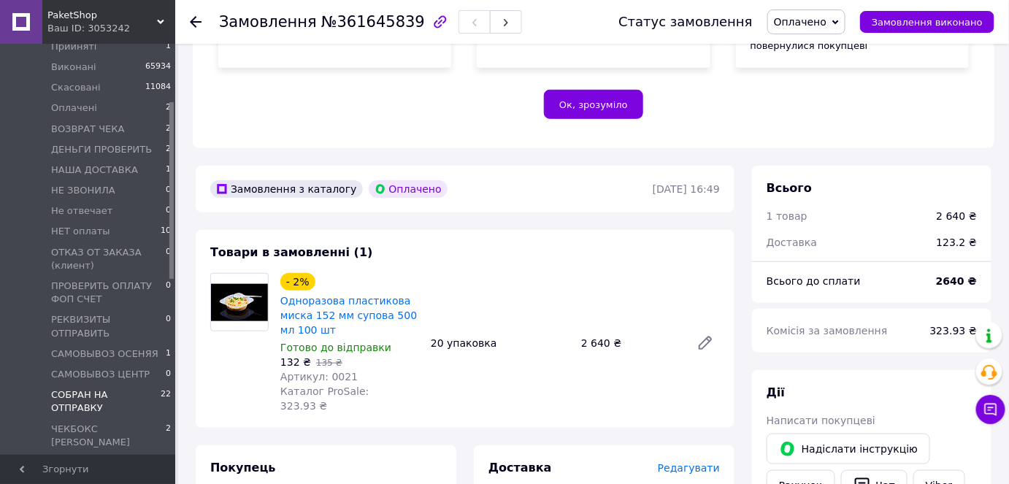
click at [101, 388] on span "СОБРАН НА ОТПРАВКУ" at bounding box center [106, 401] width 110 height 26
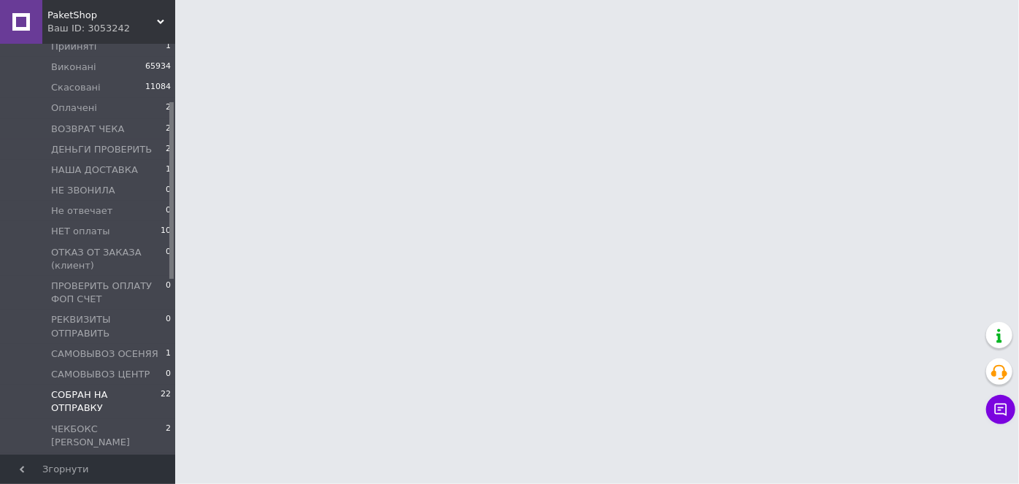
click at [88, 388] on span "СОБРАН НА ОТПРАВКУ" at bounding box center [106, 401] width 110 height 26
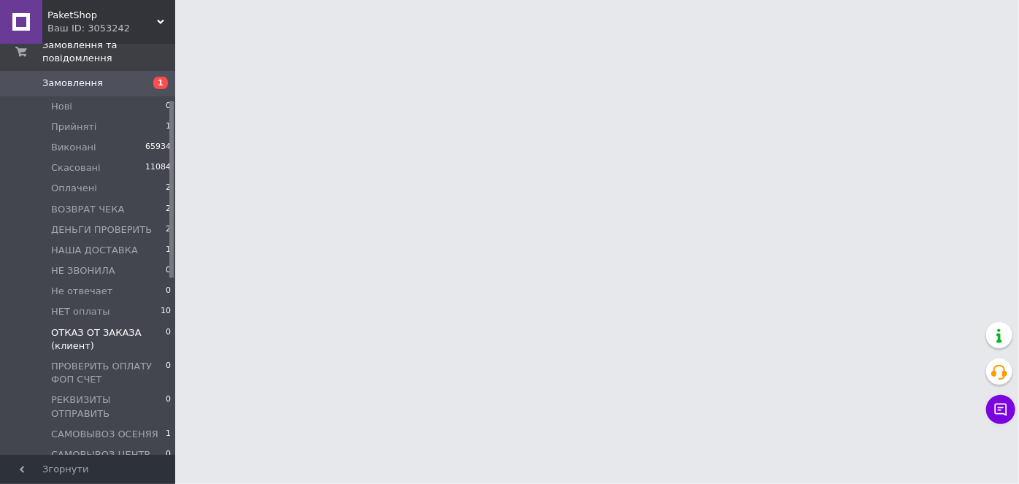
scroll to position [132, 0]
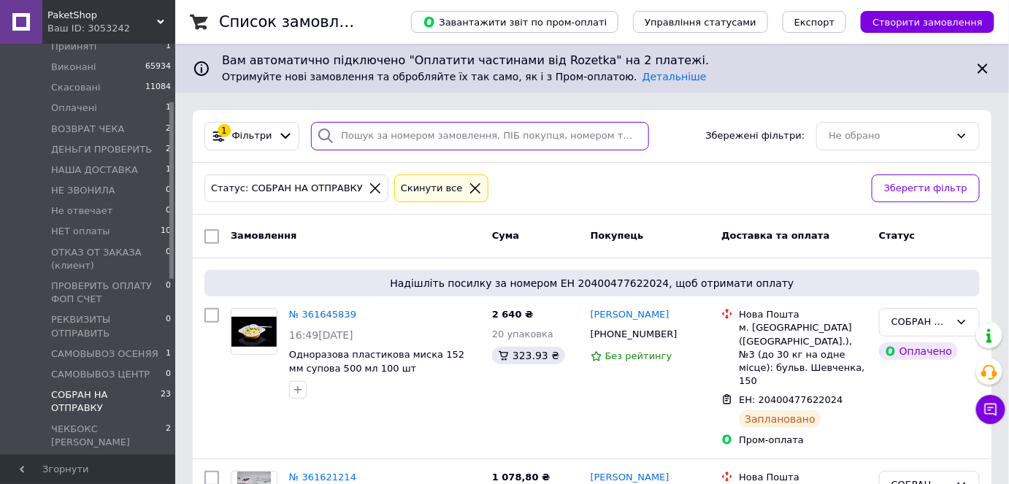
click at [456, 134] on input "search" at bounding box center [480, 136] width 338 height 28
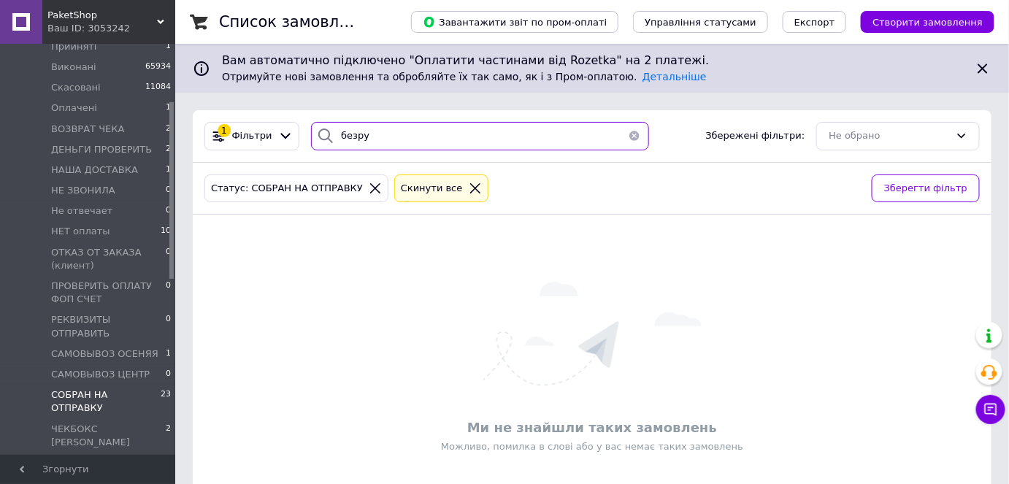
type input "безрук"
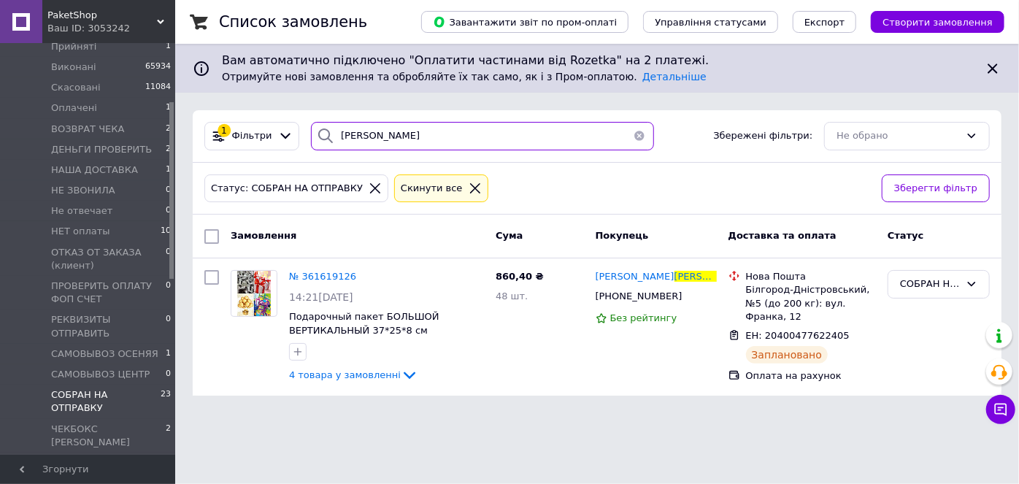
click at [448, 133] on input "безрук" at bounding box center [482, 136] width 342 height 28
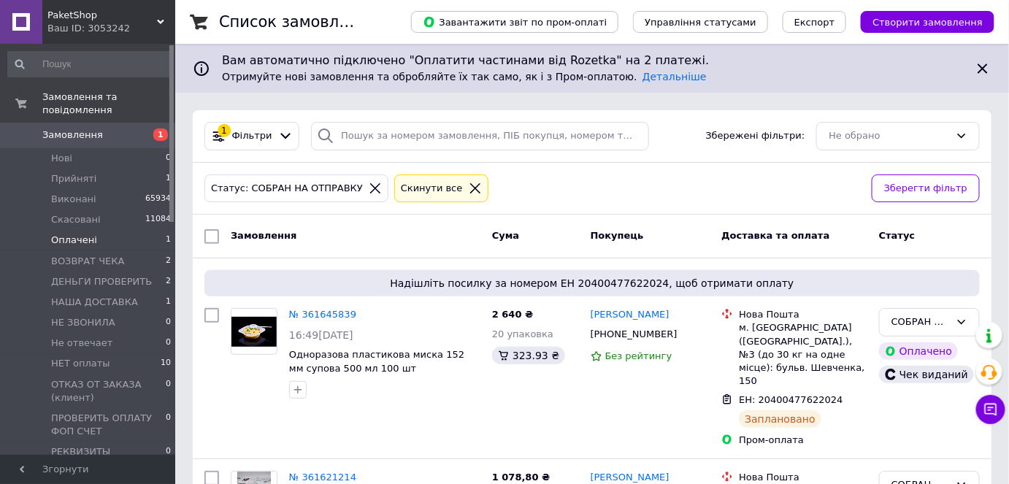
click at [95, 230] on li "Оплачені 1" at bounding box center [90, 240] width 180 height 20
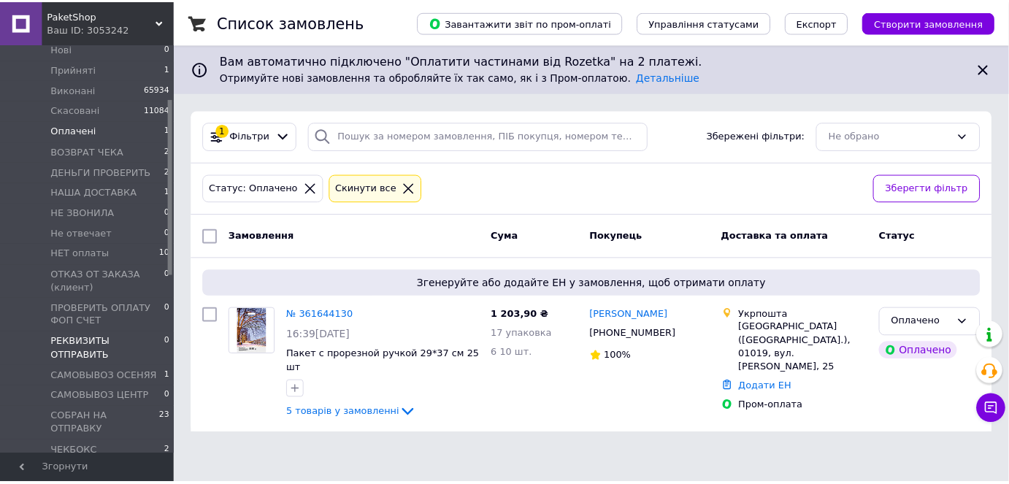
scroll to position [132, 0]
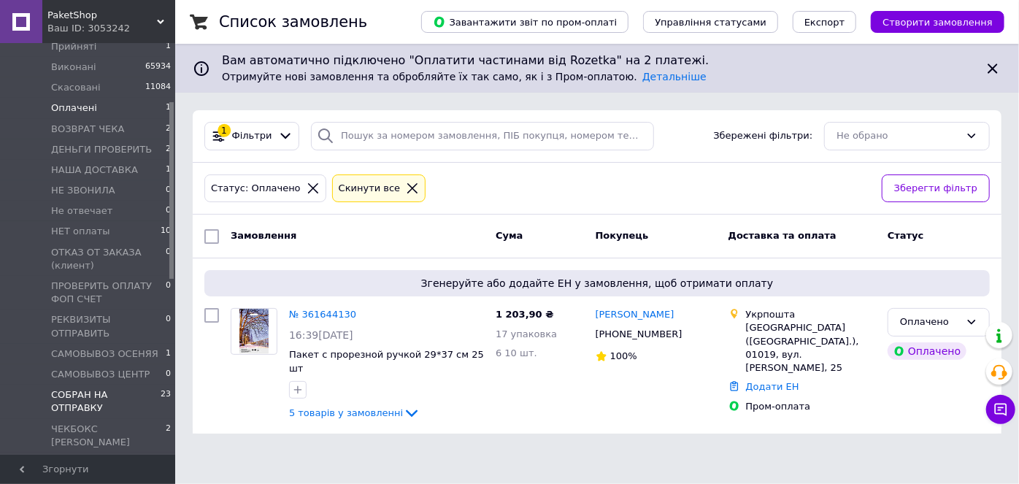
click at [110, 388] on span "СОБРАН НА ОТПРАВКУ" at bounding box center [106, 401] width 110 height 26
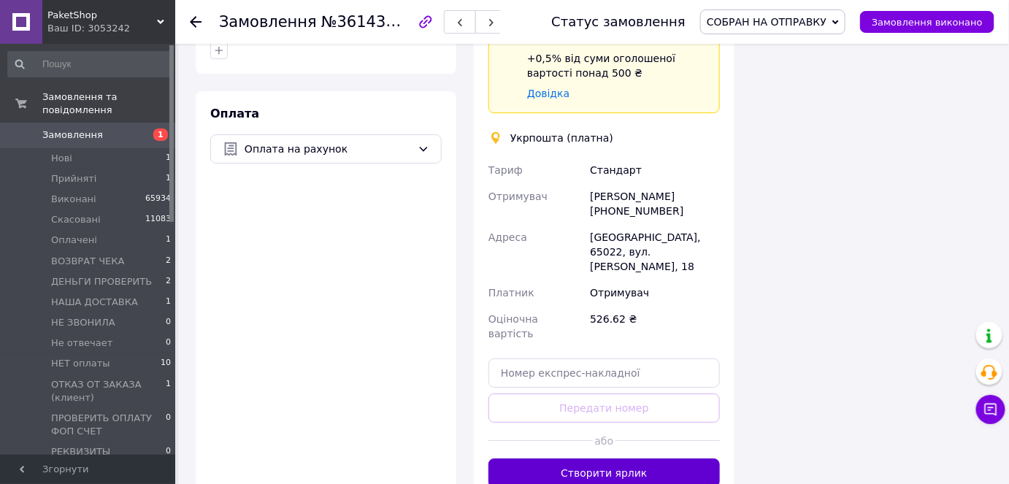
scroll to position [1725, 0]
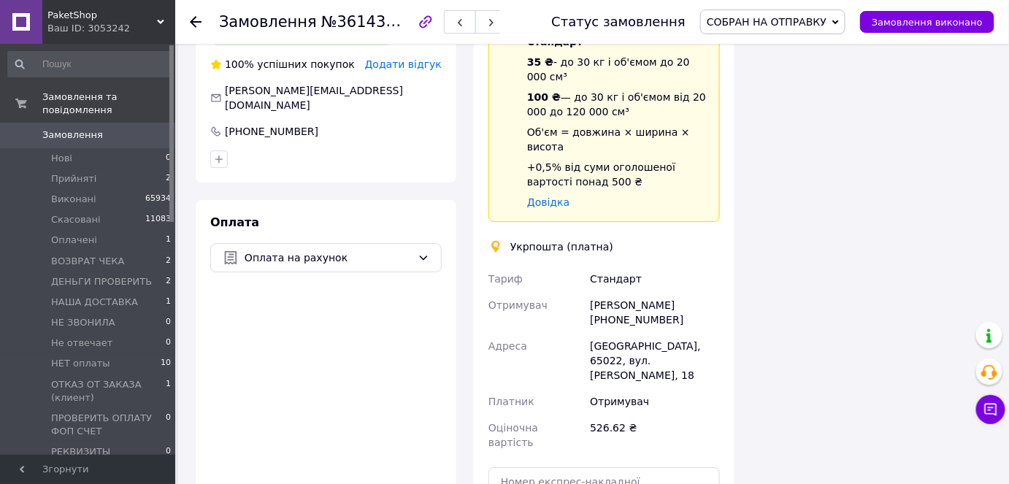
scroll to position [1511, 0]
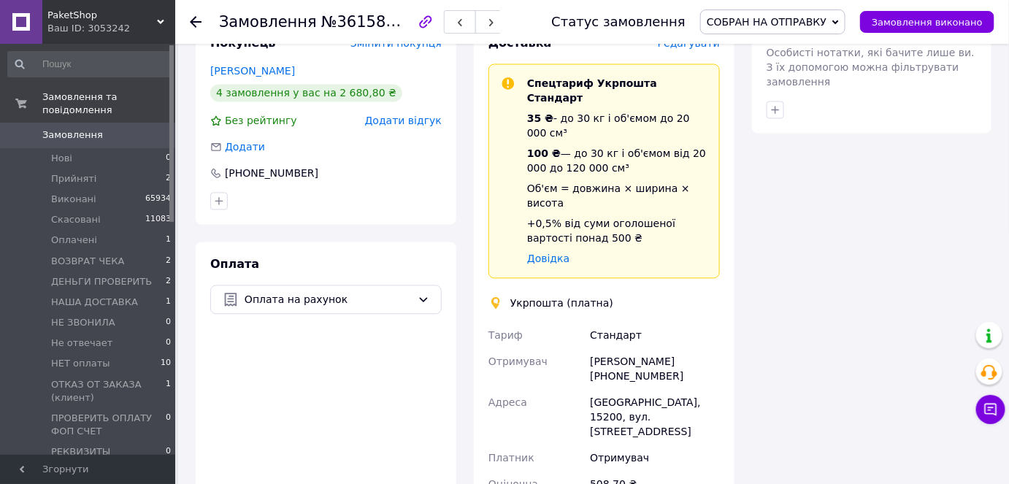
scroll to position [1036, 0]
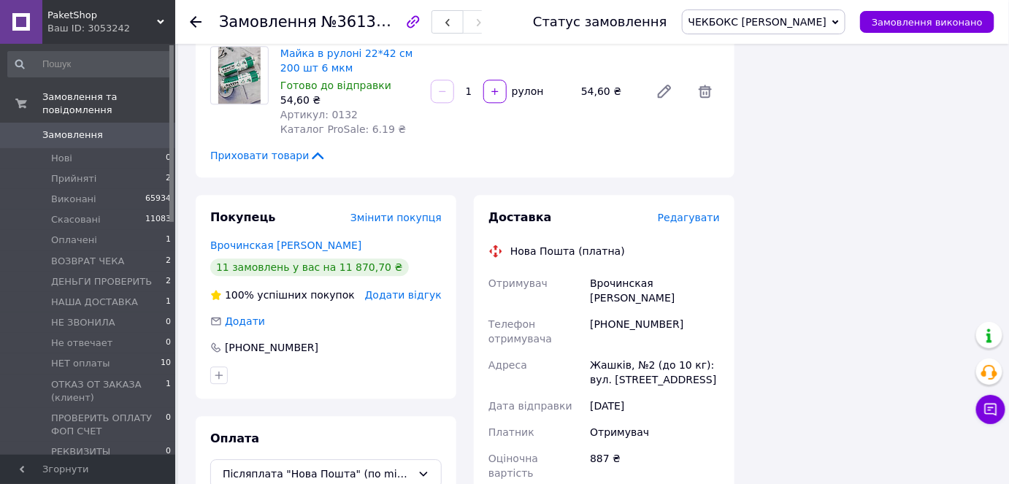
scroll to position [1178, 0]
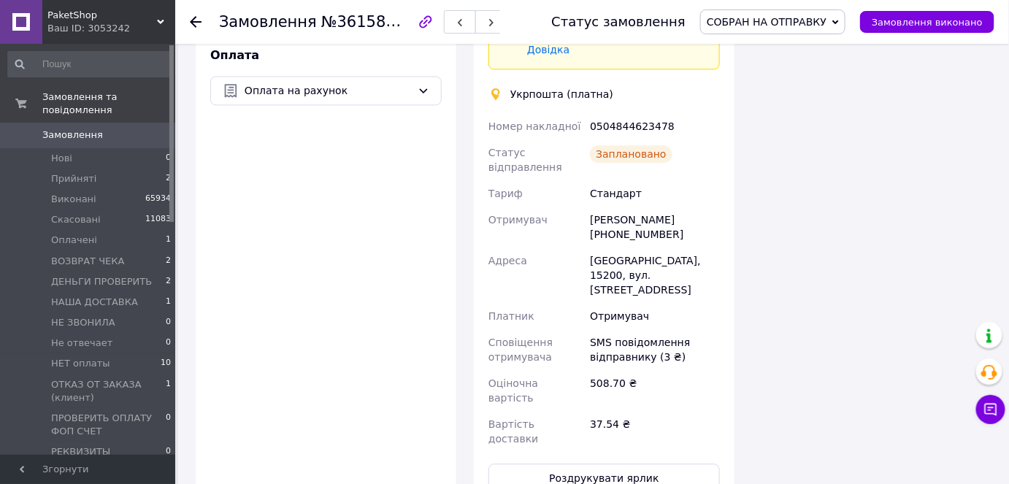
scroll to position [1261, 0]
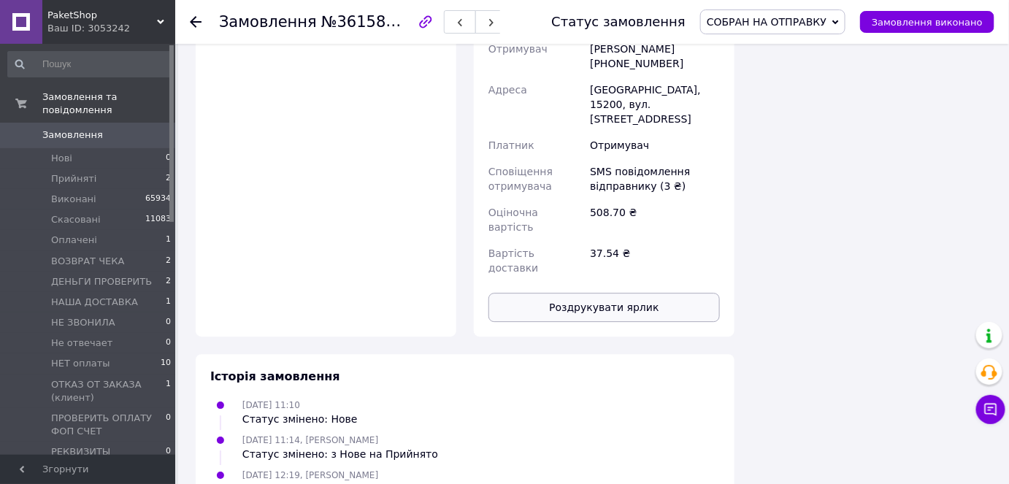
click at [568, 293] on button "Роздрукувати ярлик" at bounding box center [603, 307] width 231 height 29
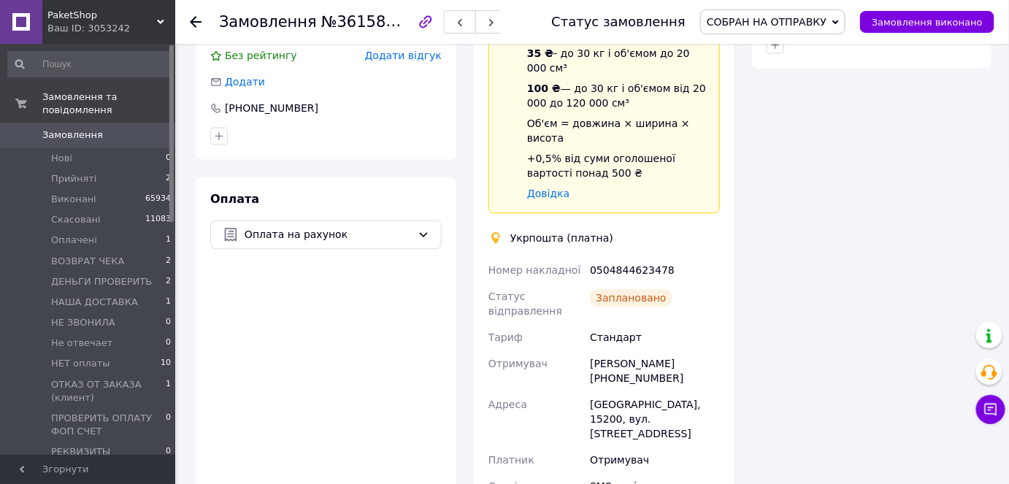
scroll to position [929, 0]
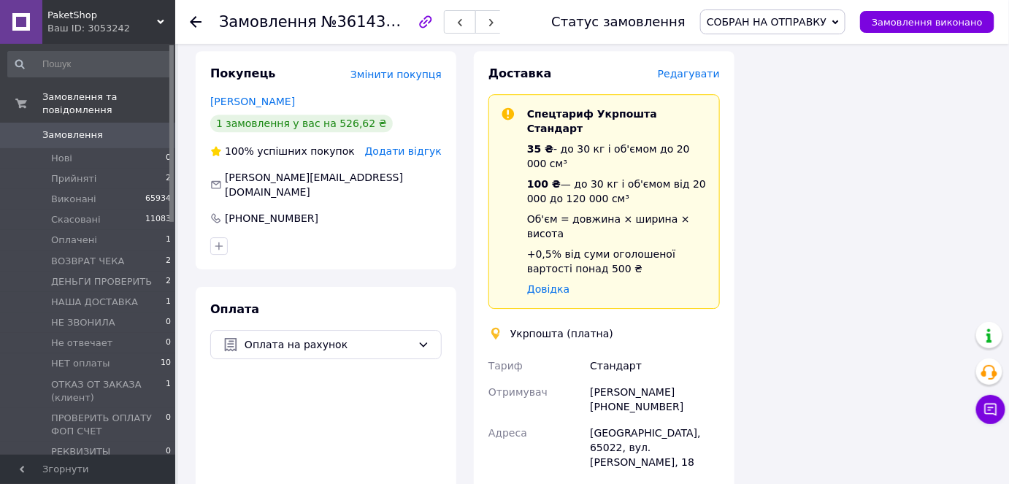
scroll to position [1577, 0]
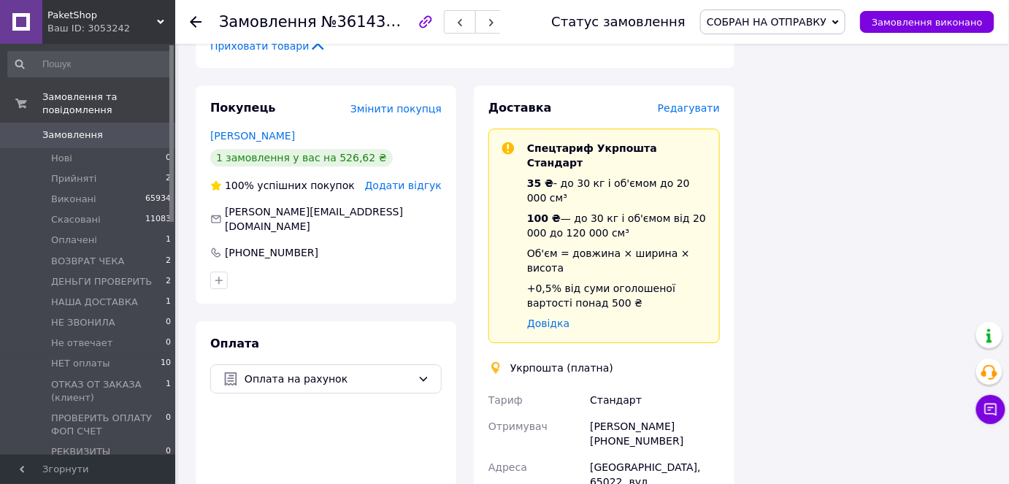
scroll to position [1311, 0]
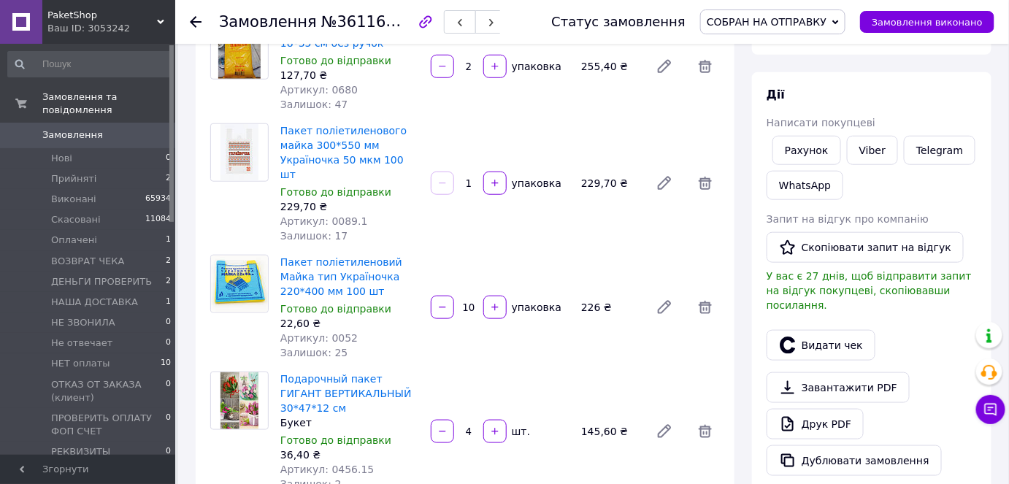
scroll to position [398, 0]
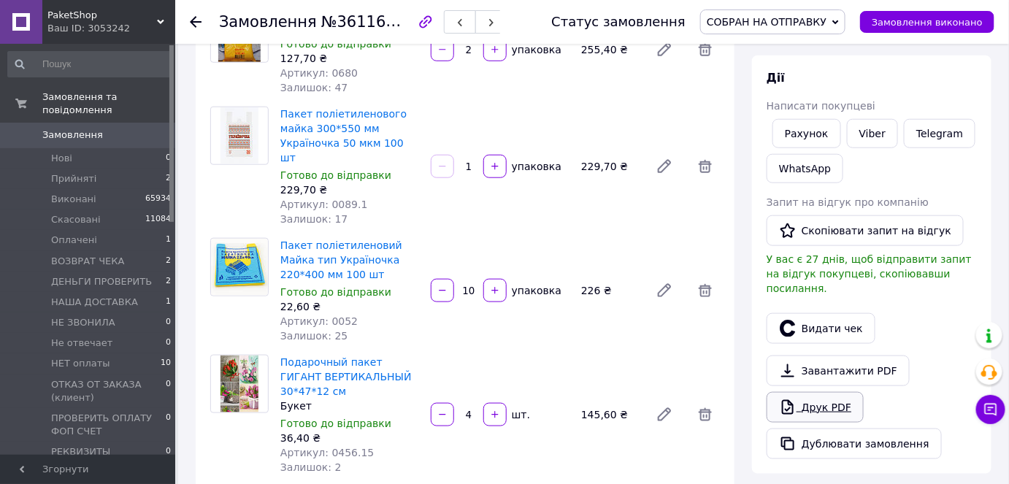
click at [847, 392] on link "Друк PDF" at bounding box center [815, 407] width 97 height 31
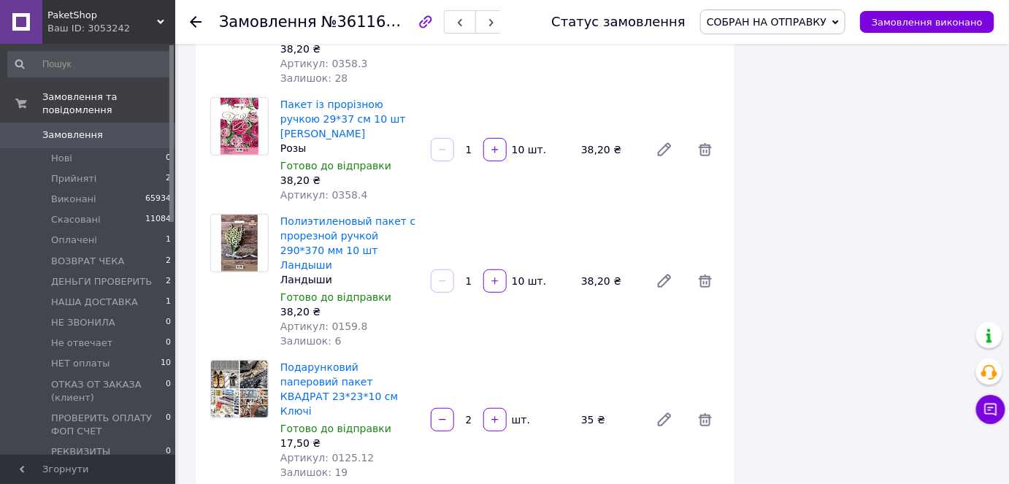
scroll to position [5641, 0]
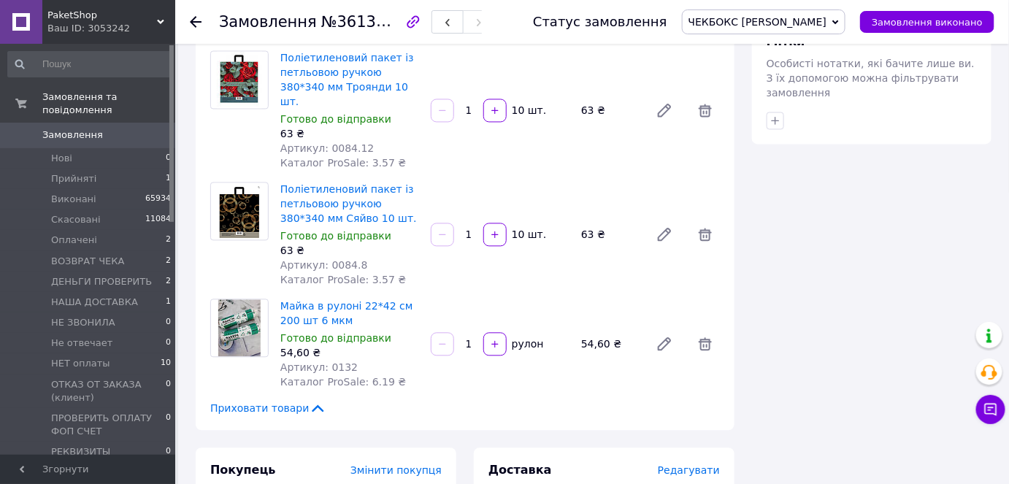
scroll to position [1194, 0]
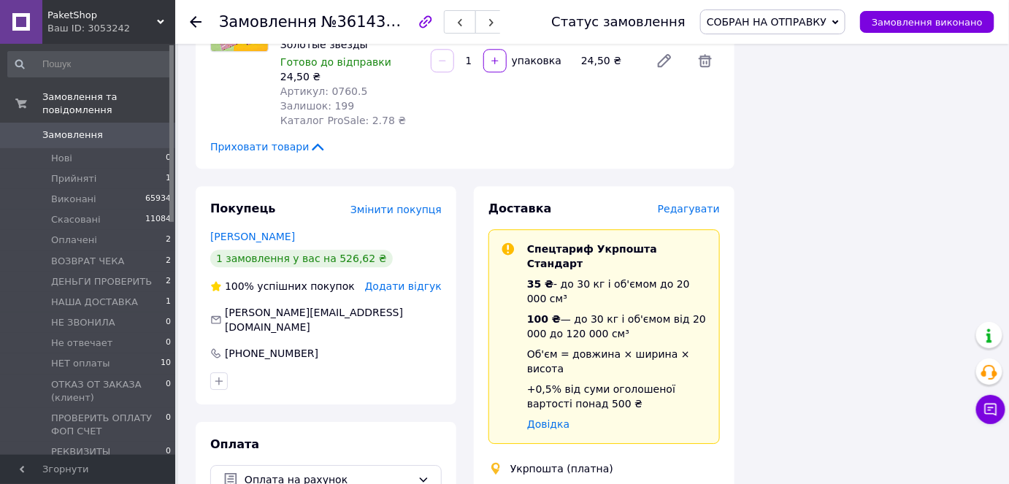
scroll to position [1128, 0]
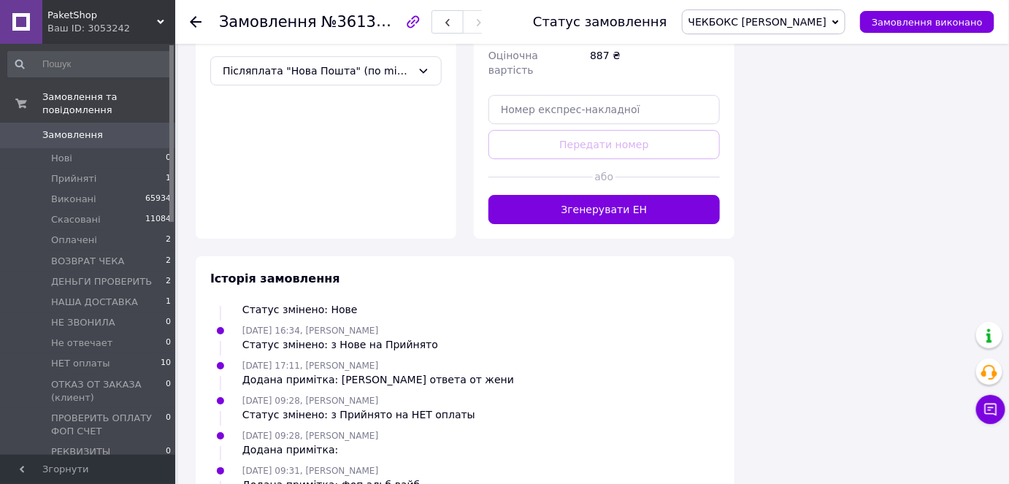
scroll to position [1245, 0]
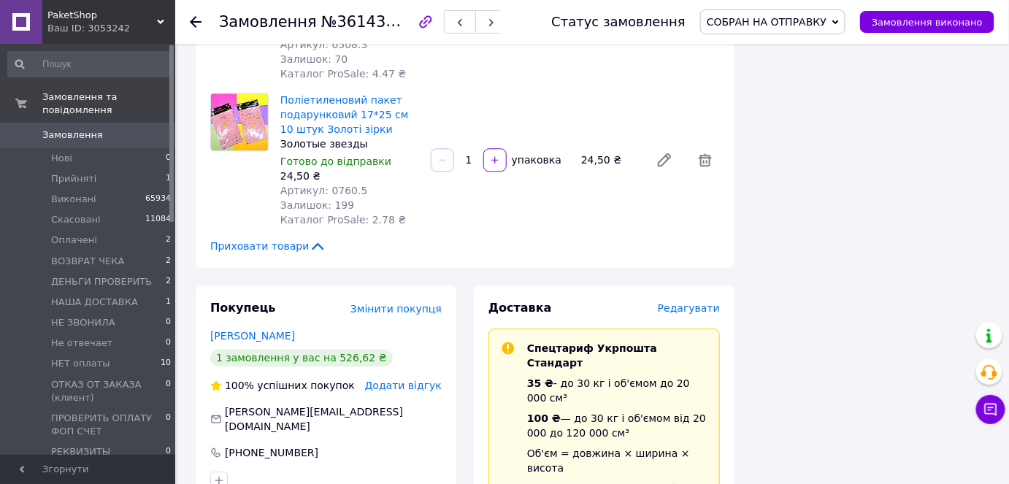
scroll to position [1273, 0]
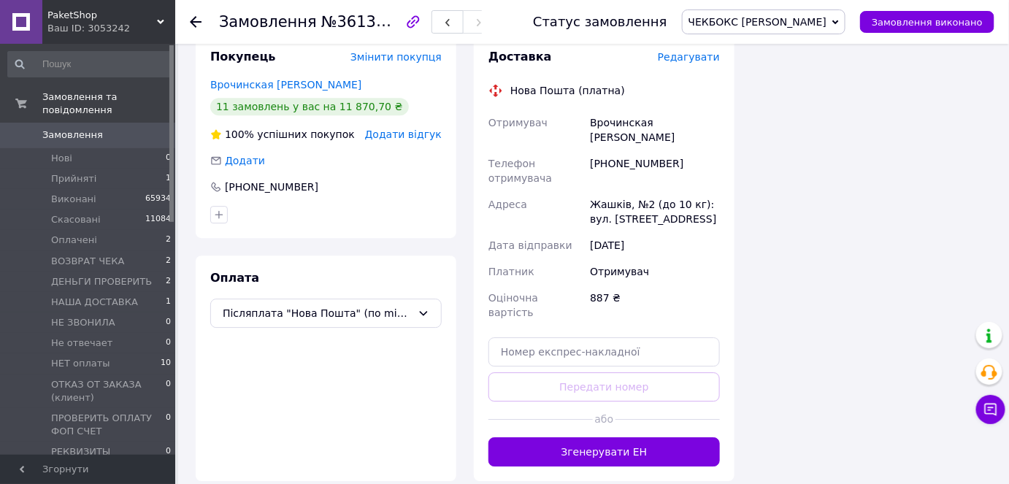
scroll to position [1178, 0]
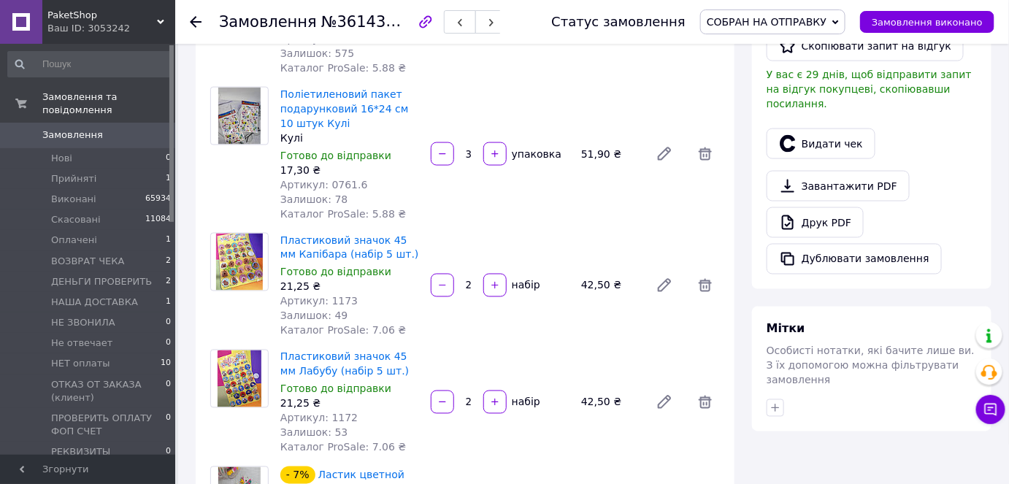
scroll to position [1045, 0]
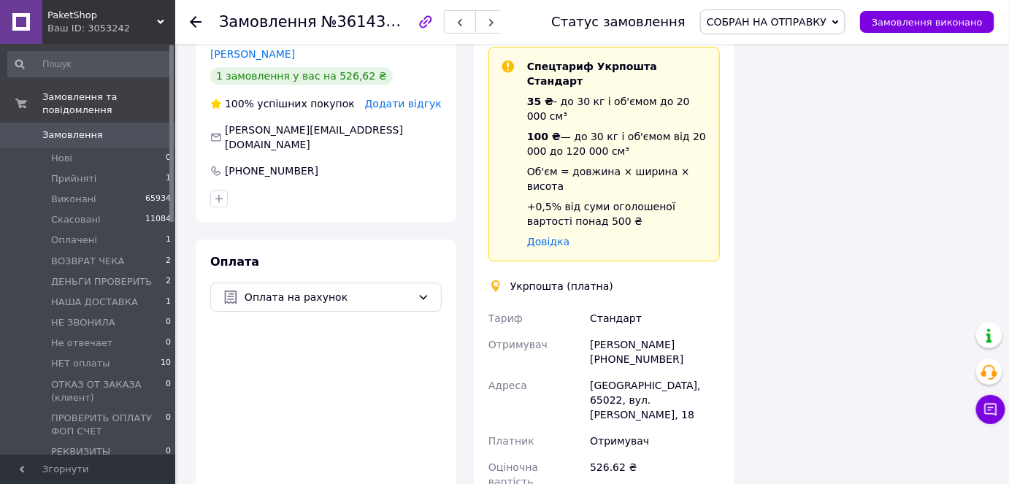
scroll to position [1178, 0]
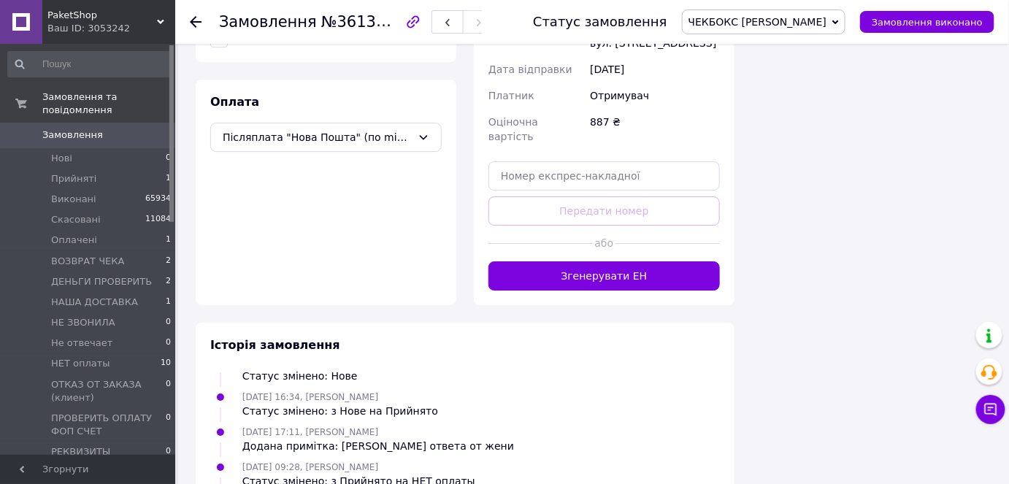
scroll to position [1245, 0]
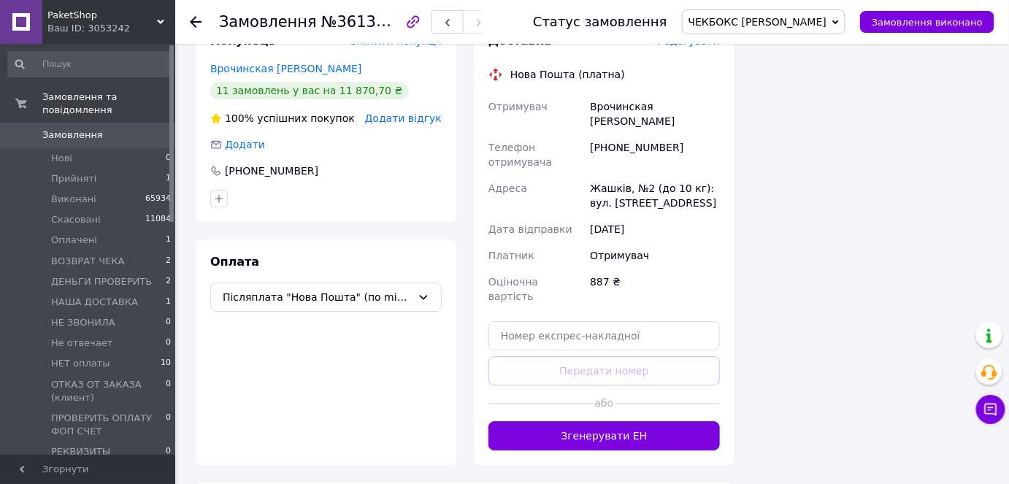
scroll to position [1178, 0]
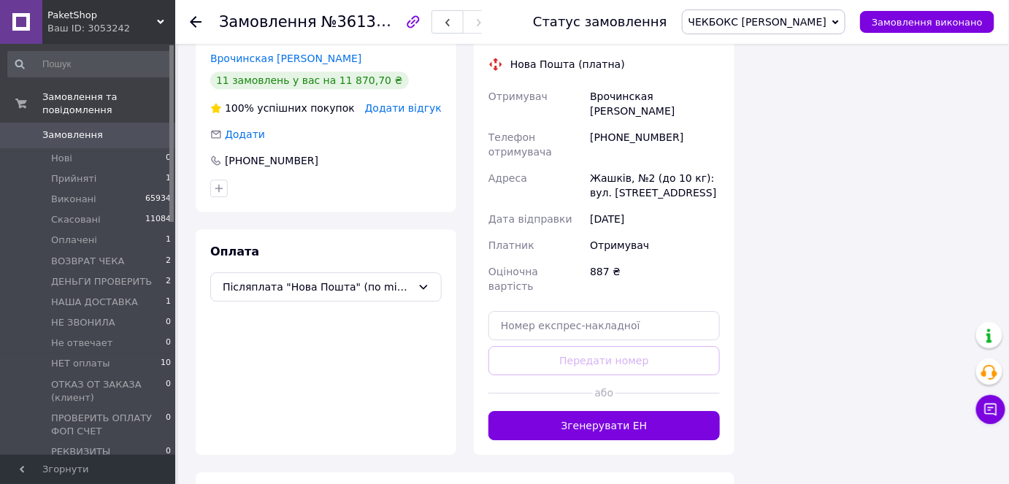
scroll to position [1245, 0]
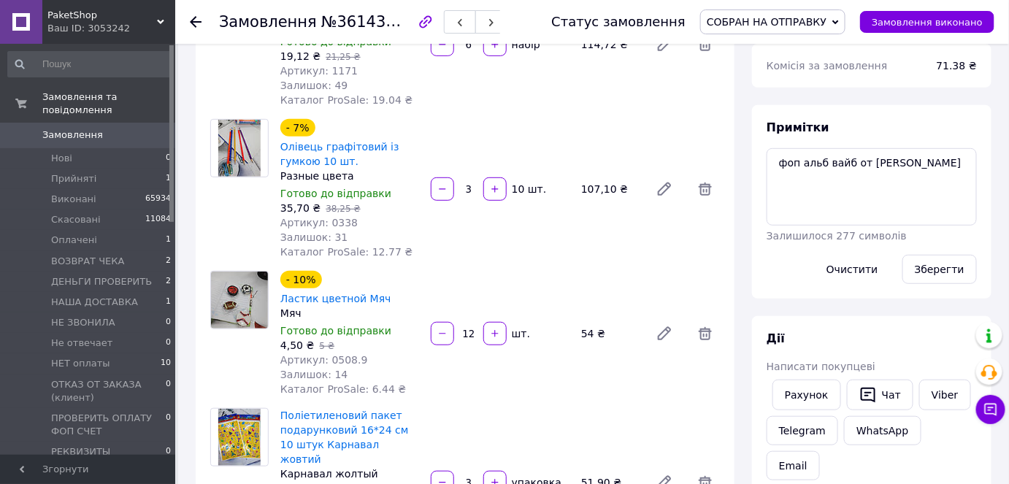
scroll to position [183, 0]
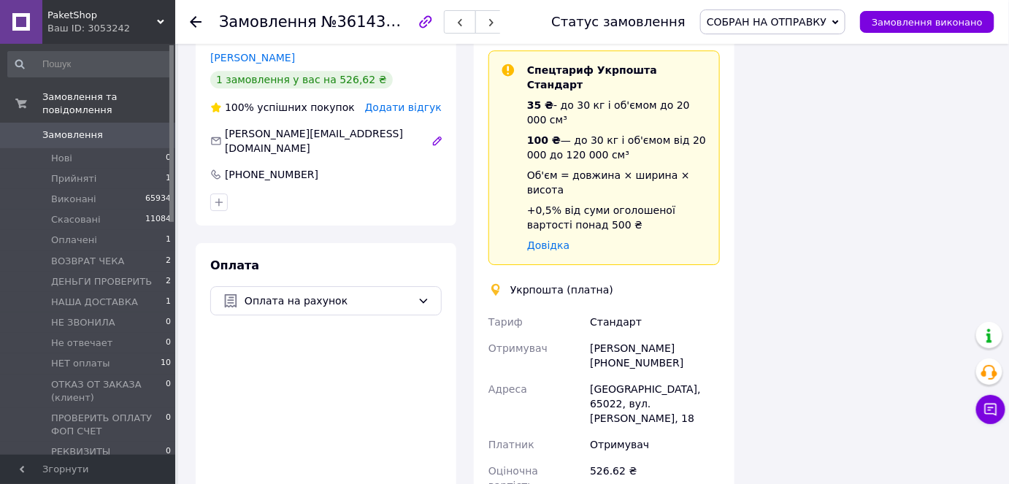
scroll to position [1577, 0]
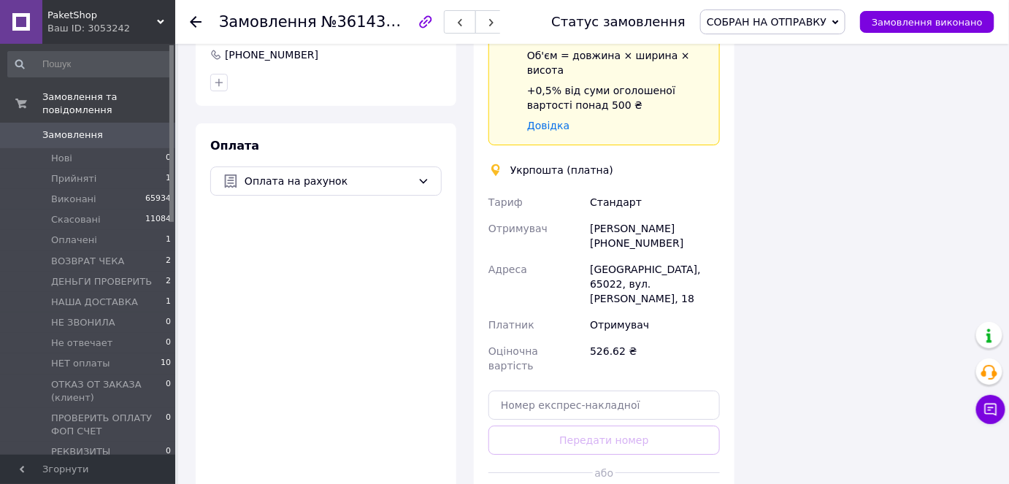
scroll to position [1659, 0]
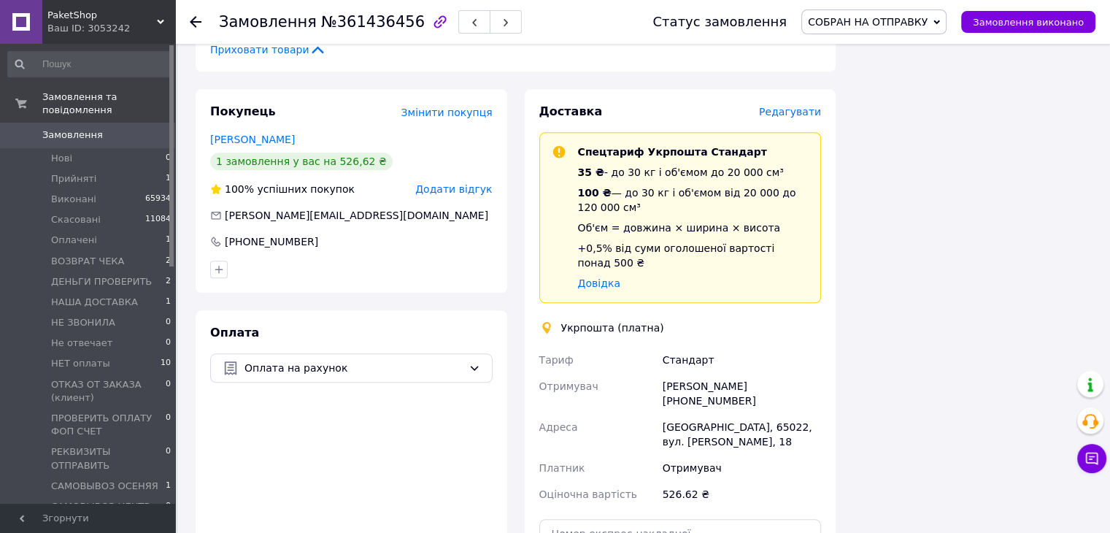
scroll to position [1400, 0]
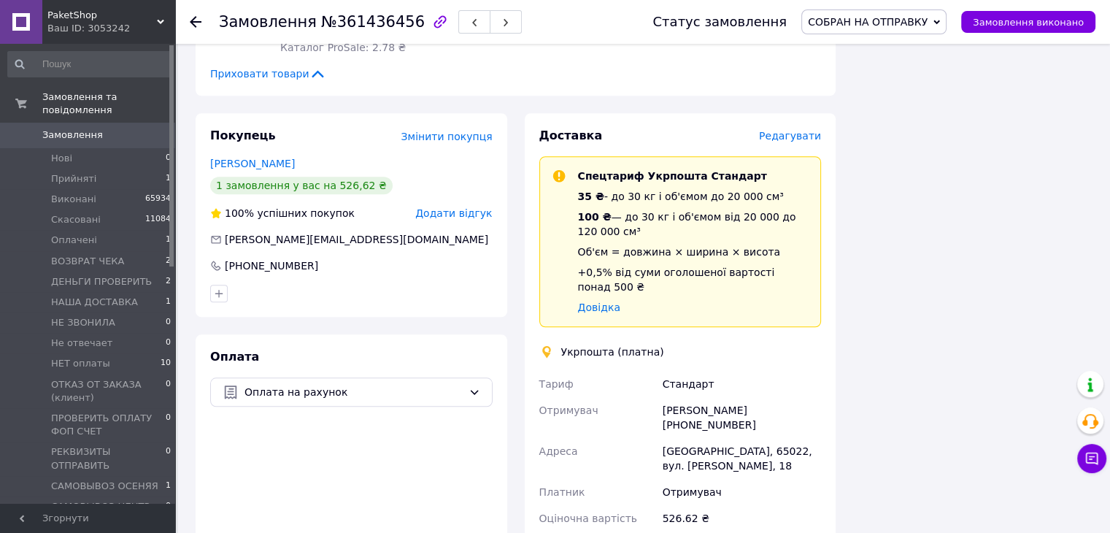
scroll to position [1375, 0]
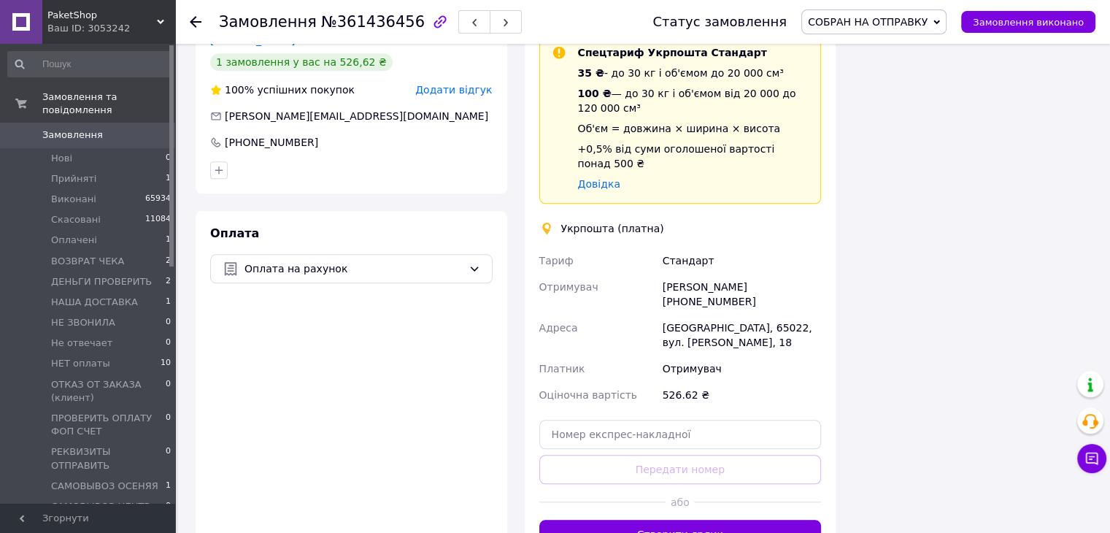
scroll to position [1387, 0]
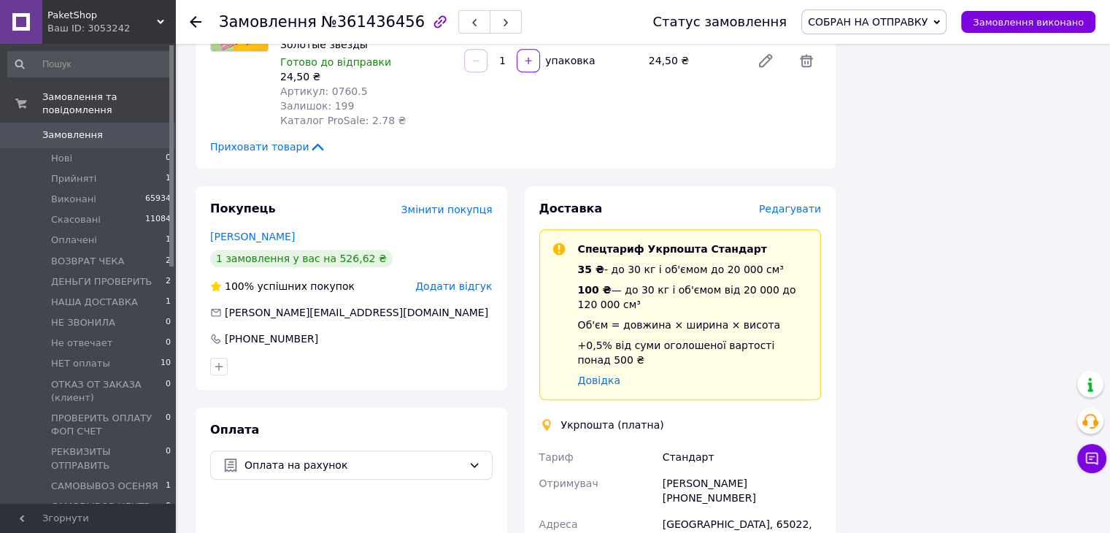
scroll to position [1769, 0]
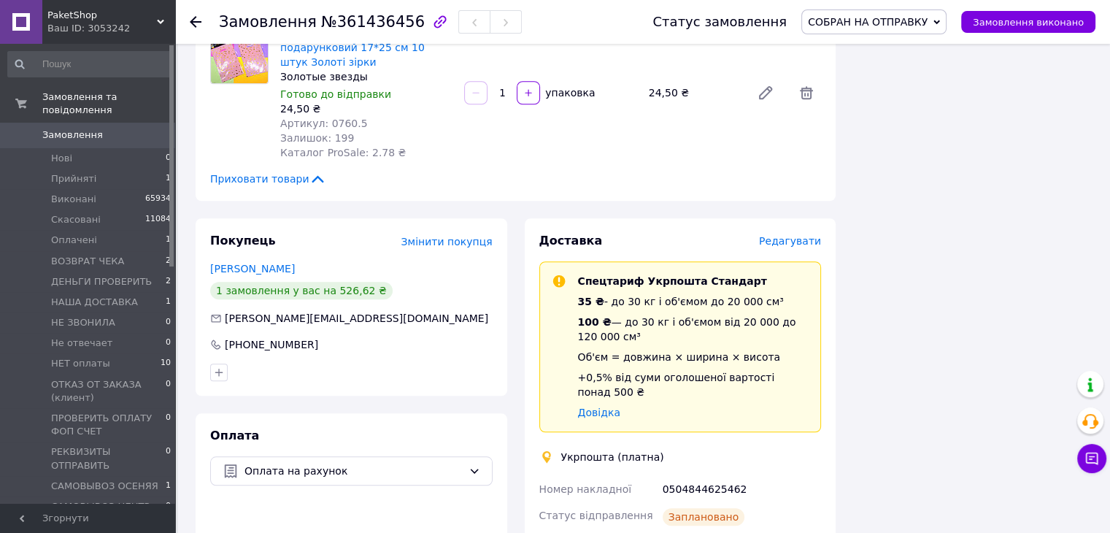
scroll to position [1560, 0]
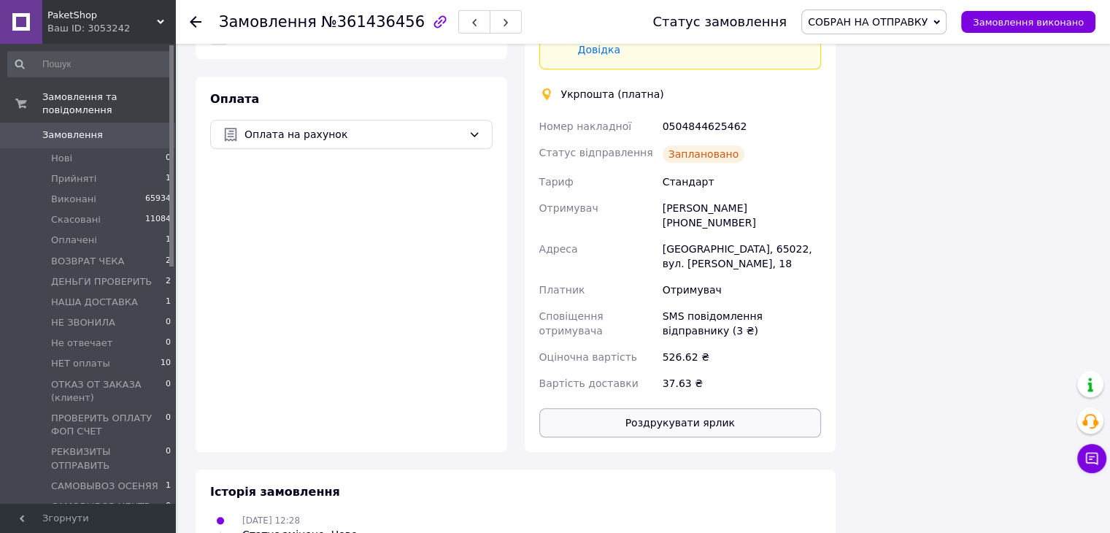
click at [648, 408] on button "Роздрукувати ярлик" at bounding box center [681, 422] width 283 height 29
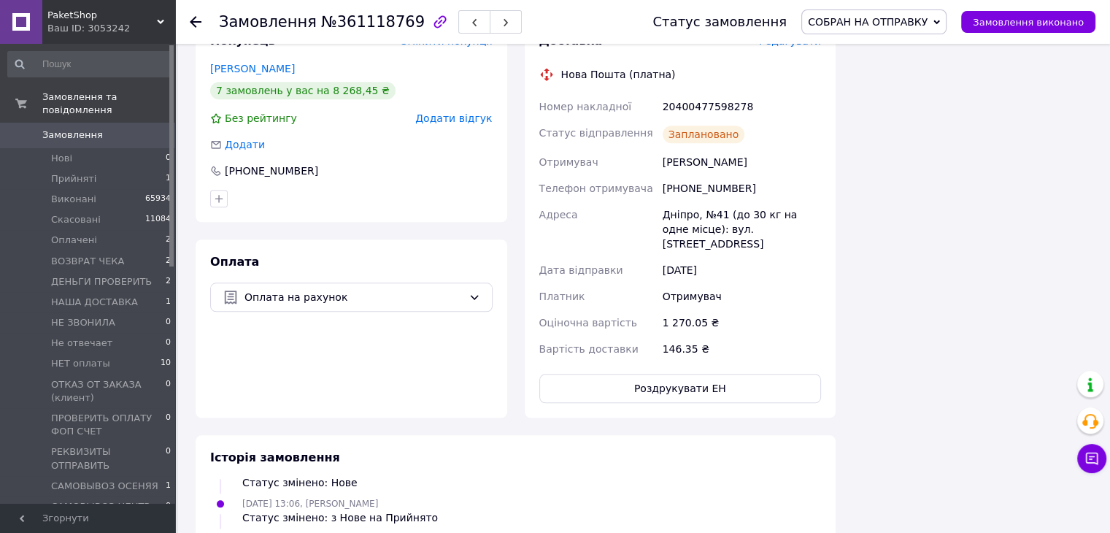
scroll to position [1387, 0]
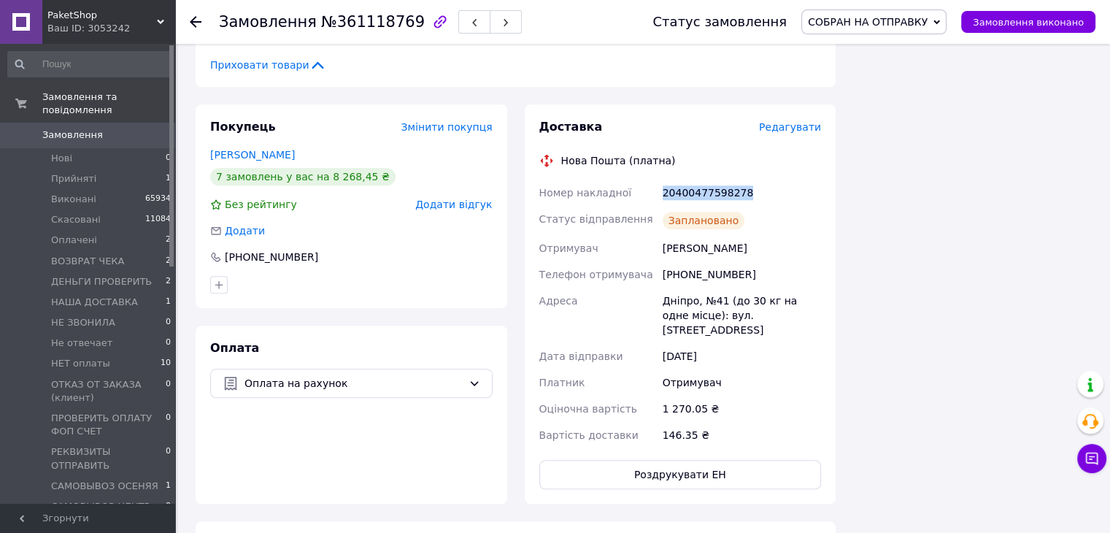
drag, startPoint x: 748, startPoint y: 176, endPoint x: 661, endPoint y: 179, distance: 86.2
click at [661, 180] on div "20400477598278" at bounding box center [742, 193] width 164 height 26
copy div "20400477598278"
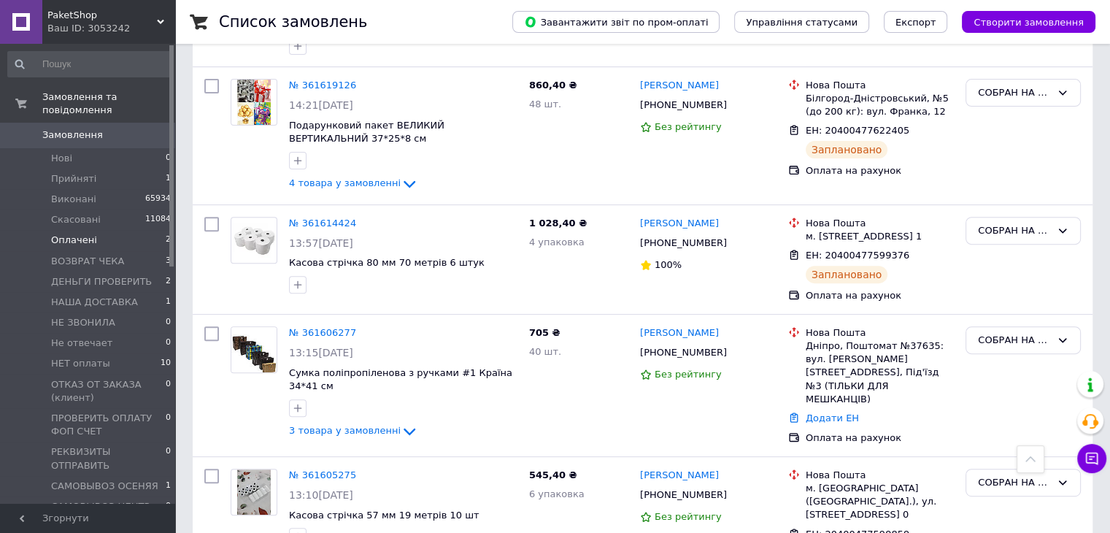
scroll to position [292, 0]
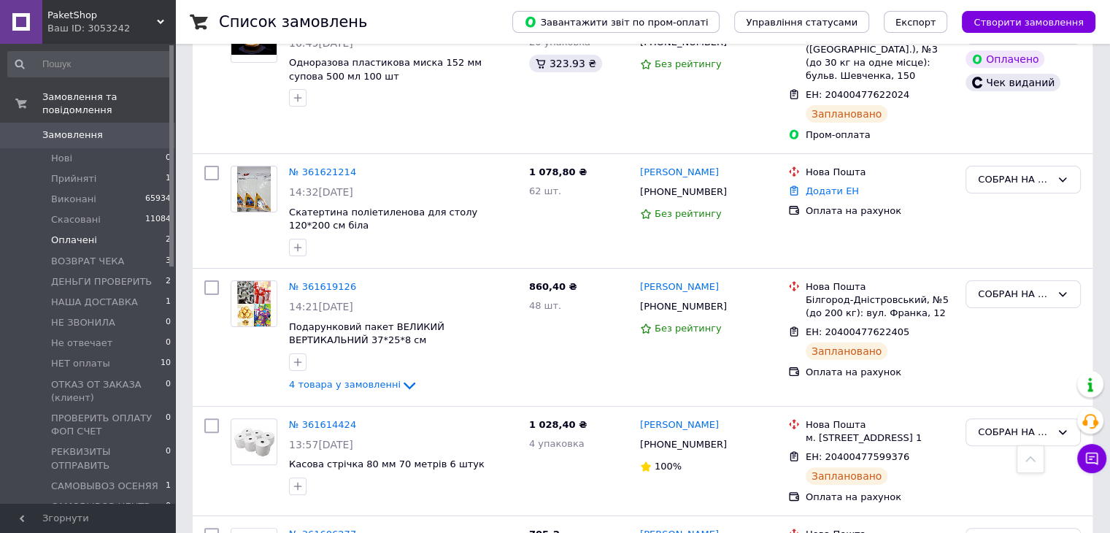
click at [80, 234] on span "Оплачені" at bounding box center [74, 240] width 46 height 13
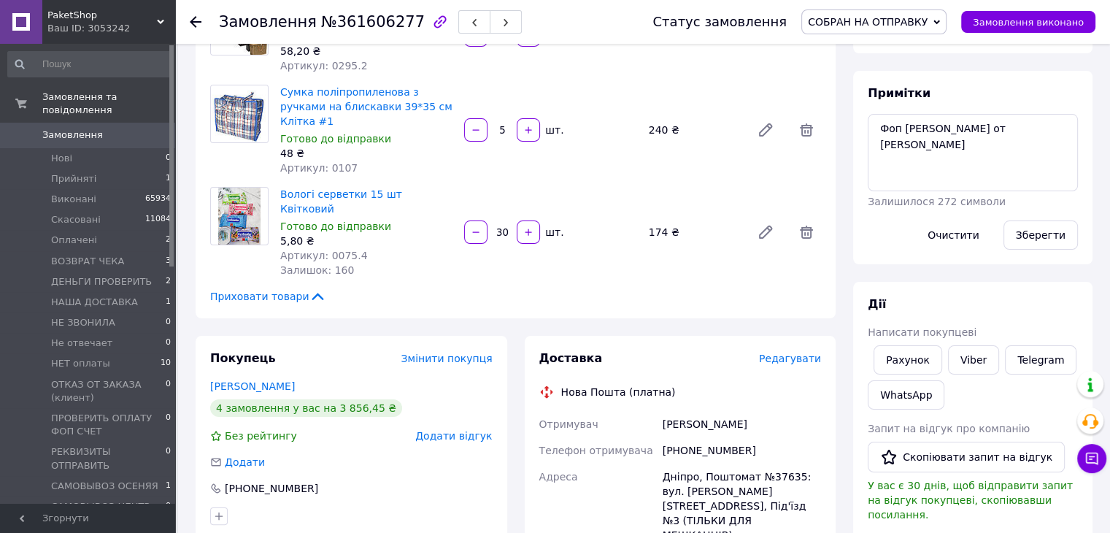
scroll to position [365, 0]
